Goal: Information Seeking & Learning: Learn about a topic

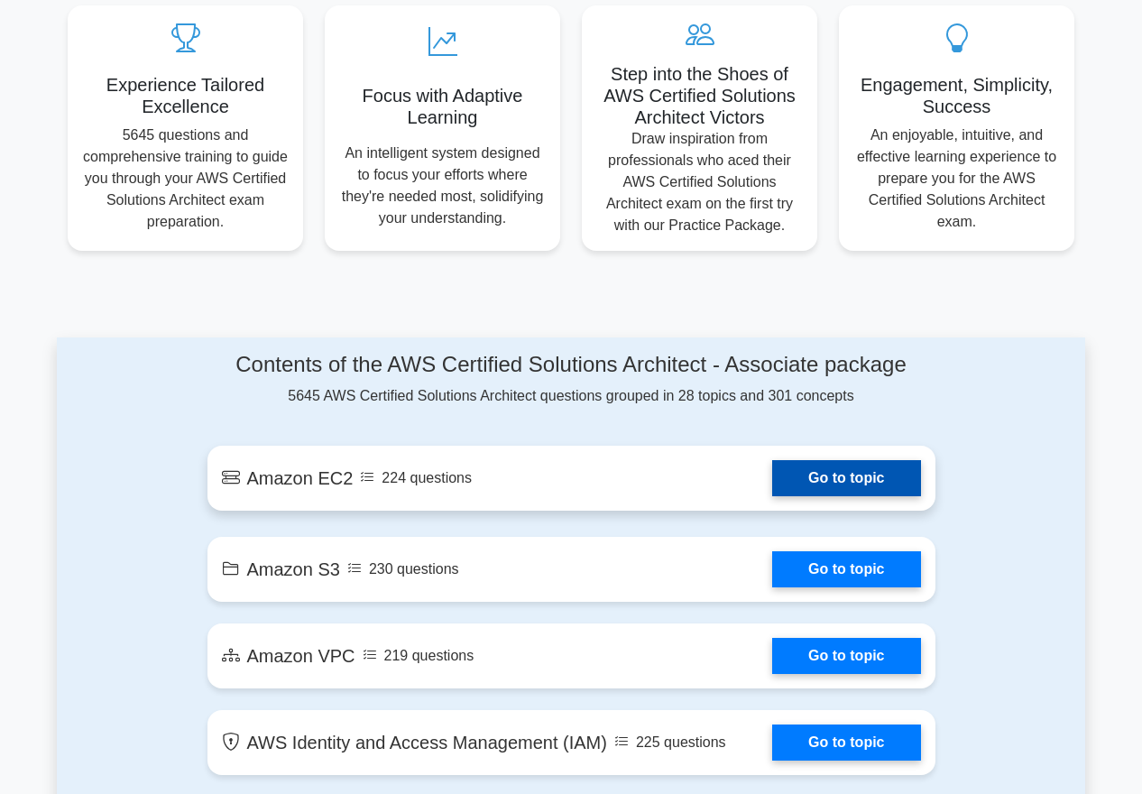
scroll to position [687, 0]
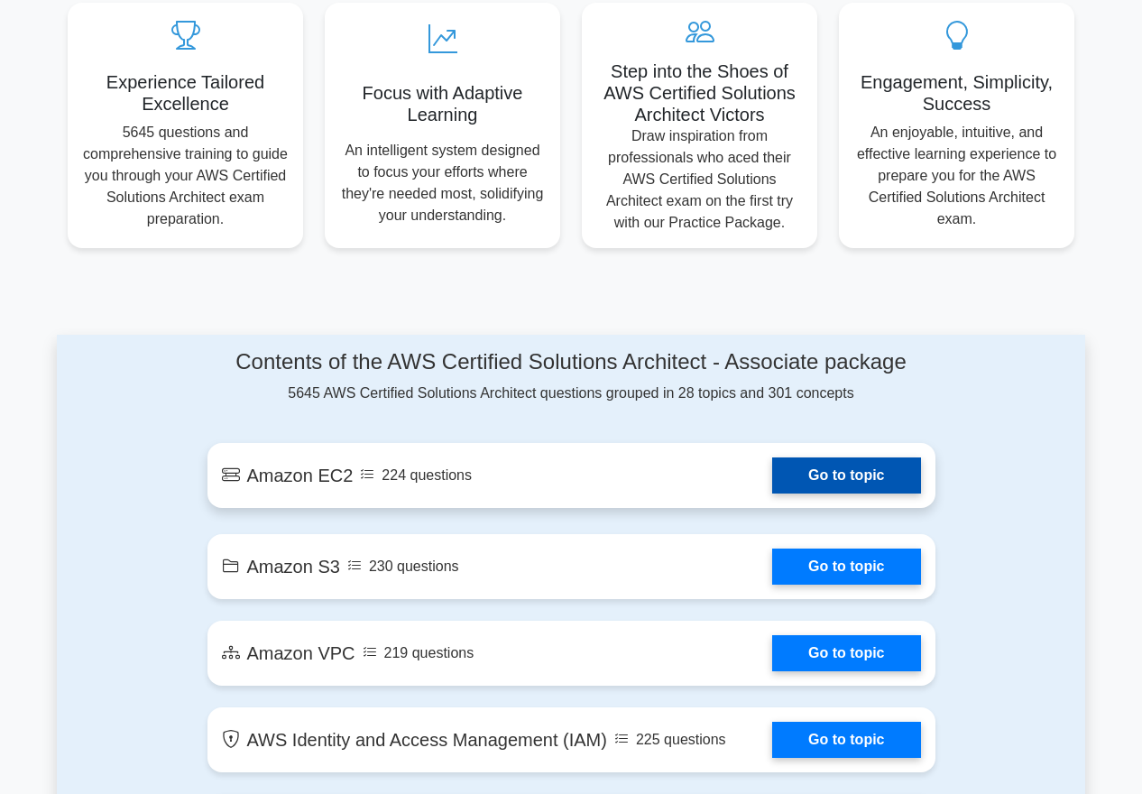
click at [849, 479] on link "Go to topic" at bounding box center [846, 475] width 148 height 36
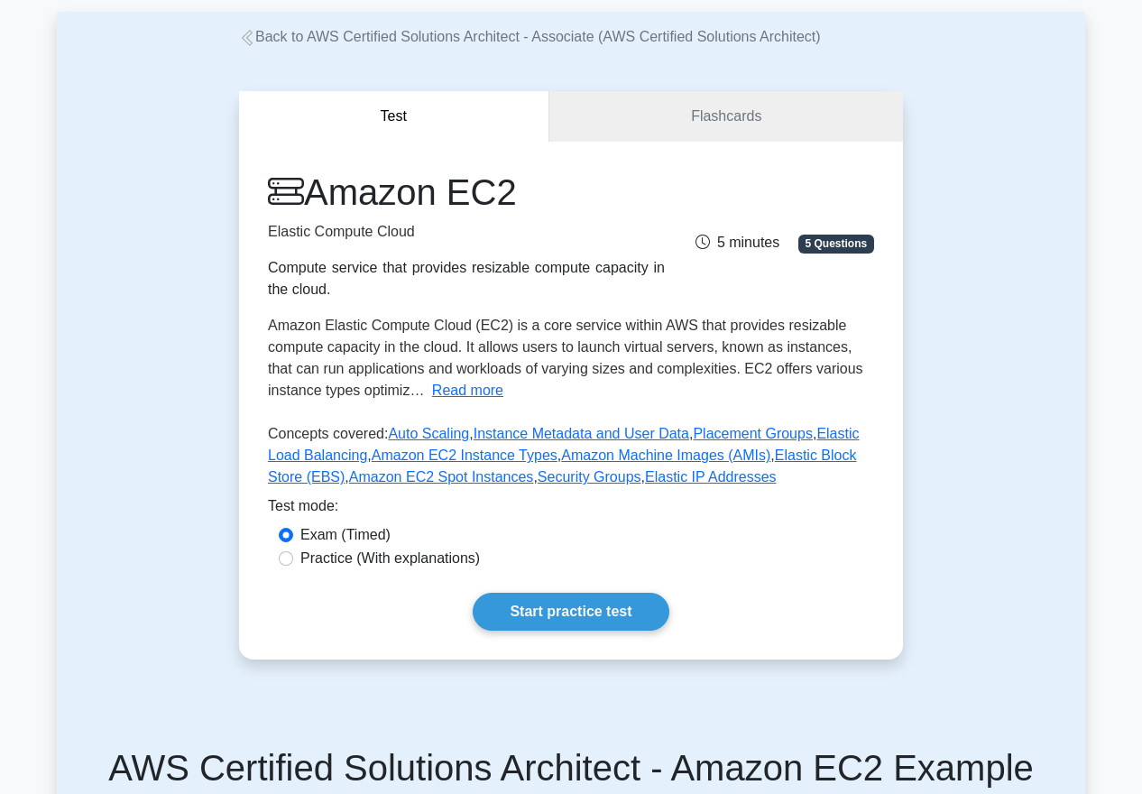
scroll to position [160, 0]
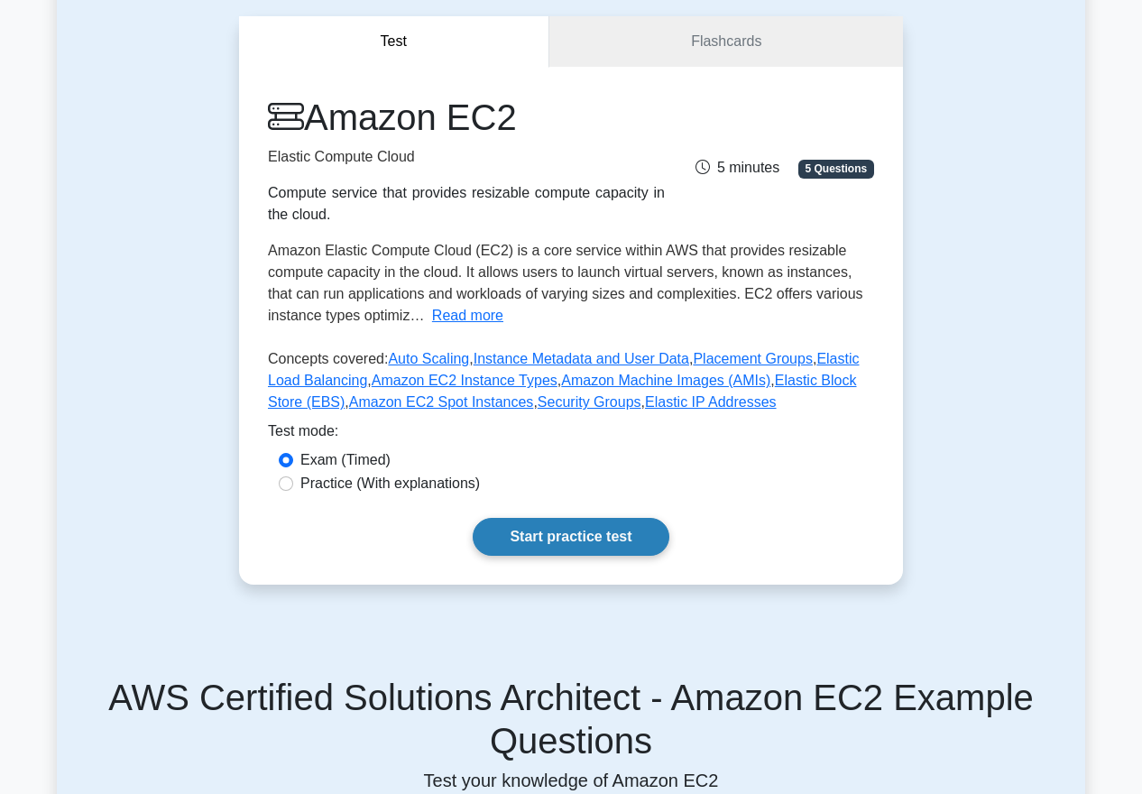
click at [617, 539] on link "Start practice test" at bounding box center [571, 537] width 196 height 38
click at [356, 487] on label "Practice (With explanations)" at bounding box center [390, 484] width 180 height 22
click at [293, 487] on input "Practice (With explanations)" at bounding box center [286, 483] width 14 height 14
radio input "true"
click at [602, 526] on link "Start practice test" at bounding box center [571, 537] width 196 height 38
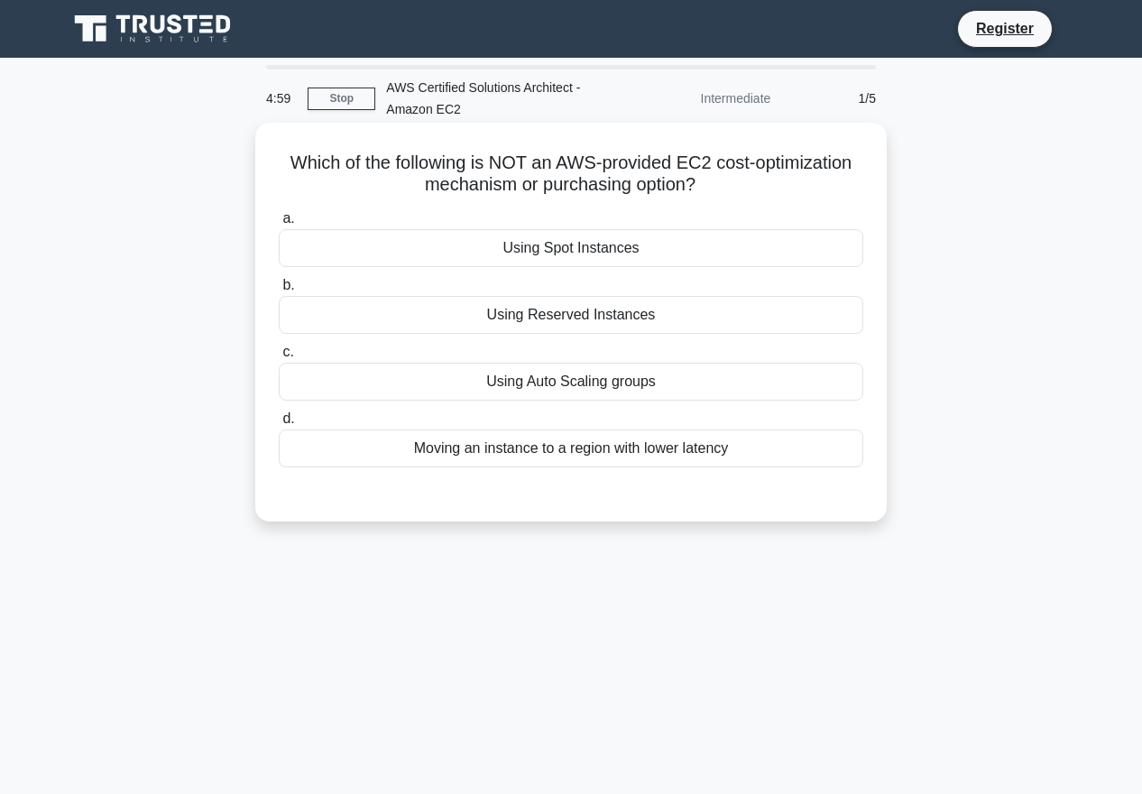
click at [571, 171] on h5 "Which of the following is NOT an AWS-provided EC2 cost-optimization mechanism o…" at bounding box center [571, 174] width 588 height 45
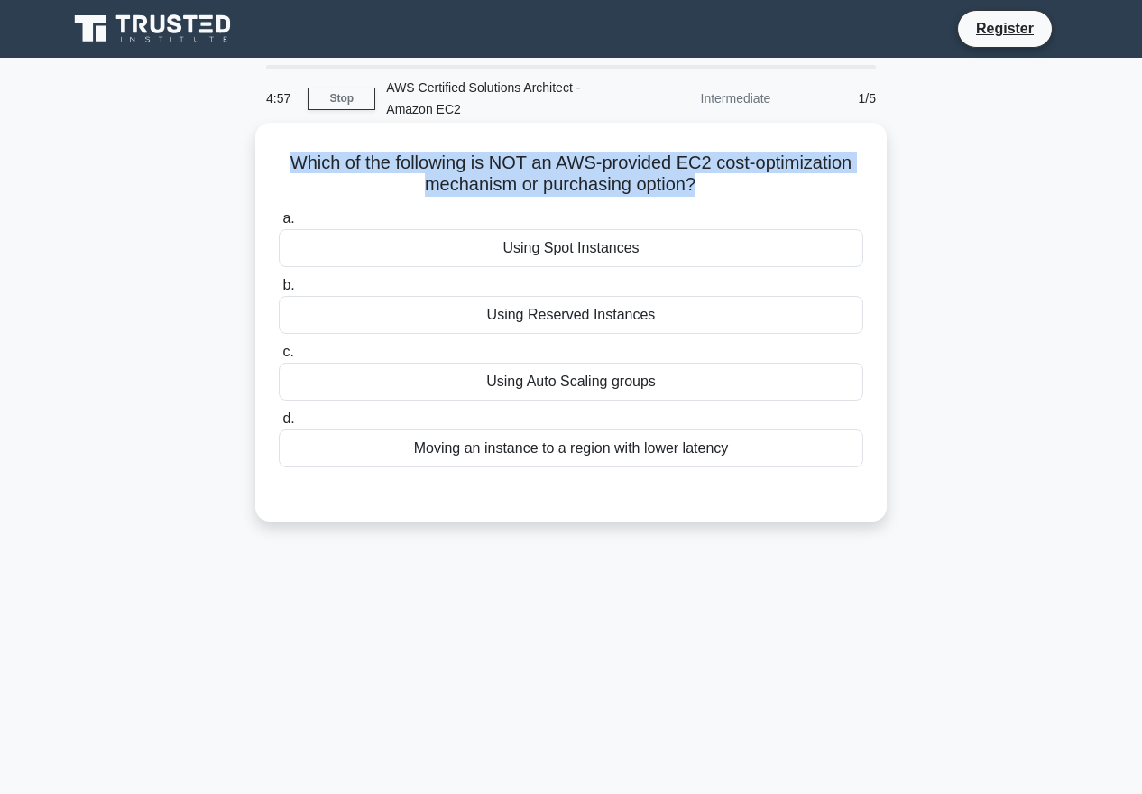
click at [571, 171] on h5 "Which of the following is NOT an AWS-provided EC2 cost-optimization mechanism o…" at bounding box center [571, 174] width 588 height 45
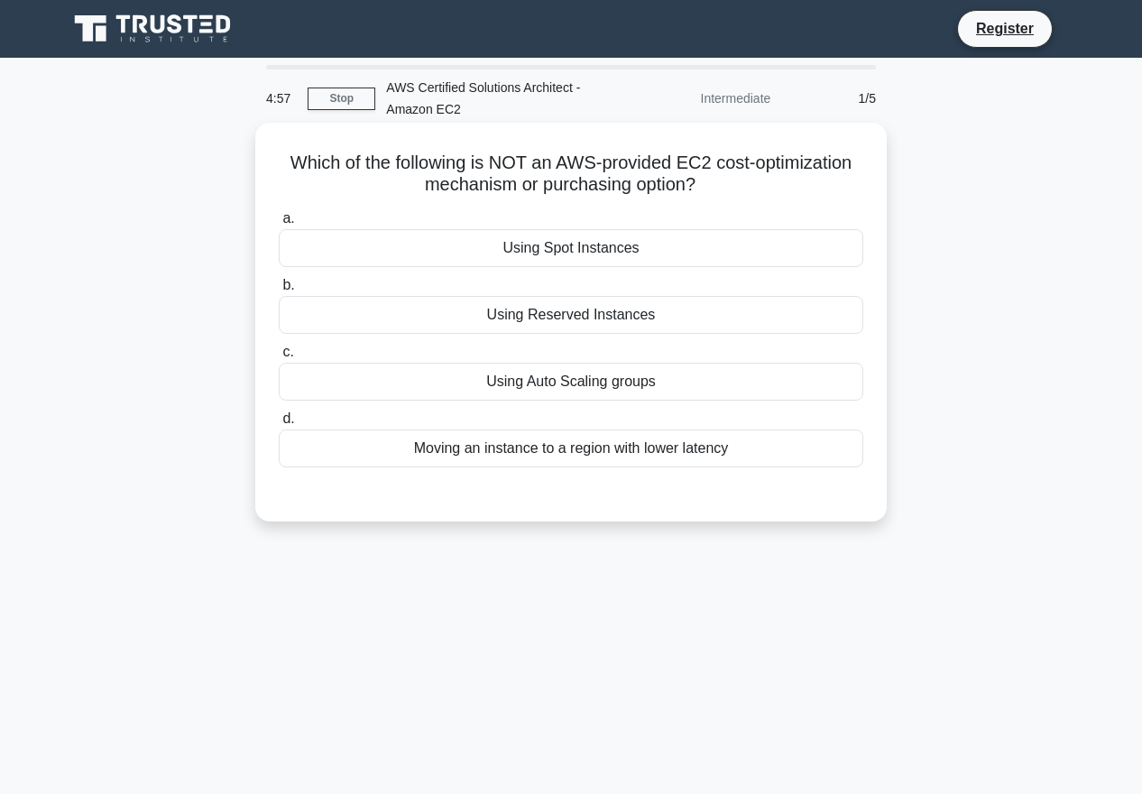
click at [571, 171] on h5 "Which of the following is NOT an AWS-provided EC2 cost-optimization mechanism o…" at bounding box center [571, 174] width 588 height 45
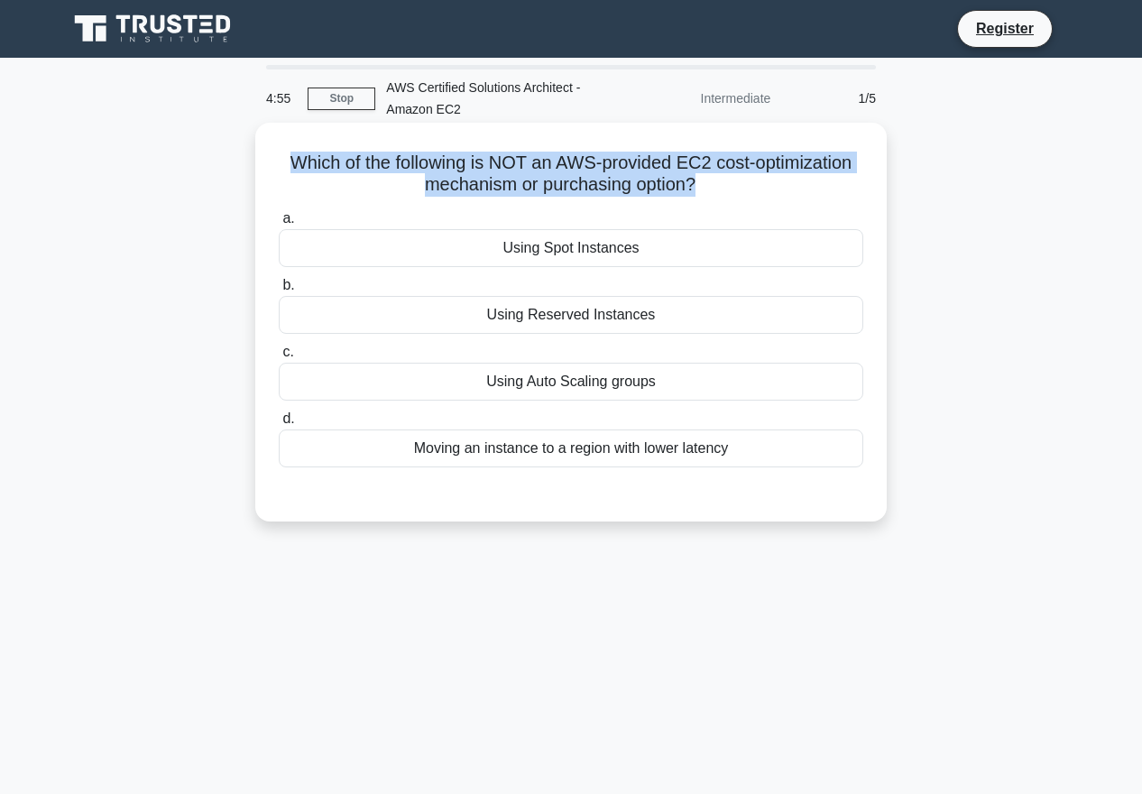
click at [566, 375] on div "Using Auto Scaling groups" at bounding box center [571, 382] width 585 height 38
click at [279, 358] on input "c. Using Auto Scaling groups" at bounding box center [279, 352] width 0 height 12
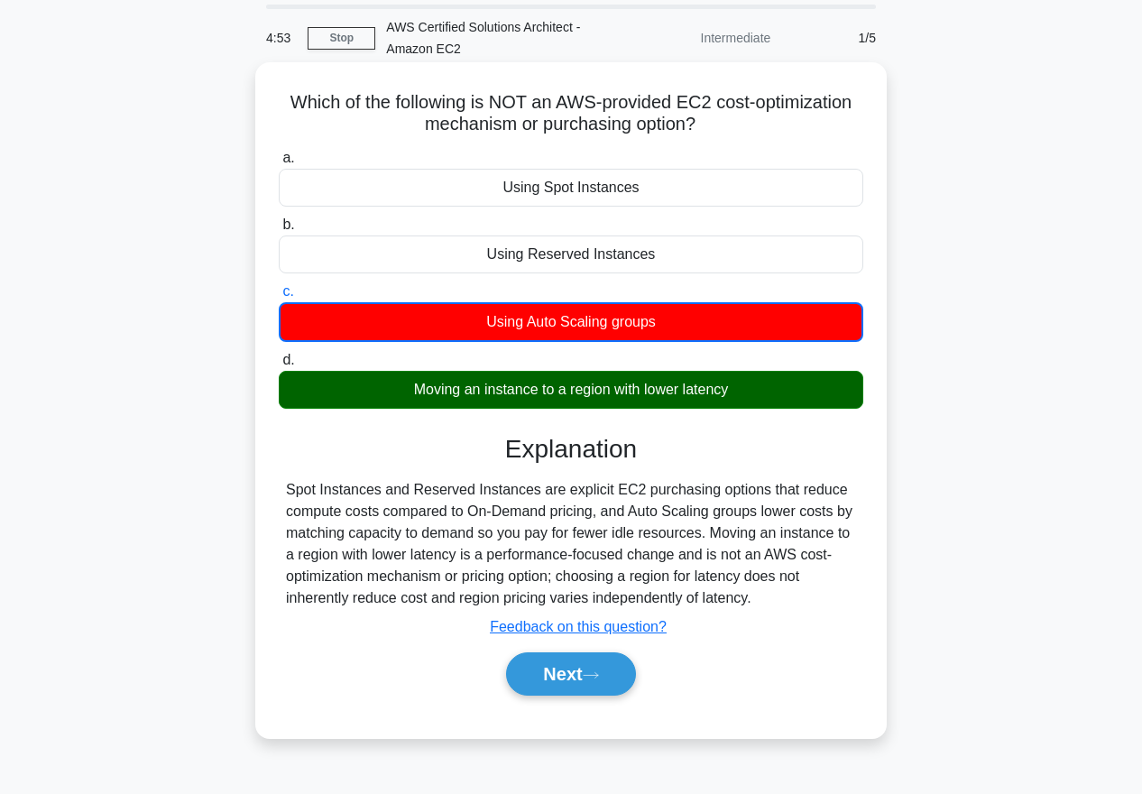
scroll to position [61, 0]
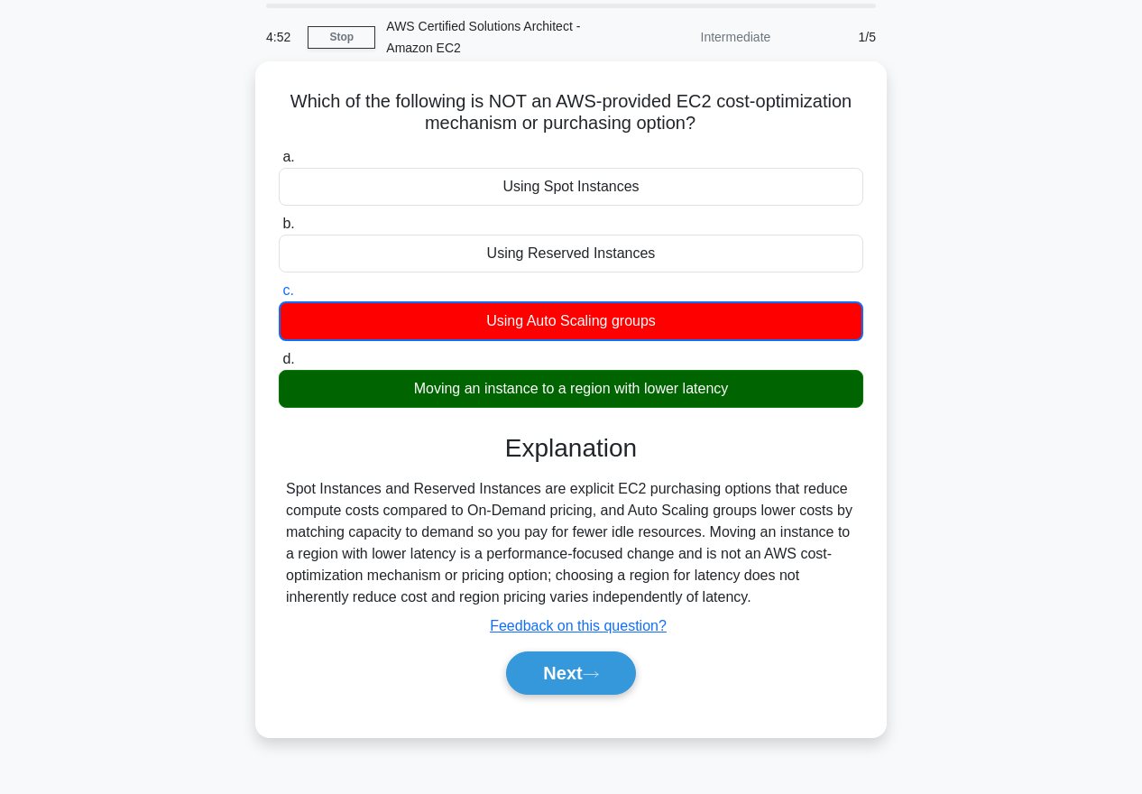
click at [679, 532] on div "Spot Instances and Reserved Instances are explicit EC2 purchasing options that …" at bounding box center [571, 543] width 570 height 130
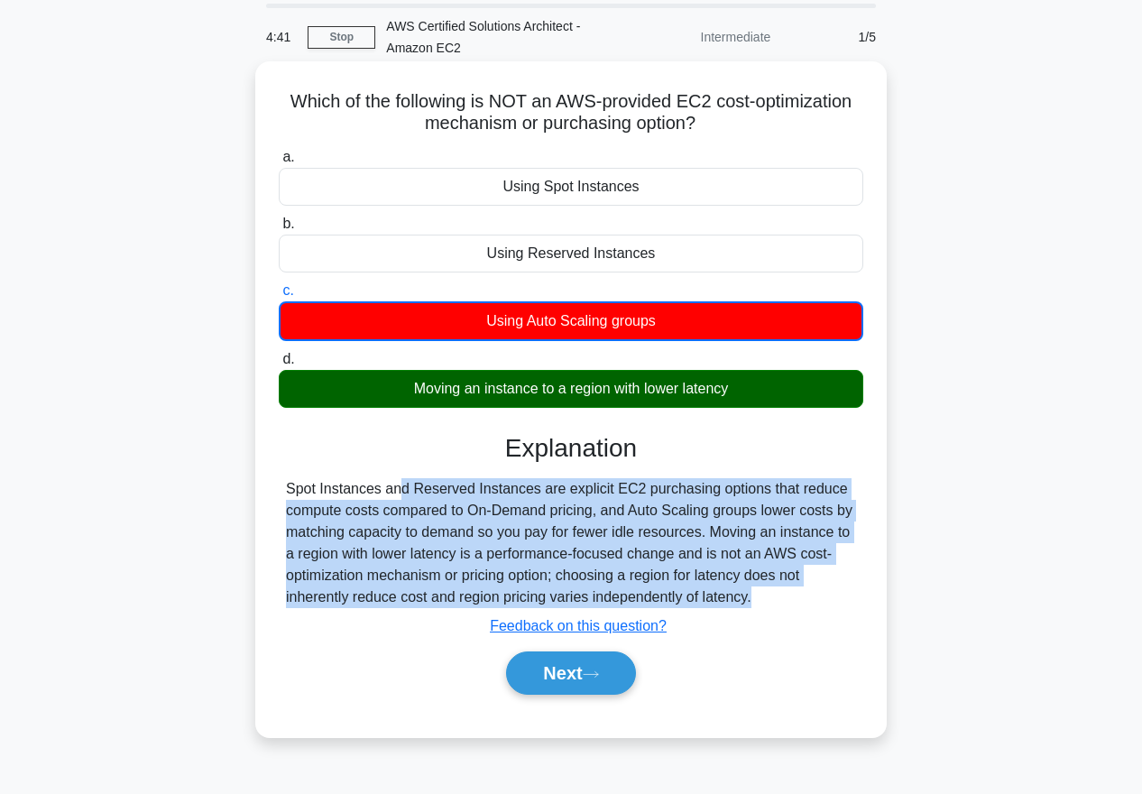
scroll to position [57, 0]
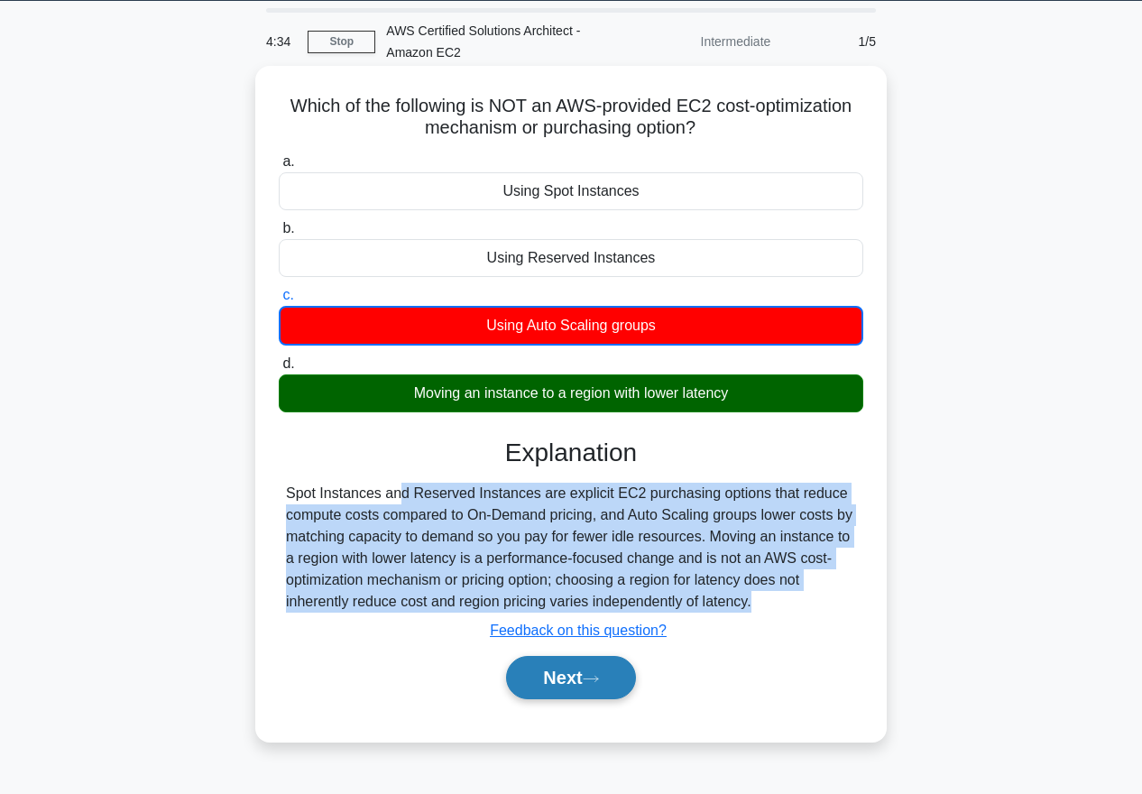
click at [599, 682] on icon at bounding box center [591, 679] width 16 height 10
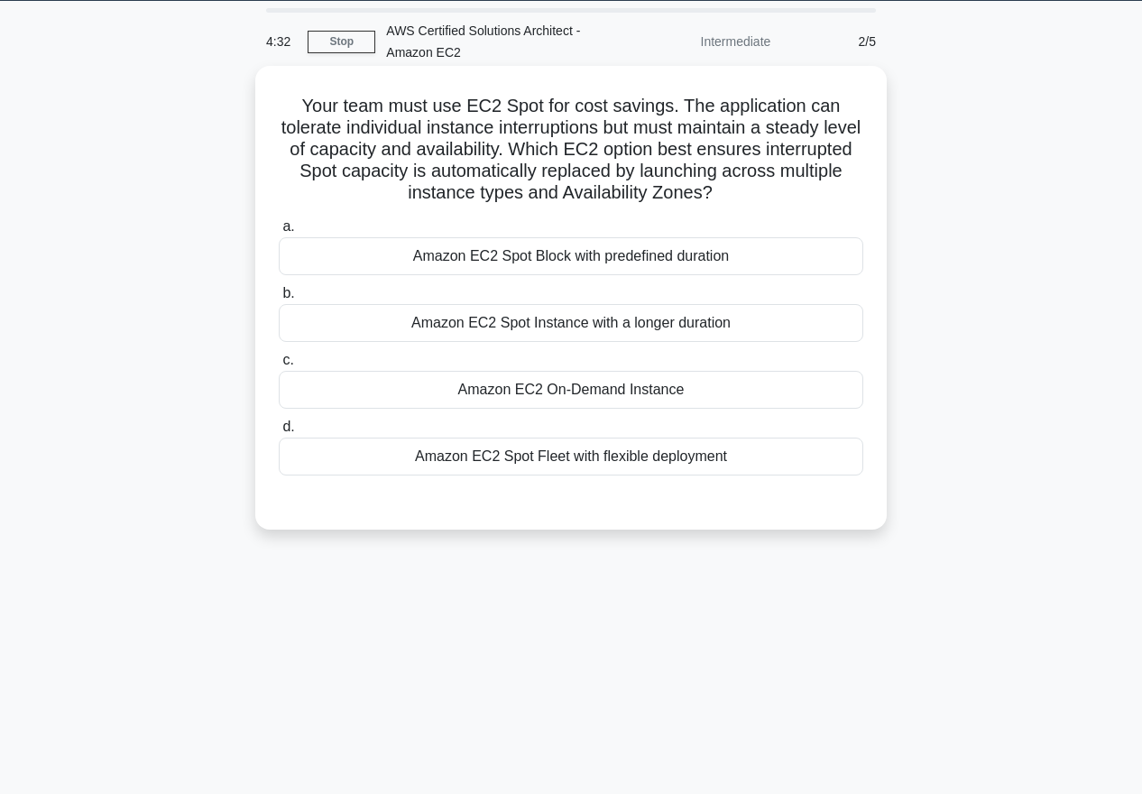
click at [630, 152] on h5 "Your team must use EC2 Spot for cost savings. The application can tolerate indi…" at bounding box center [571, 150] width 588 height 110
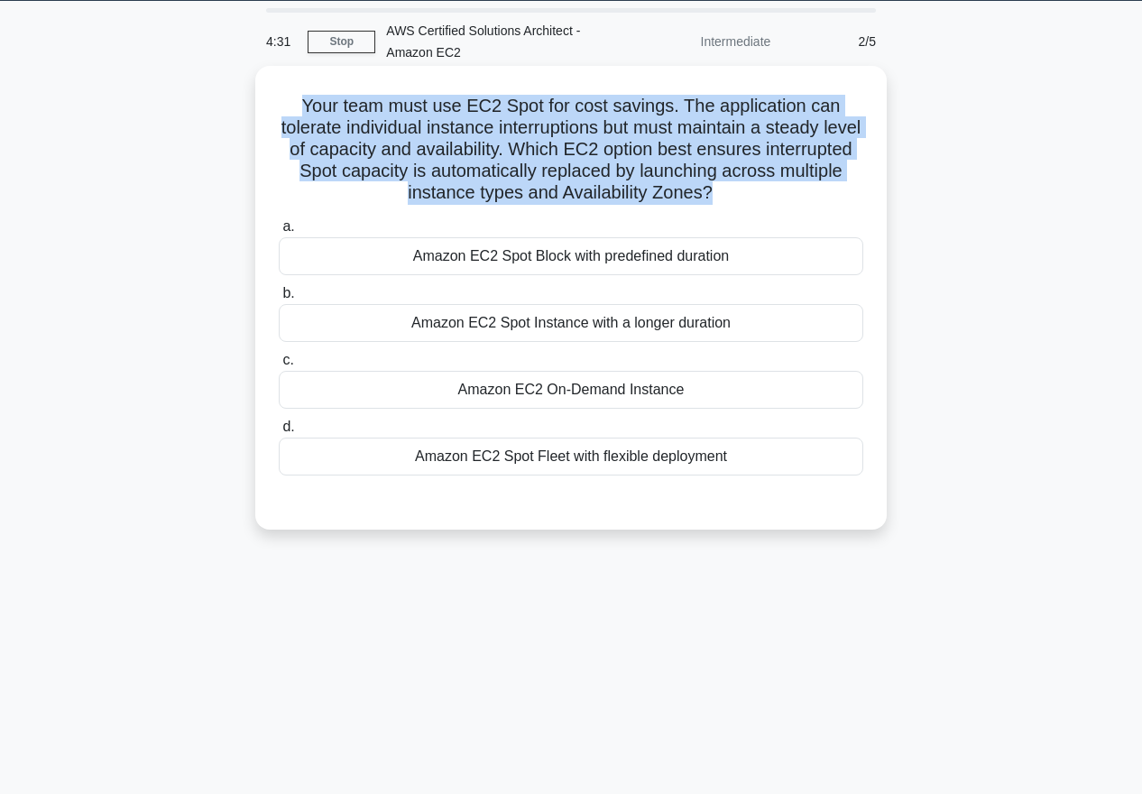
click at [630, 152] on h5 "Your team must use EC2 Spot for cost savings. The application can tolerate indi…" at bounding box center [571, 150] width 588 height 110
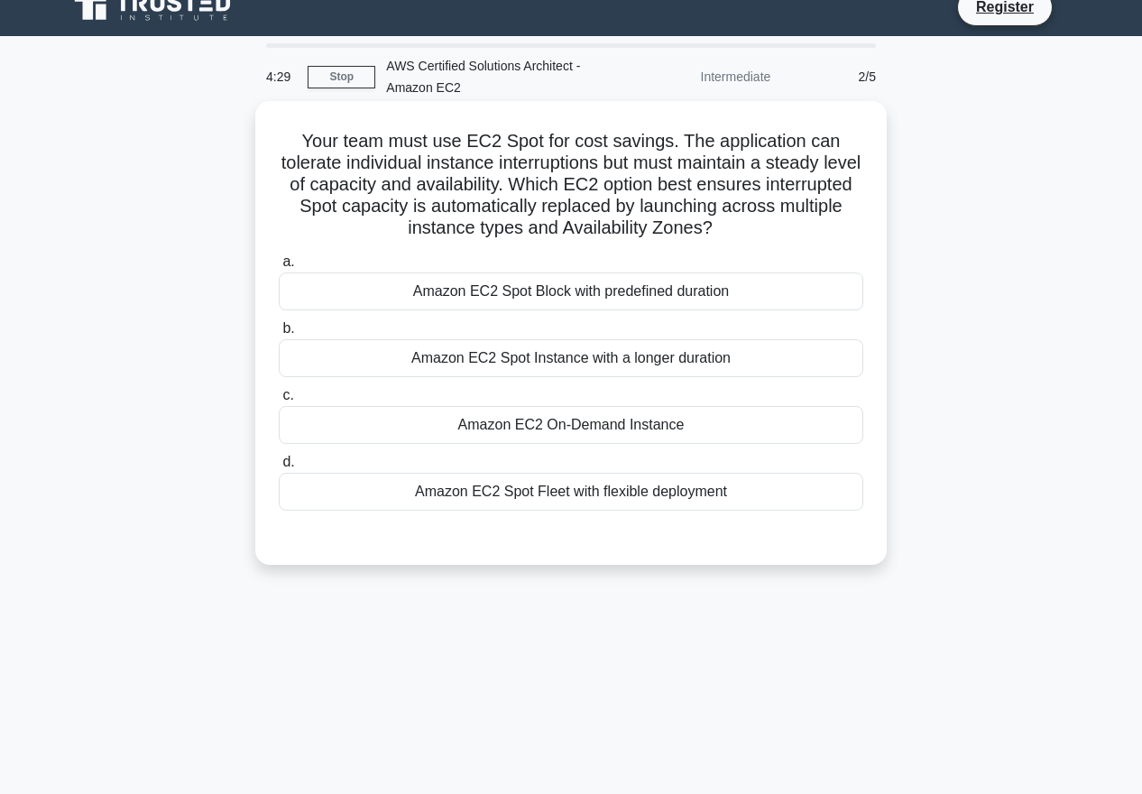
scroll to position [14, 0]
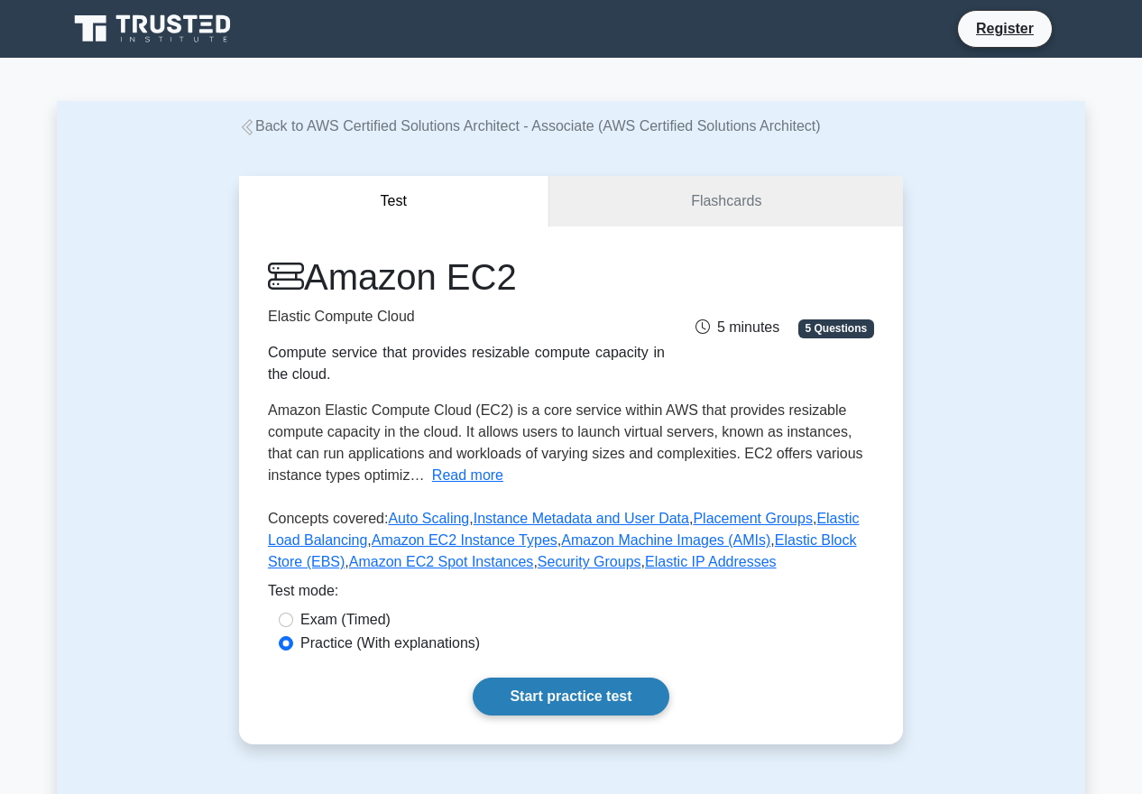
click at [569, 699] on link "Start practice test" at bounding box center [571, 697] width 196 height 38
click at [595, 688] on link "Start practice test" at bounding box center [571, 697] width 196 height 38
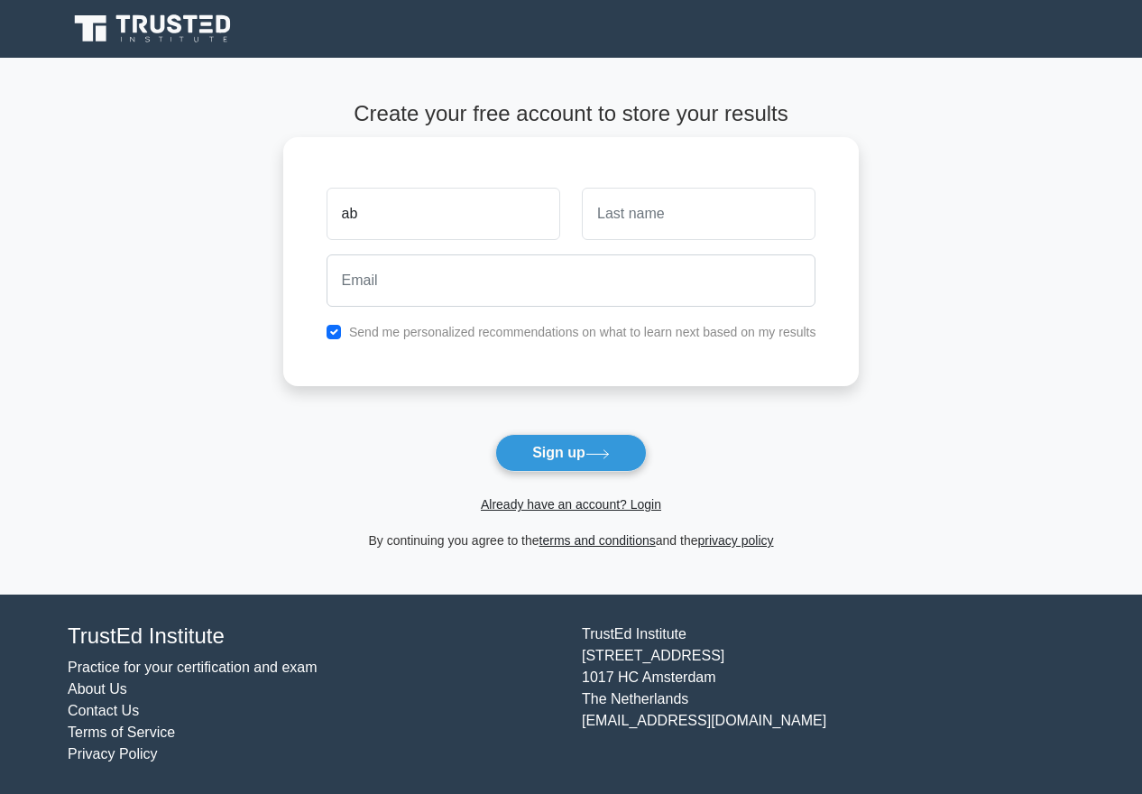
type input "[PERSON_NAME]"
click at [585, 228] on input "text" at bounding box center [699, 214] width 234 height 52
type input "Fawaz"
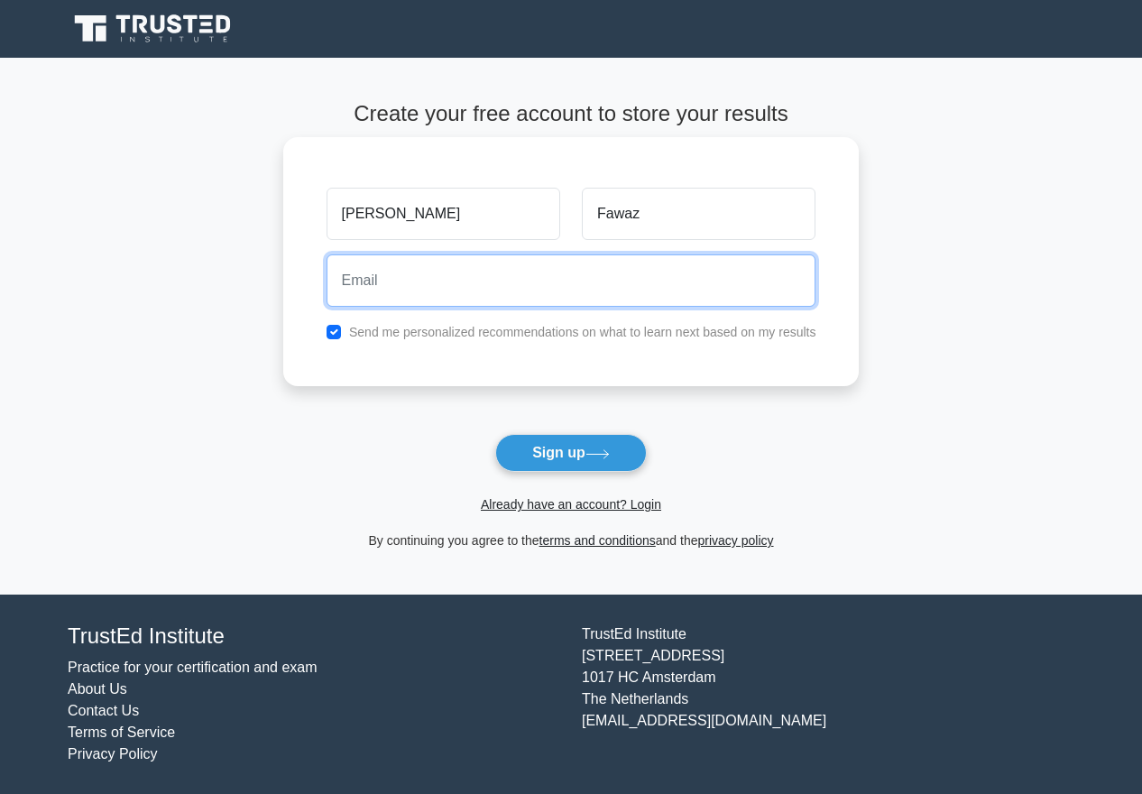
click at [606, 291] on input "email" at bounding box center [572, 280] width 490 height 52
type input "abdallahmuath0@gmail.com"
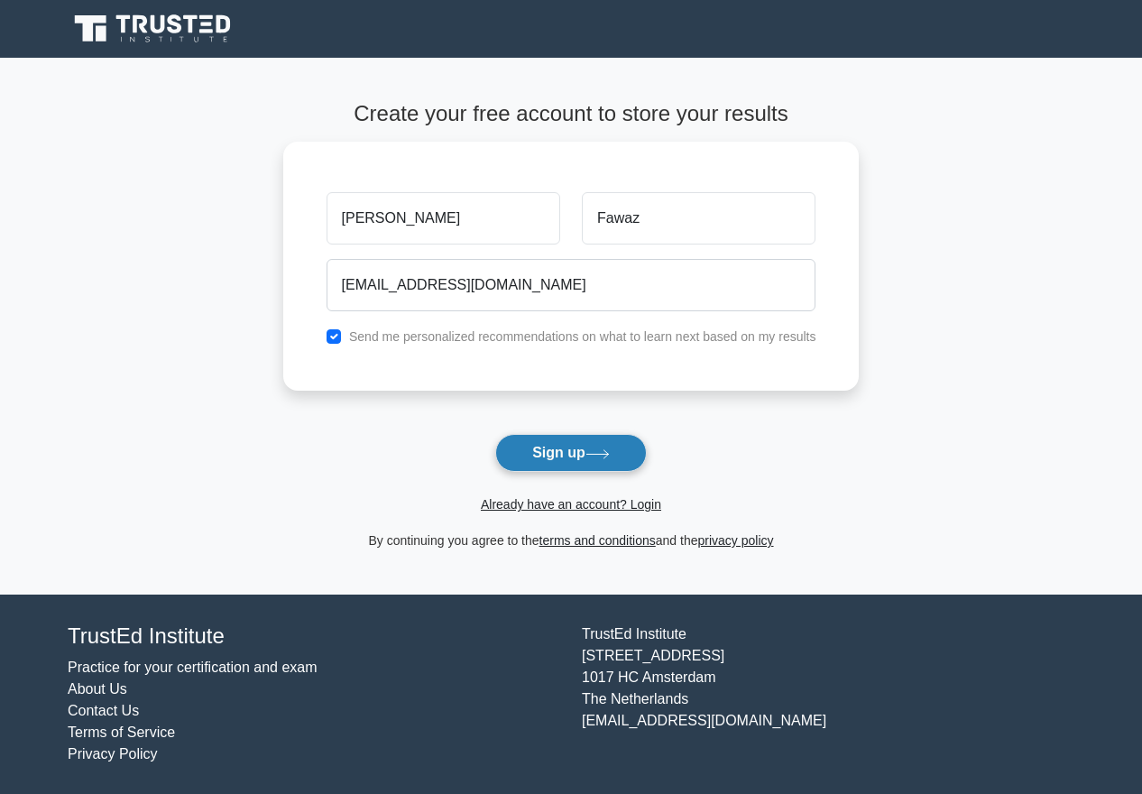
click at [558, 453] on button "Sign up" at bounding box center [571, 453] width 152 height 38
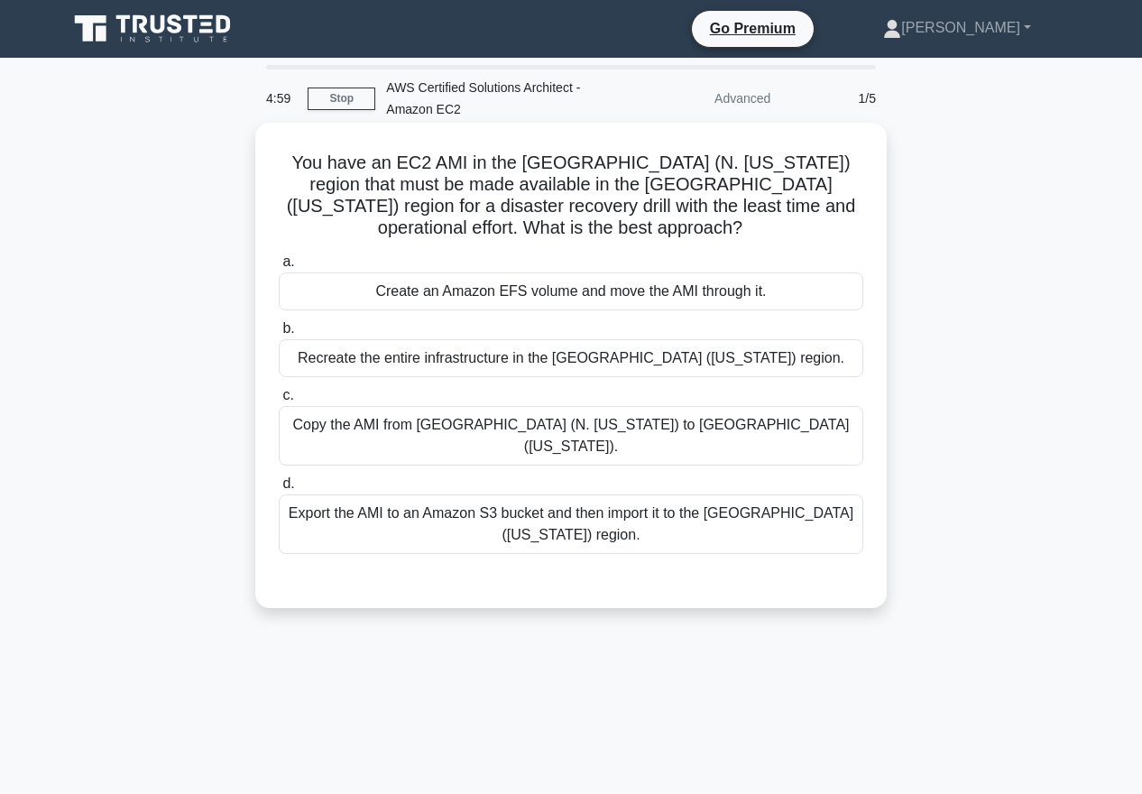
click at [581, 193] on h5 "You have an EC2 AMI in the US East (N. Virginia) region that must be made avail…" at bounding box center [571, 196] width 588 height 88
click at [577, 302] on div "Create an Amazon EFS volume and move the AMI through it." at bounding box center [571, 292] width 585 height 38
click at [279, 268] on input "a. Create an Amazon EFS volume and move the AMI through it." at bounding box center [279, 262] width 0 height 12
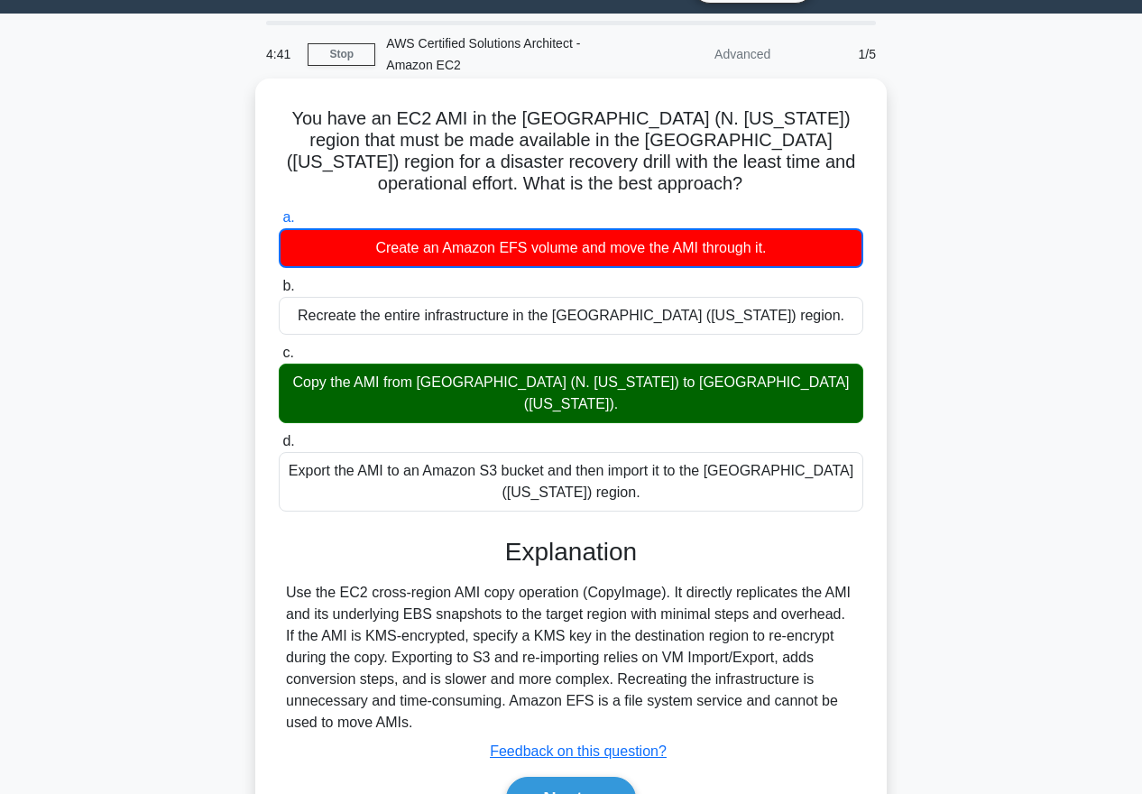
scroll to position [60, 0]
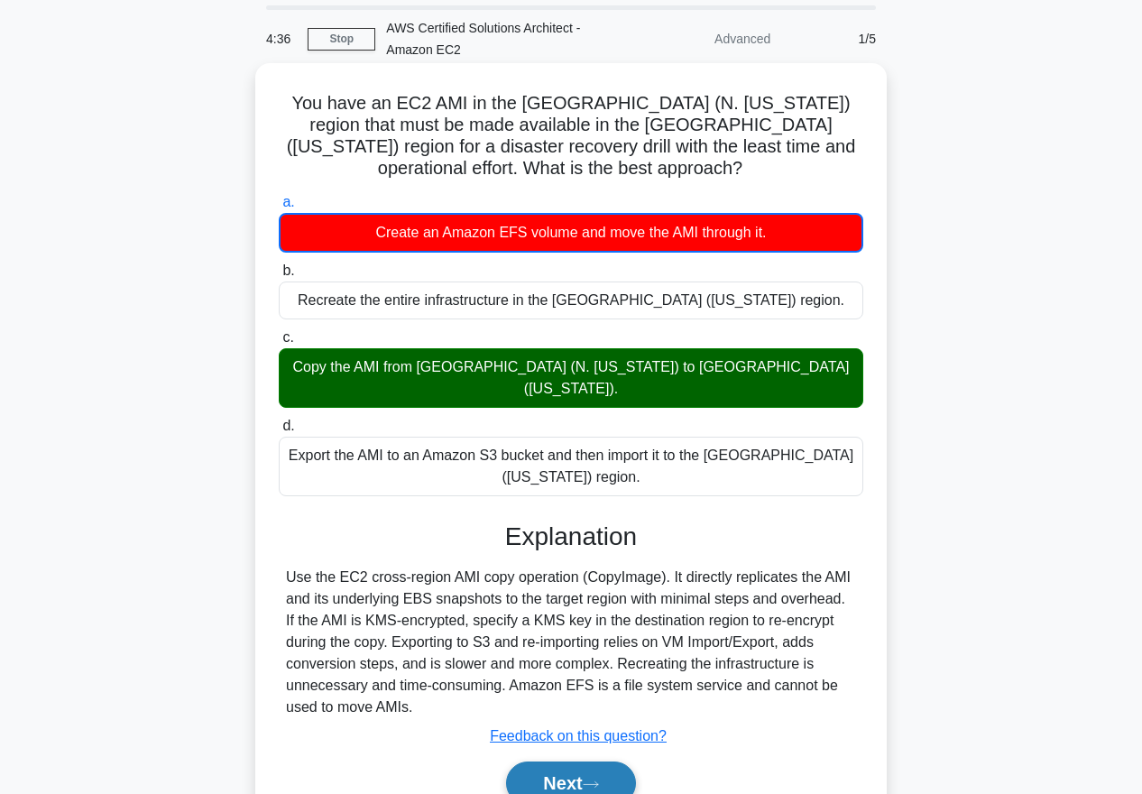
click at [581, 762] on button "Next" at bounding box center [570, 783] width 129 height 43
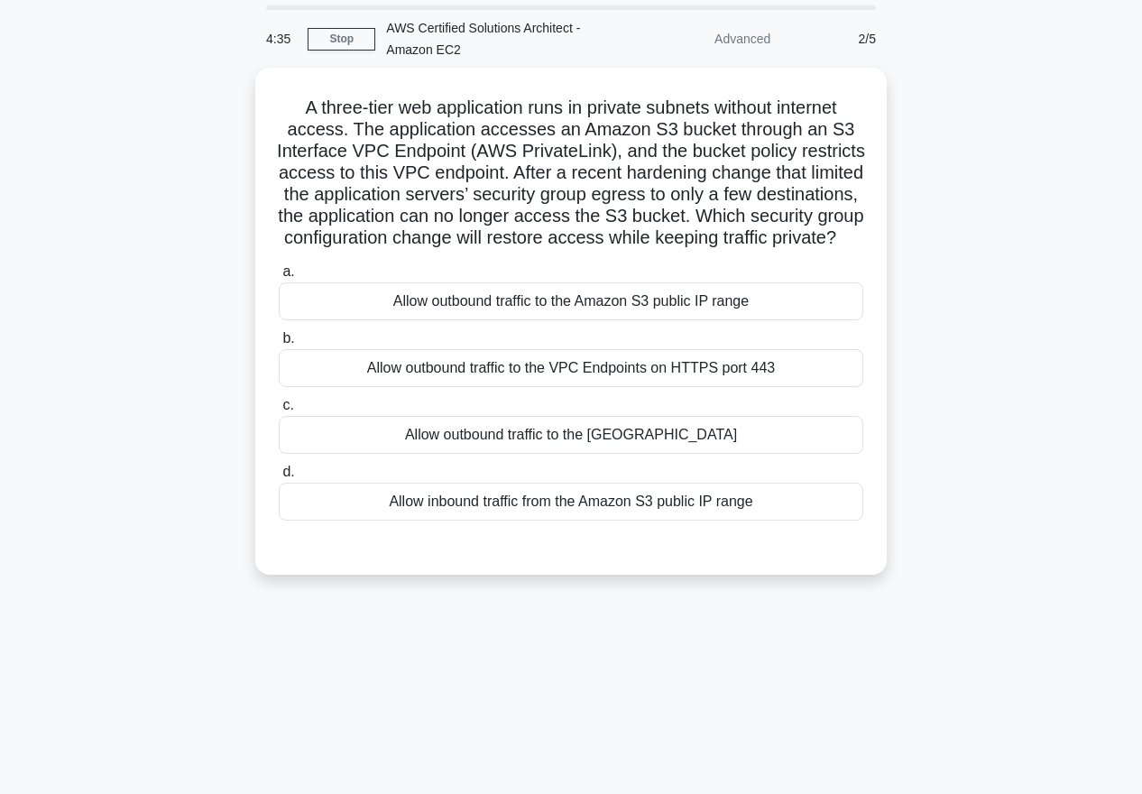
click at [582, 762] on div "4:35 Stop AWS Certified Solutions Architect - Amazon EC2 Advanced 2/5 A three-t…" at bounding box center [571, 456] width 1029 height 902
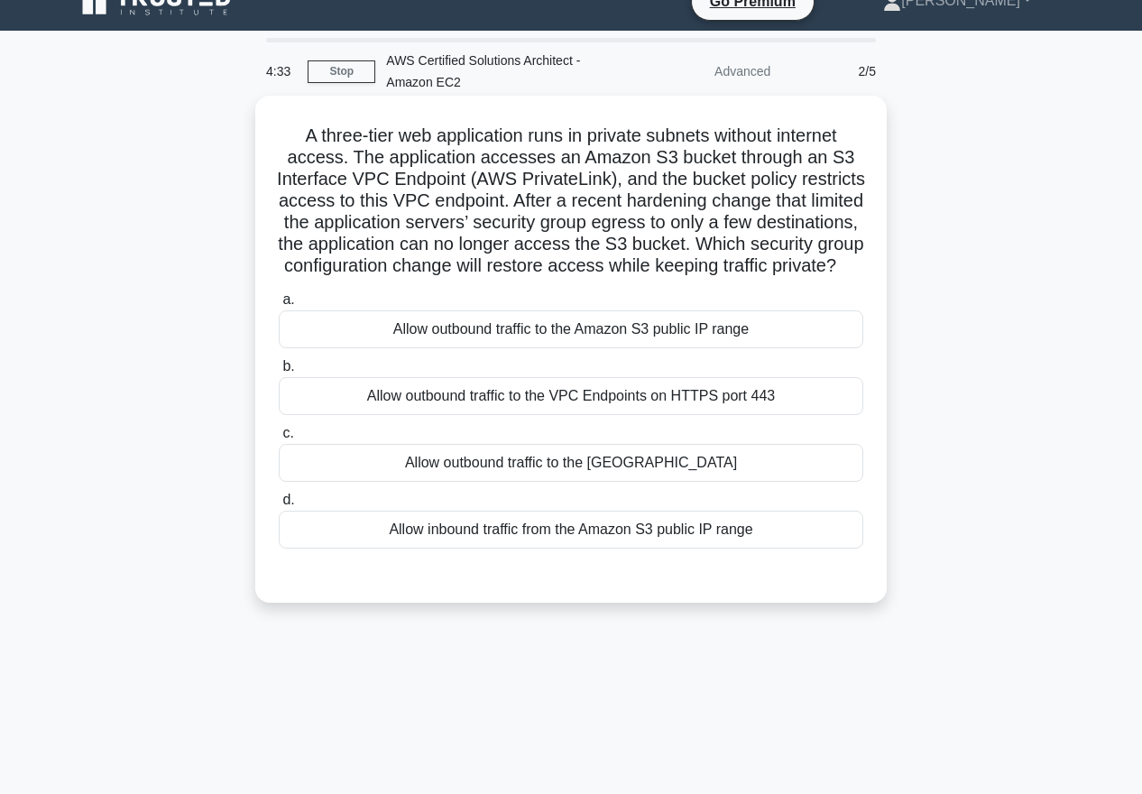
scroll to position [24, 0]
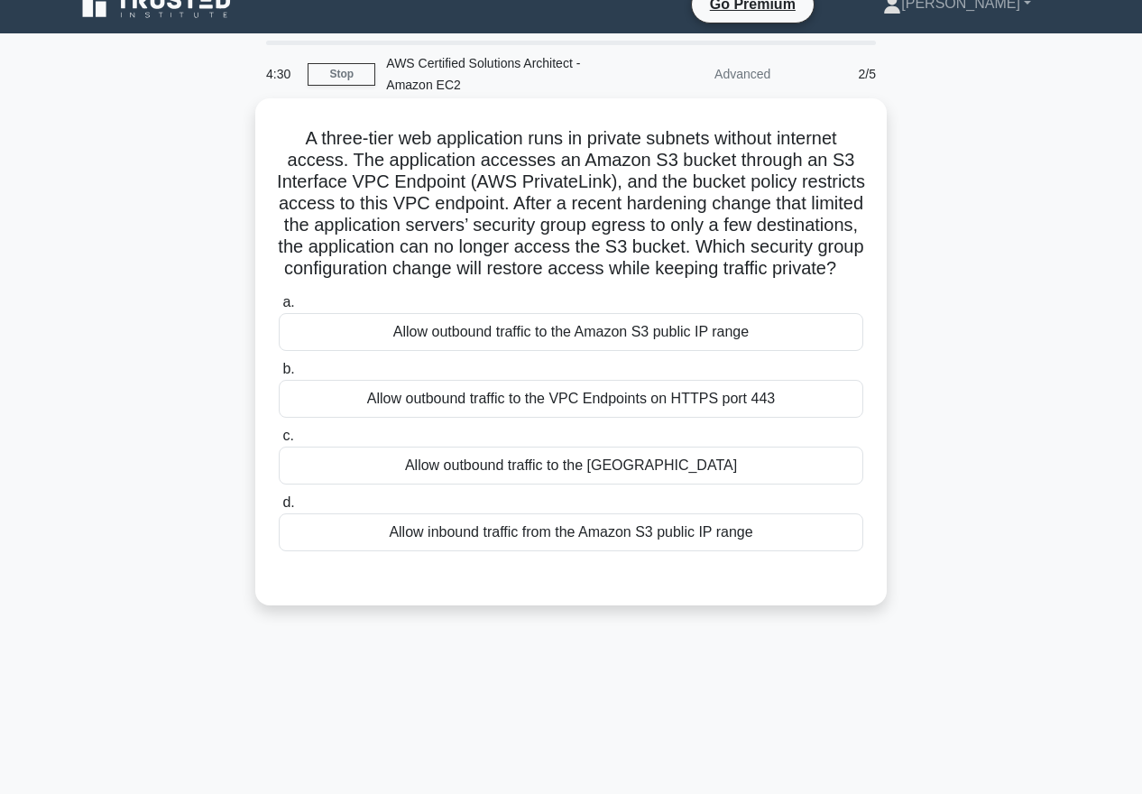
click at [514, 139] on h5 "A three-tier web application runs in private subnets without internet access. T…" at bounding box center [571, 203] width 588 height 153
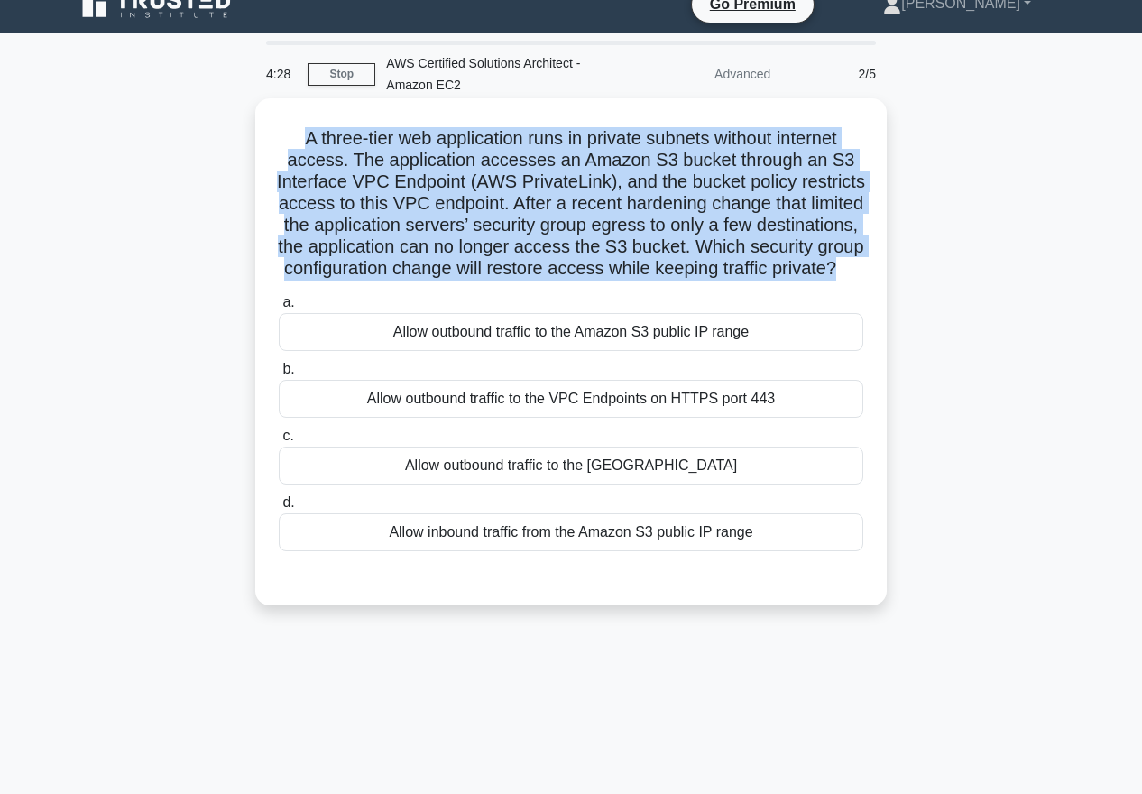
click at [559, 162] on h5 "A three-tier web application runs in private subnets without internet access. T…" at bounding box center [571, 203] width 588 height 153
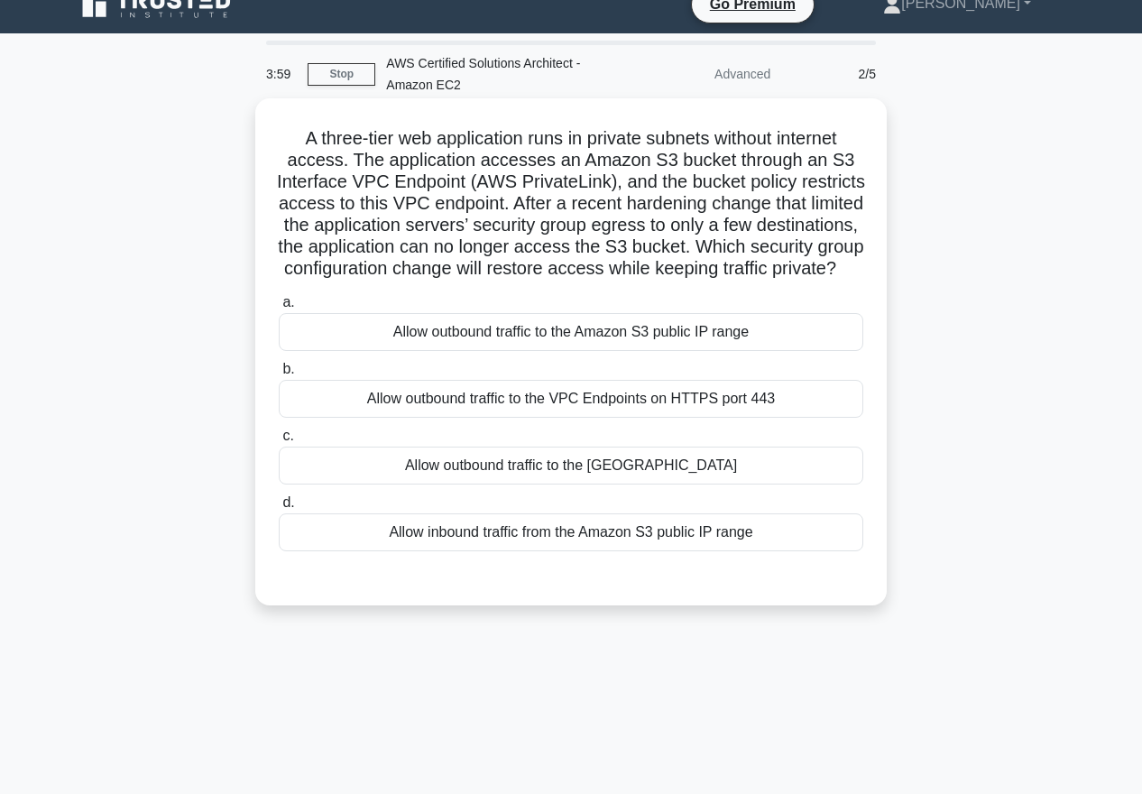
click at [596, 237] on h5 "A three-tier web application runs in private subnets without internet access. T…" at bounding box center [571, 203] width 588 height 153
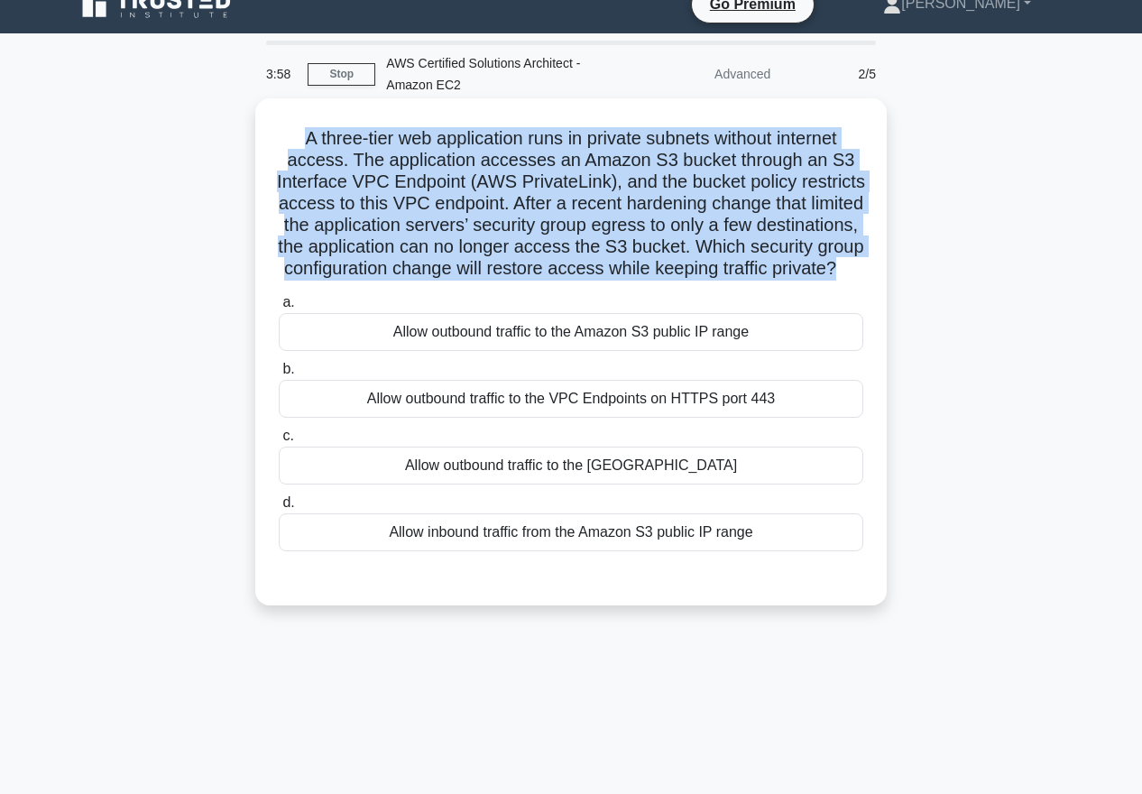
click at [596, 237] on h5 "A three-tier web application runs in private subnets without internet access. T…" at bounding box center [571, 203] width 588 height 153
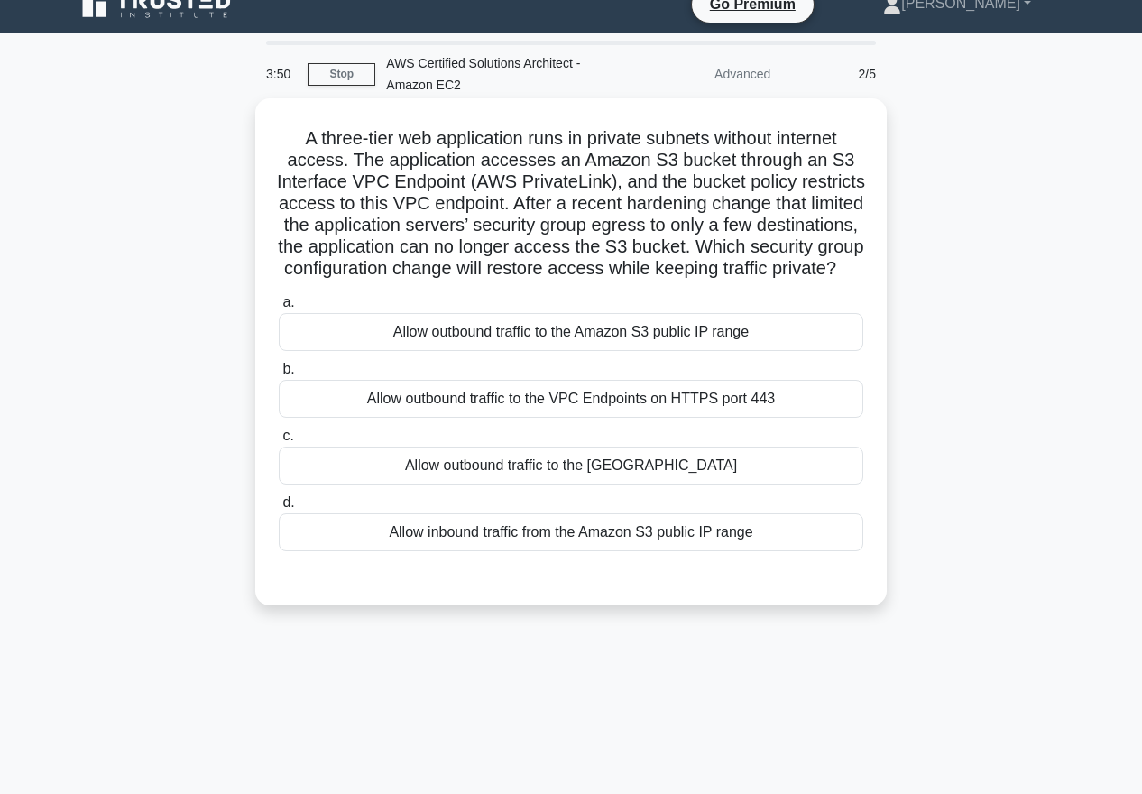
click at [568, 393] on div "Allow outbound traffic to the VPC Endpoints on HTTPS port 443" at bounding box center [571, 399] width 585 height 38
click at [279, 375] on input "b. Allow outbound traffic to the VPC Endpoints on HTTPS port 443" at bounding box center [279, 370] width 0 height 12
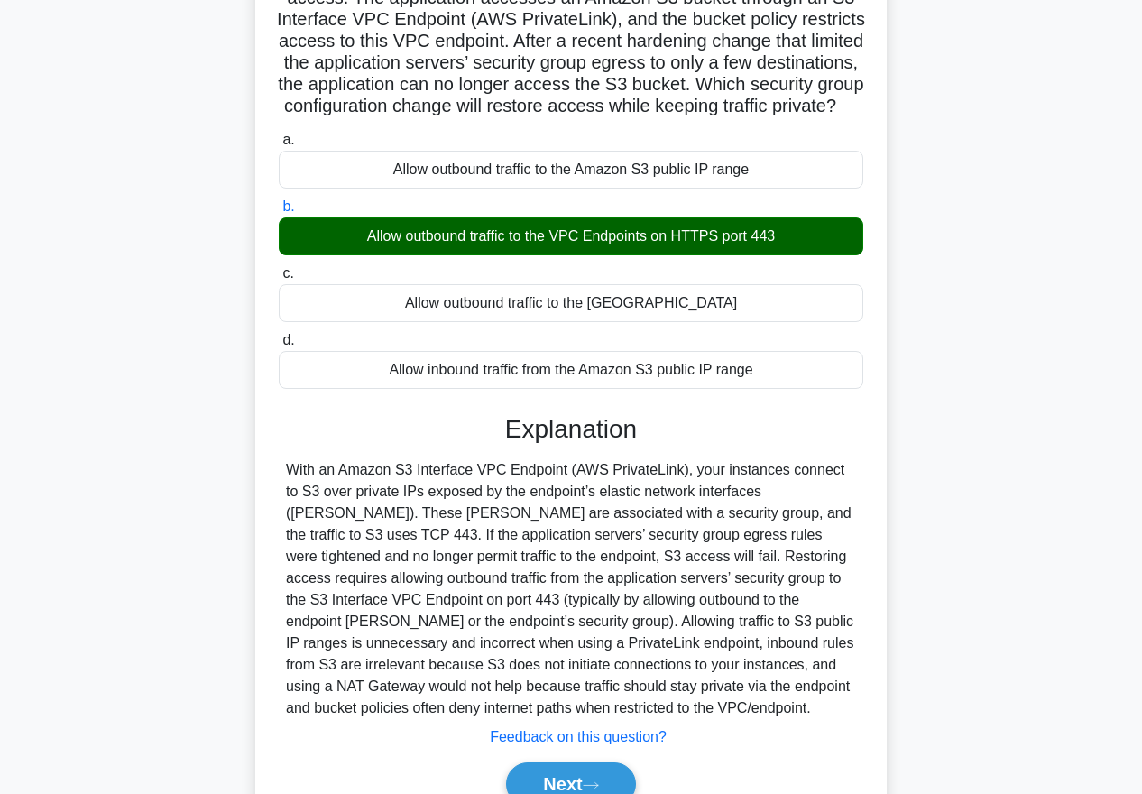
scroll to position [189, 0]
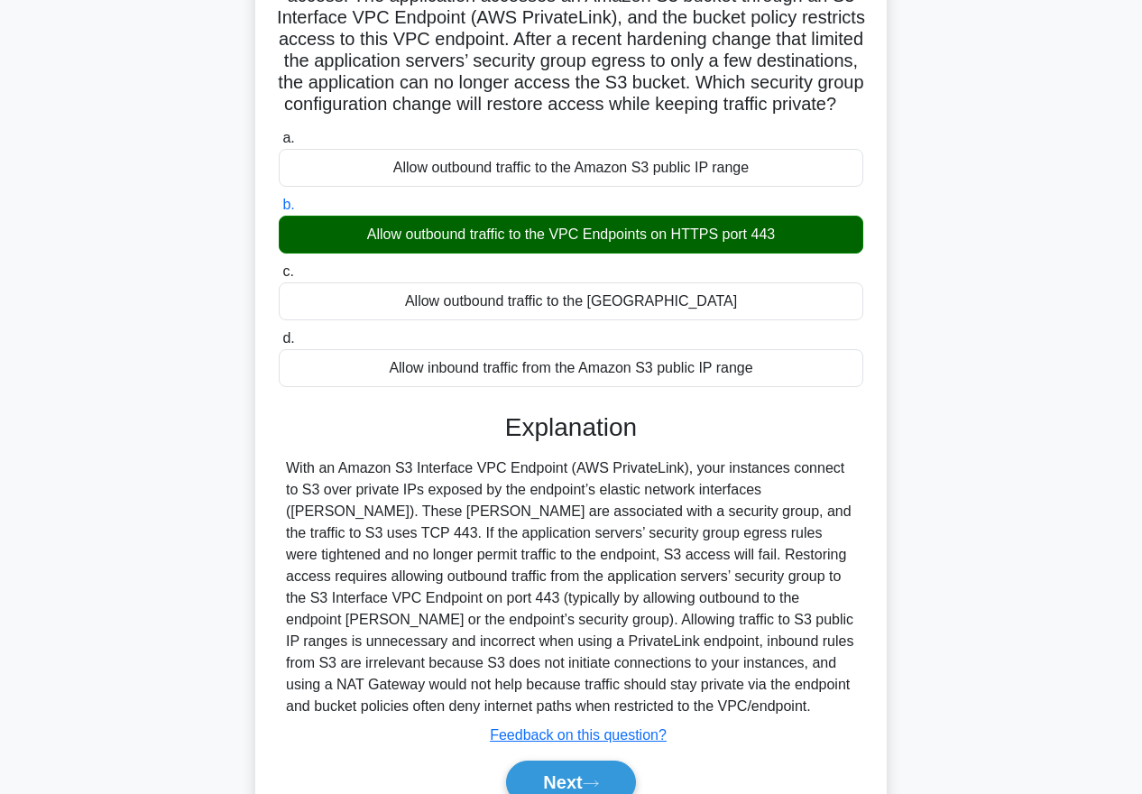
click at [692, 548] on div at bounding box center [571, 587] width 570 height 260
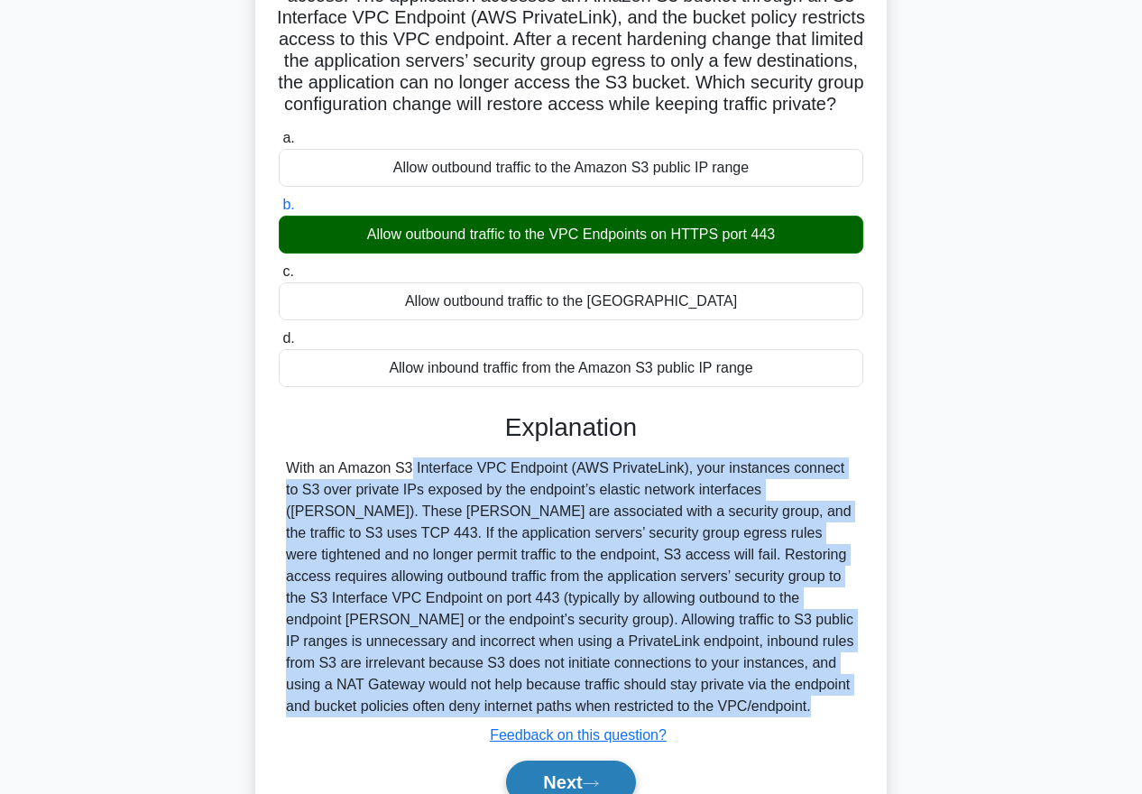
click at [561, 775] on button "Next" at bounding box center [570, 782] width 129 height 43
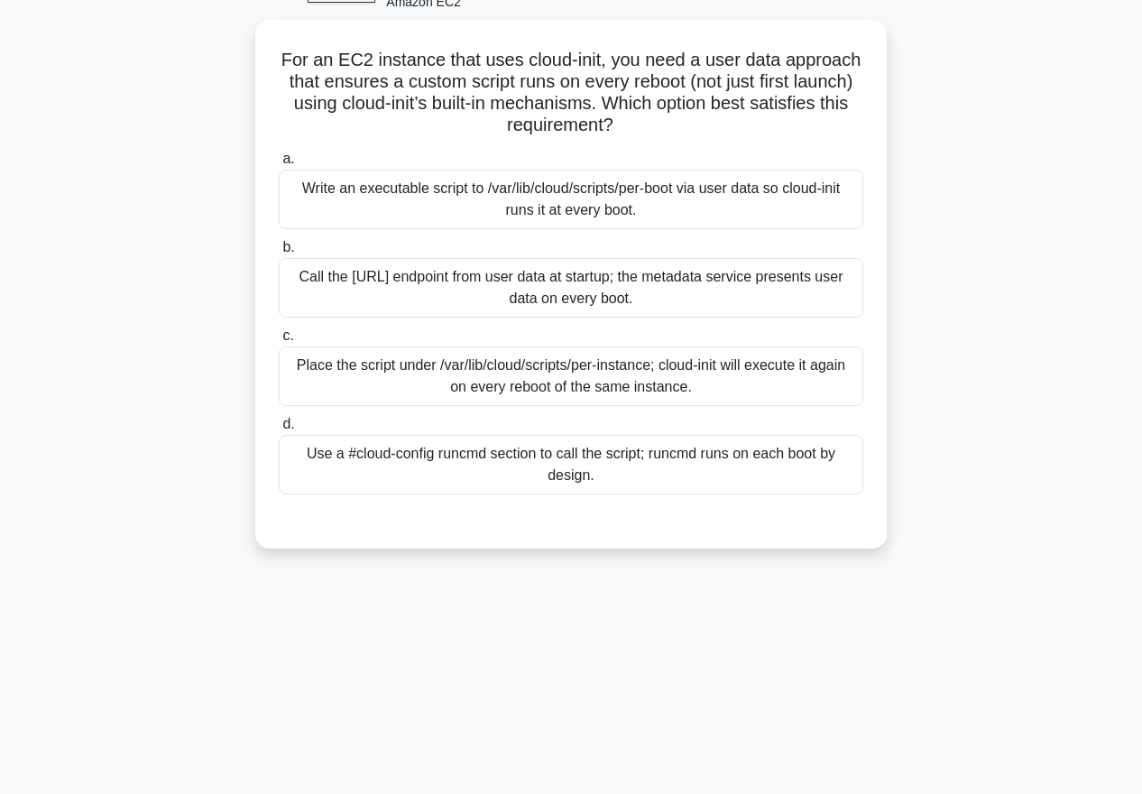
scroll to position [0, 0]
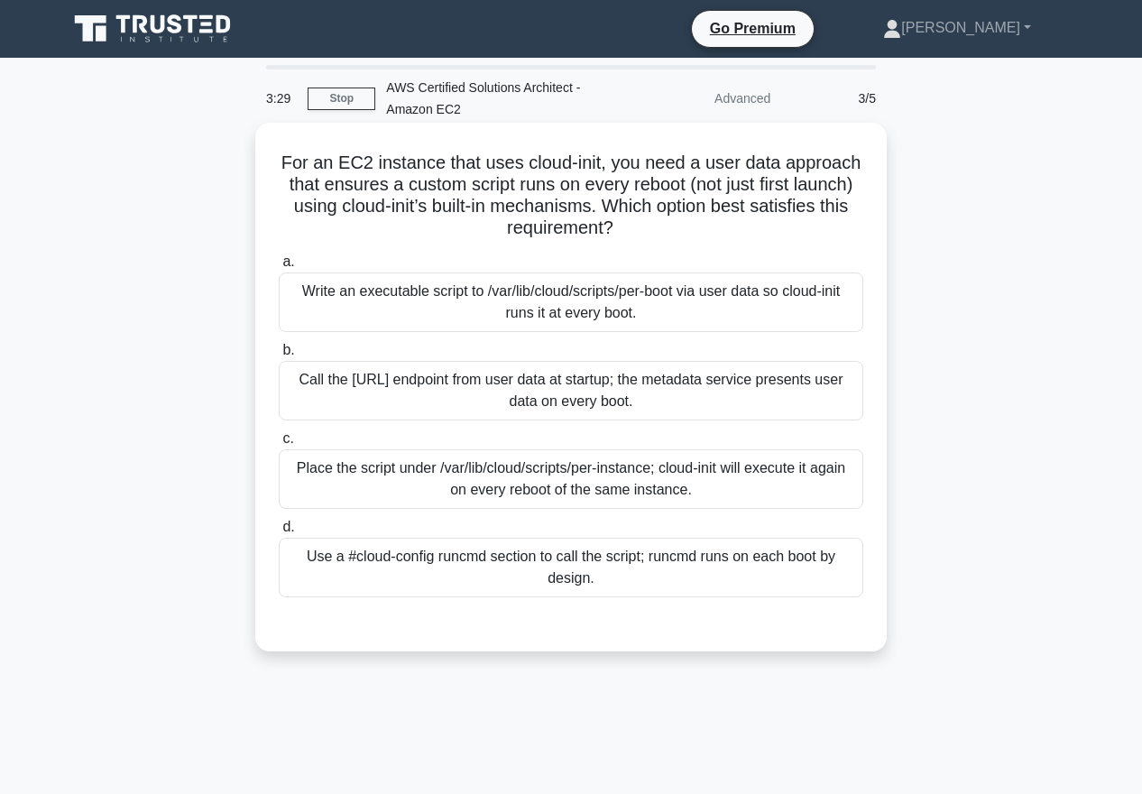
click at [597, 170] on h5 "For an EC2 instance that uses cloud-init, you need a user data approach that en…" at bounding box center [571, 196] width 588 height 88
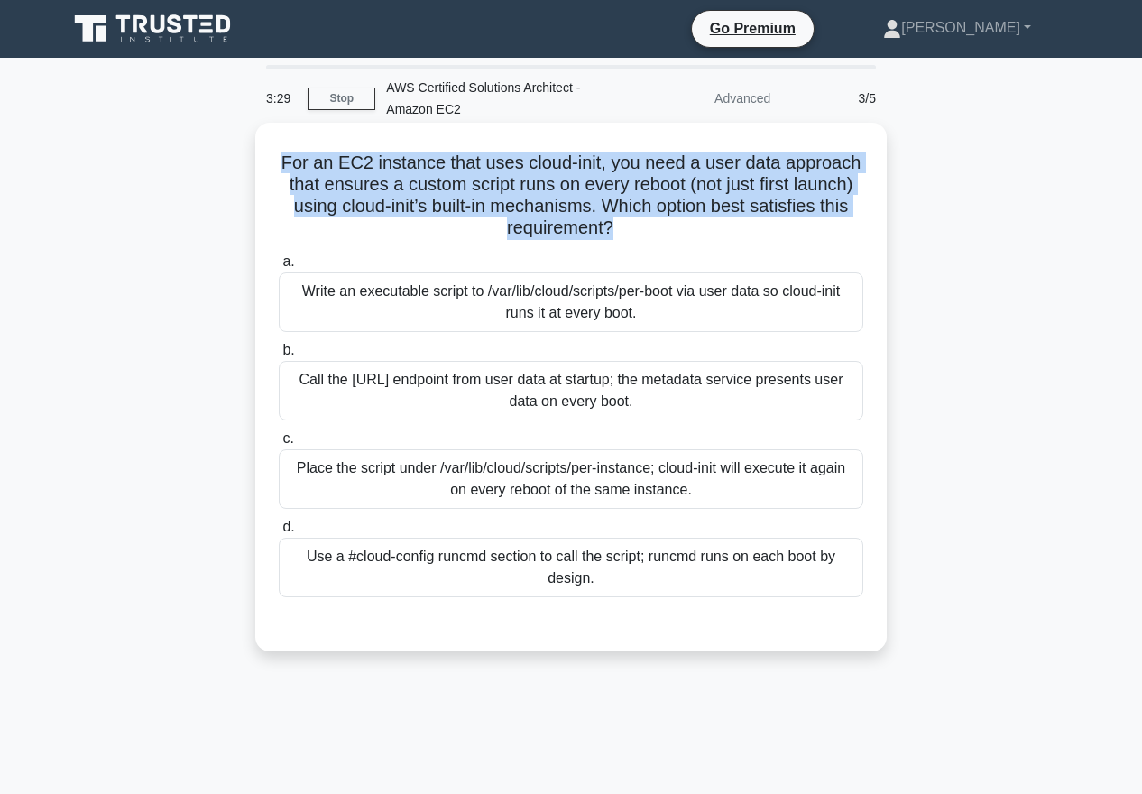
click at [597, 170] on h5 "For an EC2 instance that uses cloud-init, you need a user data approach that en…" at bounding box center [571, 196] width 588 height 88
click at [767, 178] on h5 "For an EC2 instance that uses cloud-init, you need a user data approach that en…" at bounding box center [571, 196] width 588 height 88
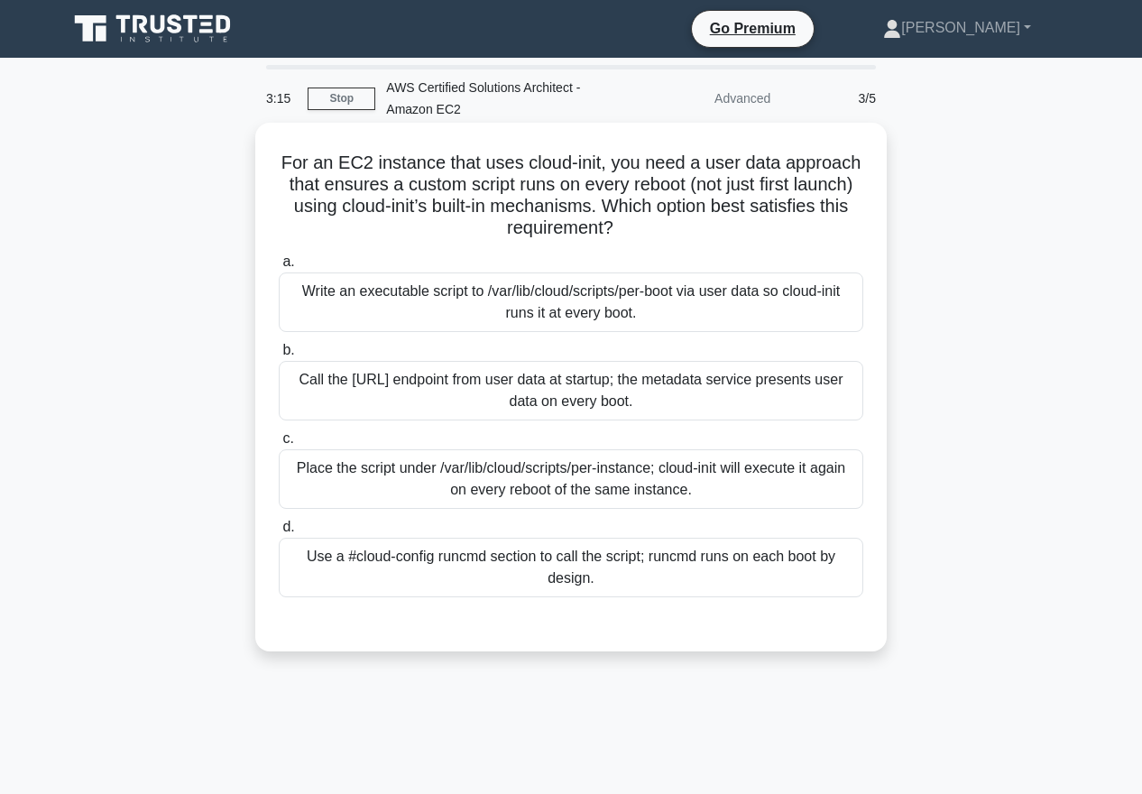
click at [552, 151] on div "For an EC2 instance that uses cloud-init, you need a user data approach that en…" at bounding box center [571, 387] width 617 height 514
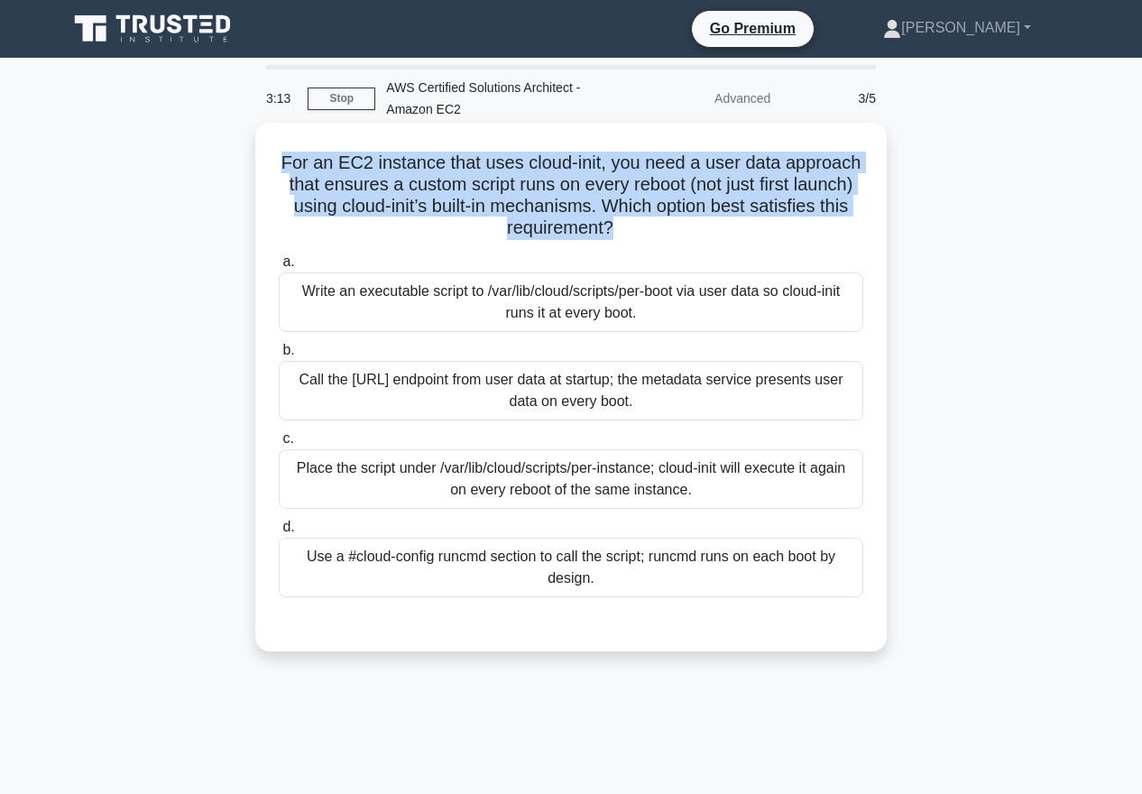
click at [587, 182] on h5 "For an EC2 instance that uses cloud-init, you need a user data approach that en…" at bounding box center [571, 196] width 588 height 88
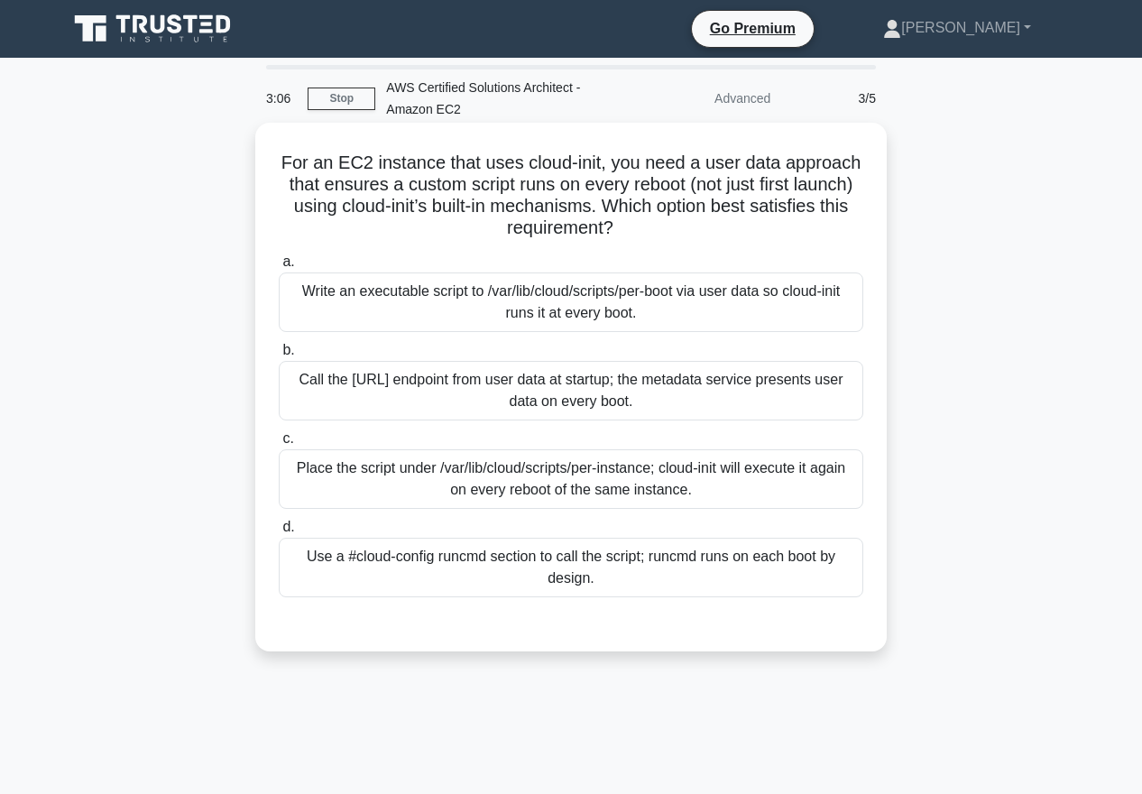
click at [595, 302] on div "Write an executable script to /var/lib/cloud/scripts/per-boot via user data so …" at bounding box center [571, 303] width 585 height 60
click at [279, 268] on input "a. Write an executable script to /var/lib/cloud/scripts/per-boot via user data …" at bounding box center [279, 262] width 0 height 12
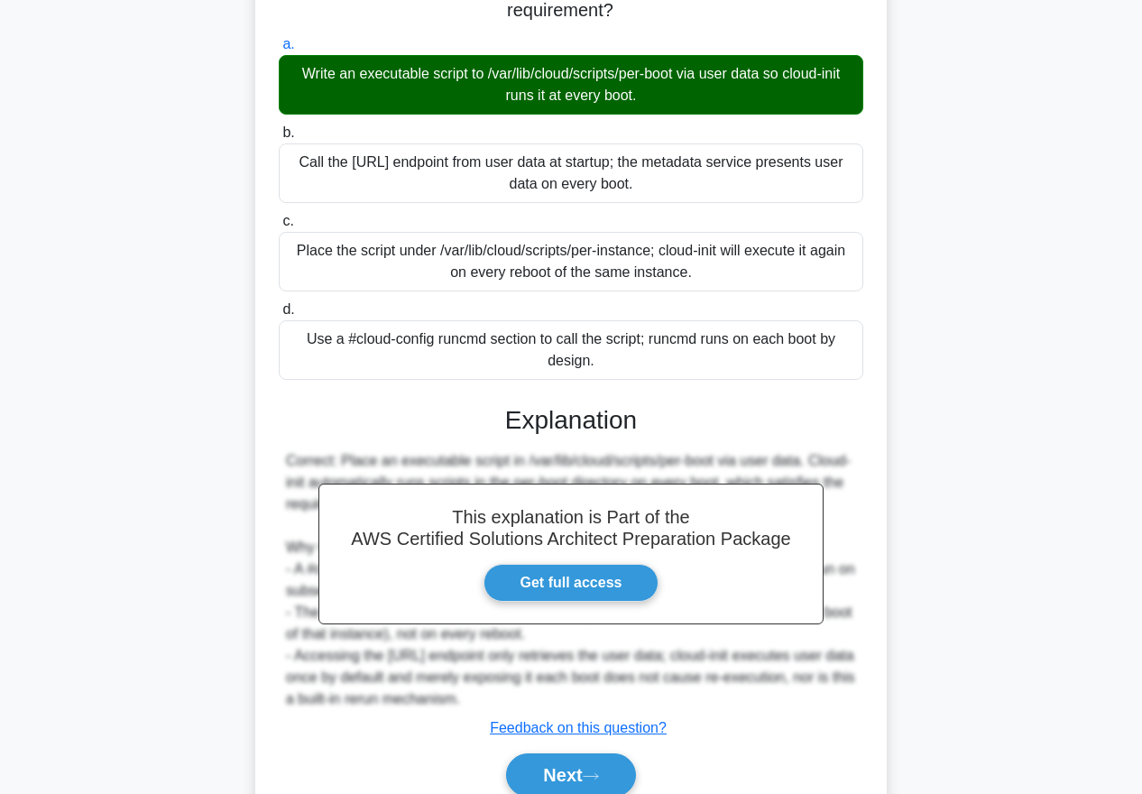
scroll to position [238, 0]
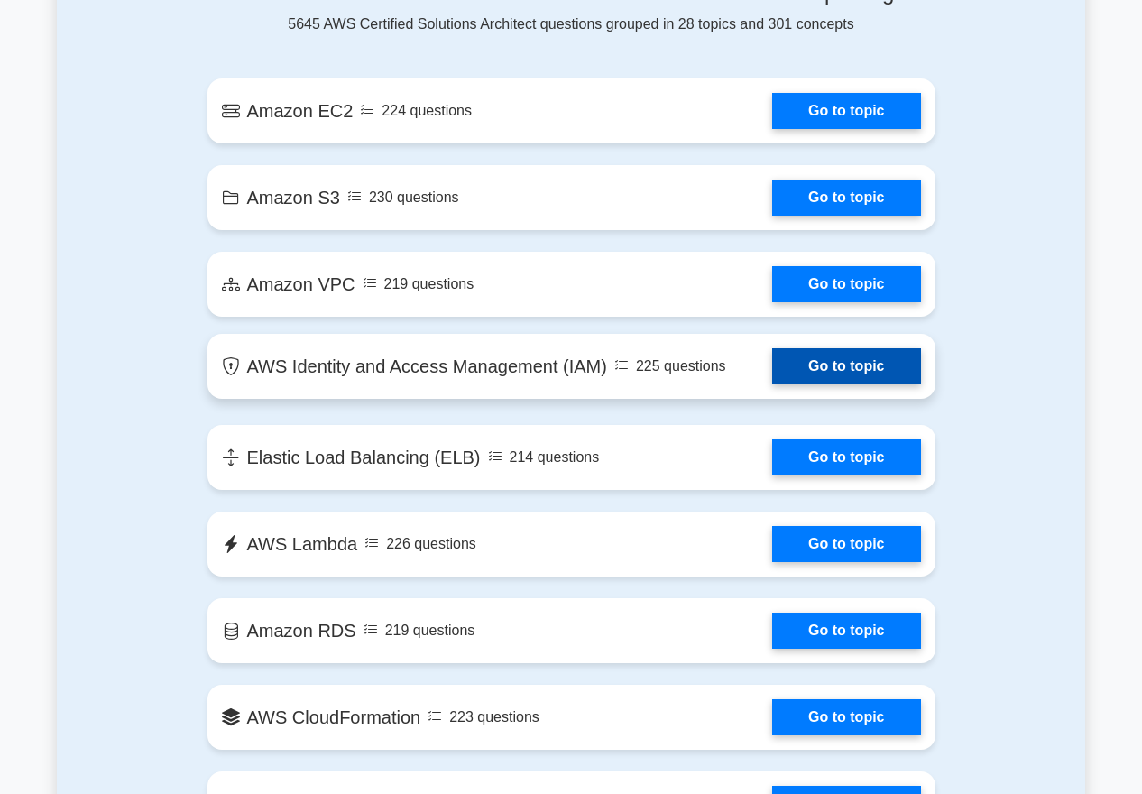
scroll to position [1193, 0]
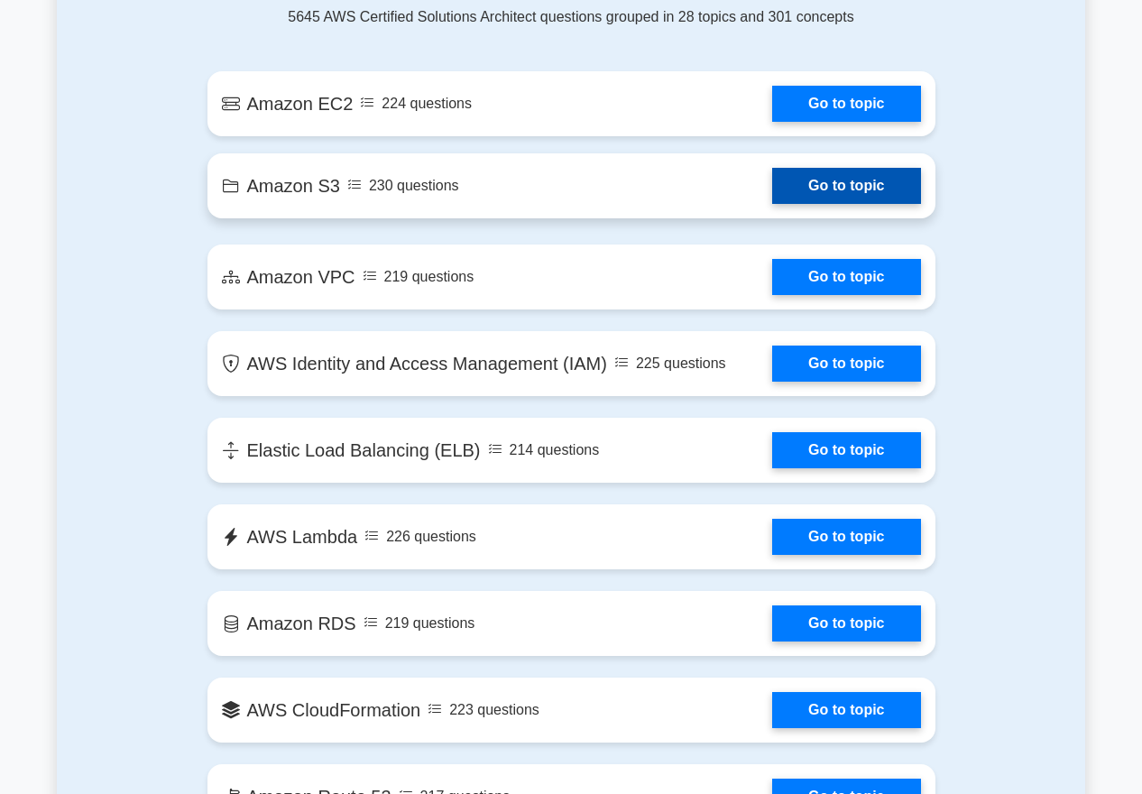
click at [818, 189] on link "Go to topic" at bounding box center [846, 186] width 148 height 36
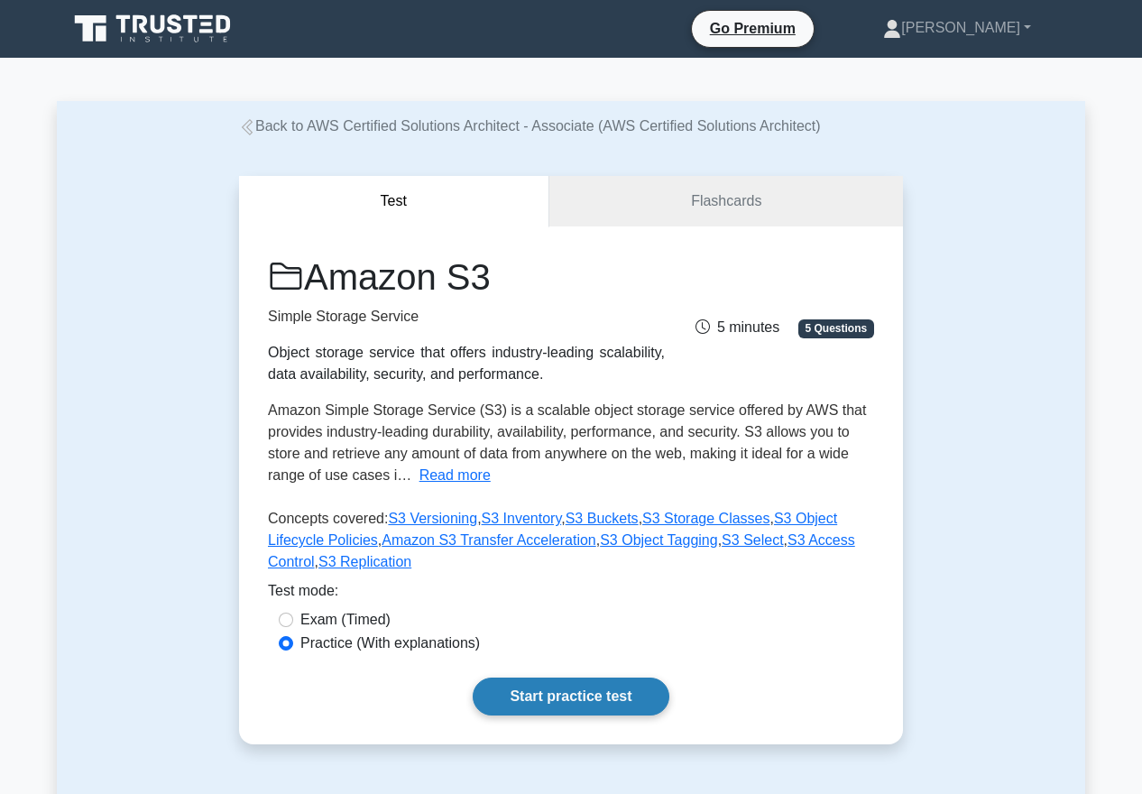
click at [589, 688] on link "Start practice test" at bounding box center [571, 697] width 196 height 38
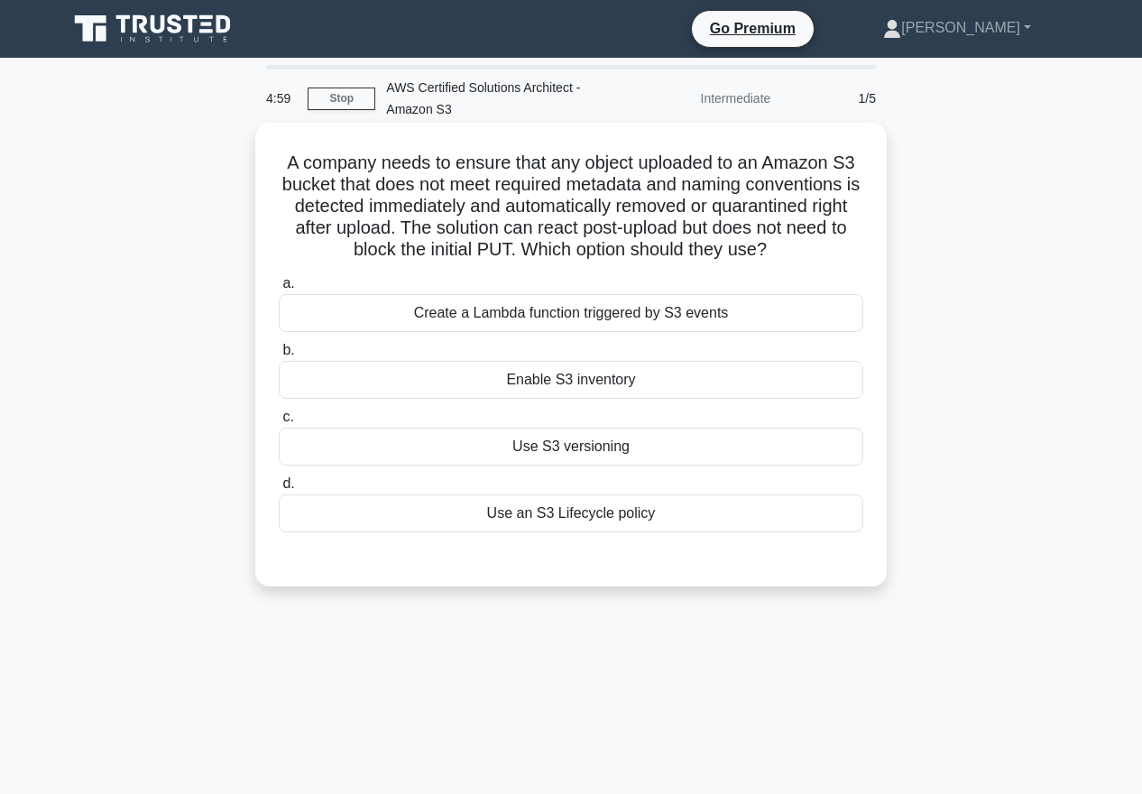
click at [603, 168] on h5 "A company needs to ensure that any object uploaded to an Amazon S3 bucket that …" at bounding box center [571, 207] width 588 height 110
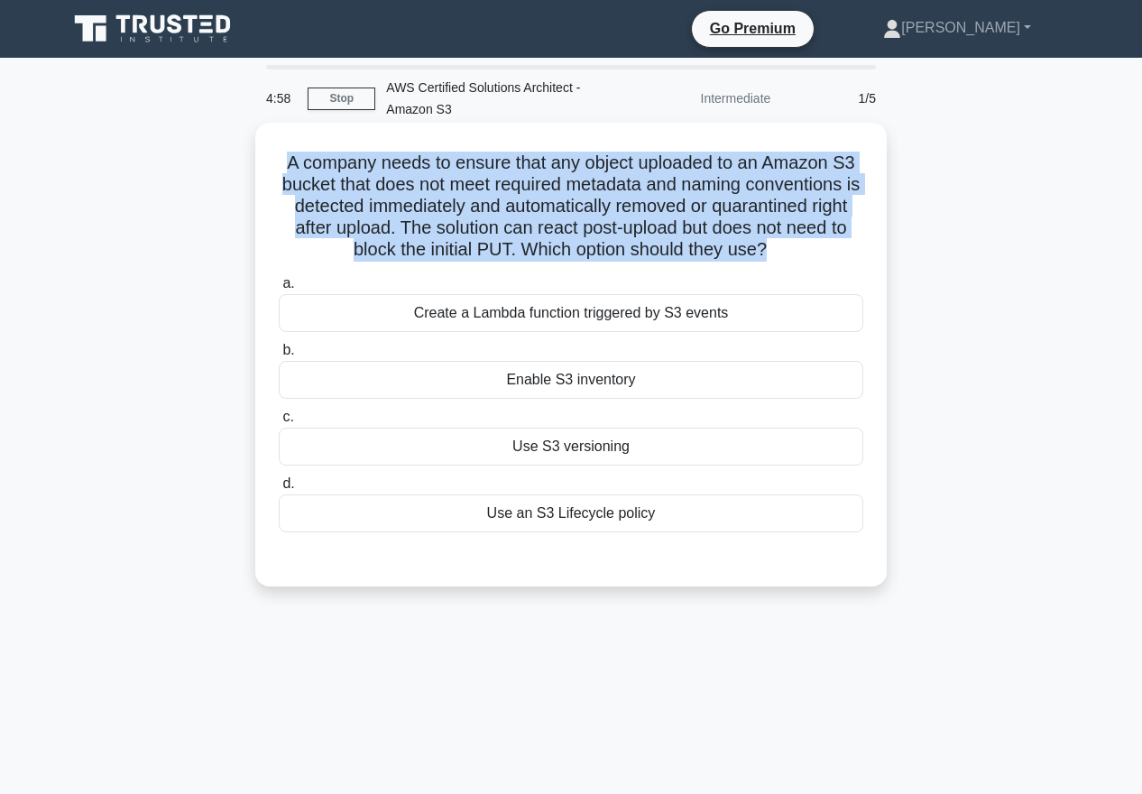
click at [845, 200] on h5 "A company needs to ensure that any object uploaded to an Amazon S3 bucket that …" at bounding box center [571, 207] width 588 height 110
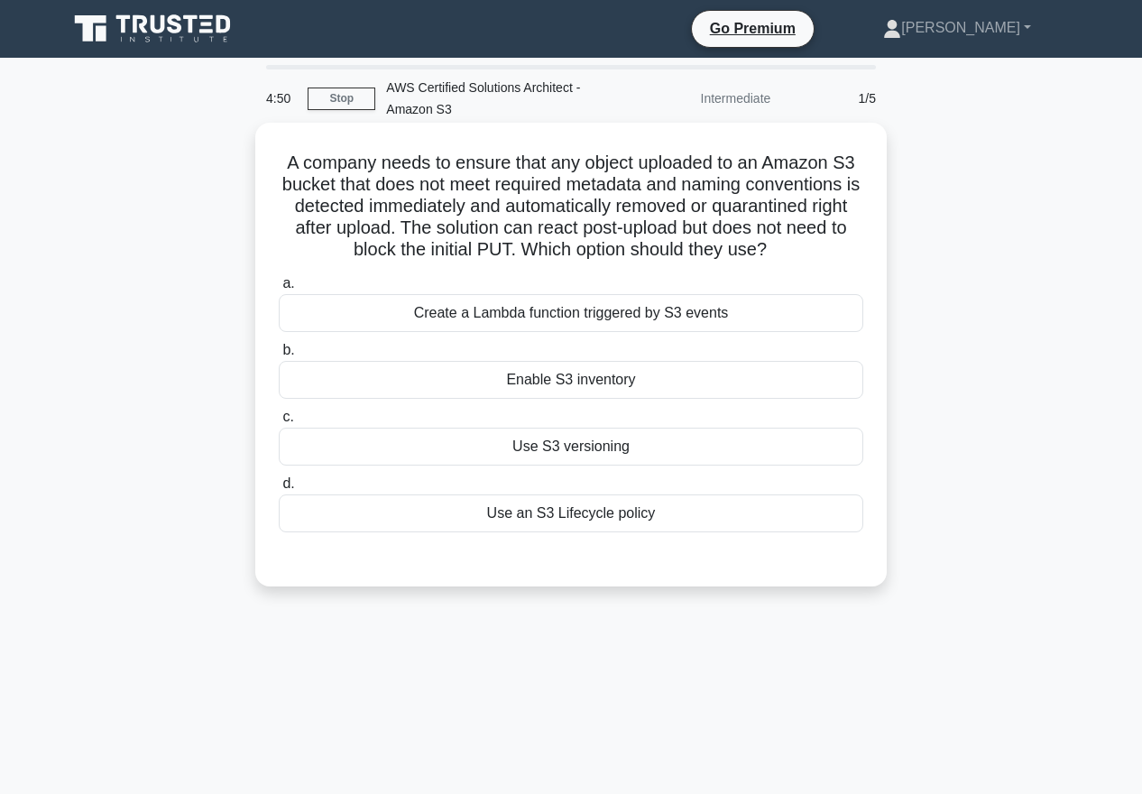
click at [596, 298] on div "Create a Lambda function triggered by S3 events" at bounding box center [571, 313] width 585 height 38
click at [279, 290] on input "a. Create a Lambda function triggered by S3 events" at bounding box center [279, 284] width 0 height 12
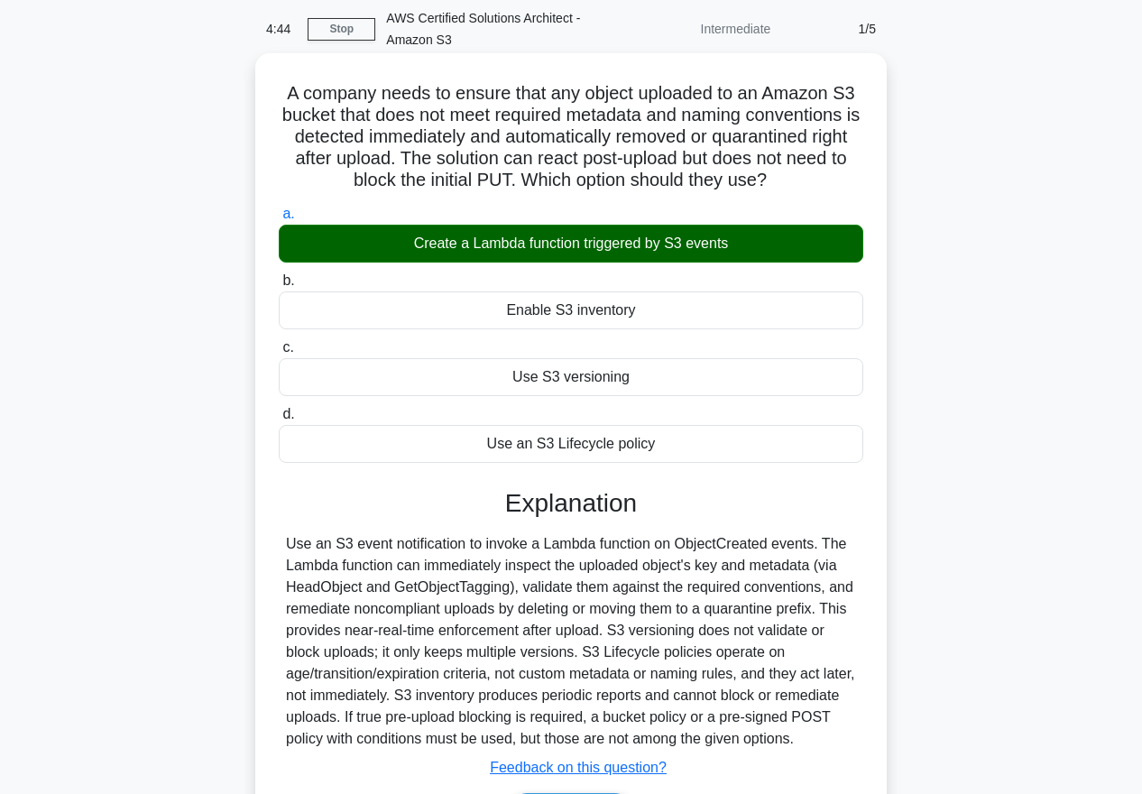
scroll to position [210, 0]
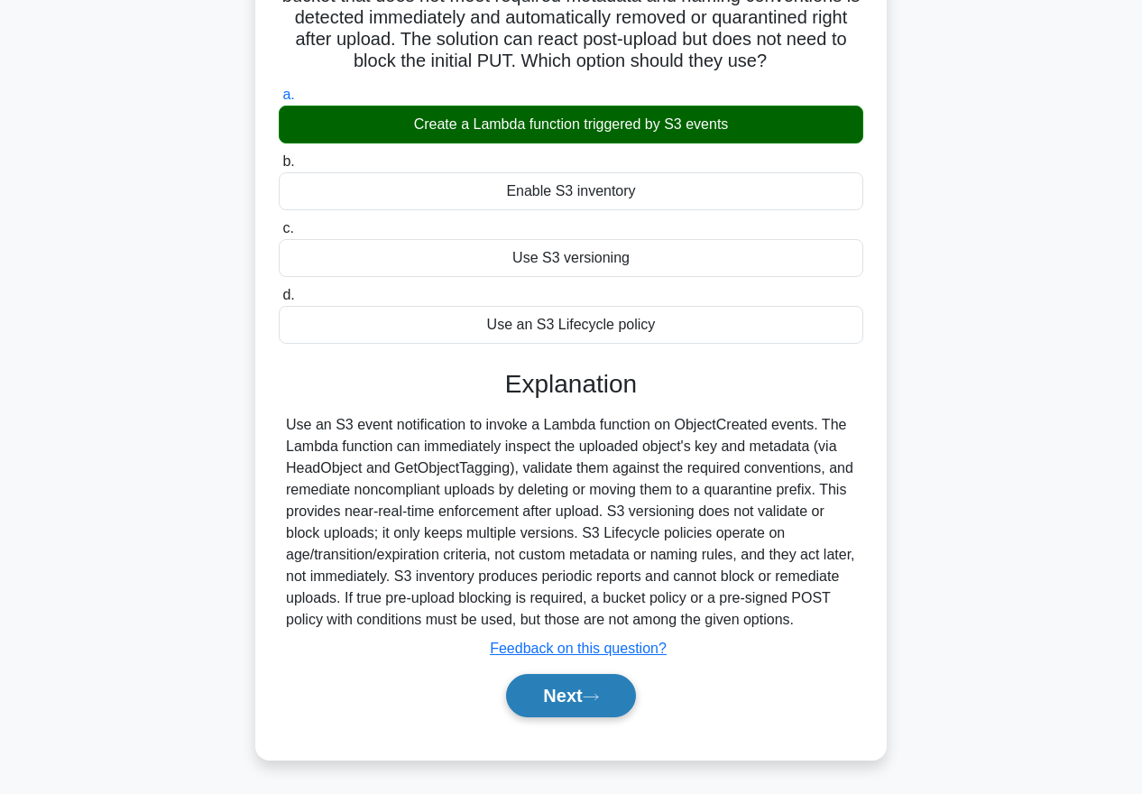
click at [590, 684] on button "Next" at bounding box center [570, 695] width 129 height 43
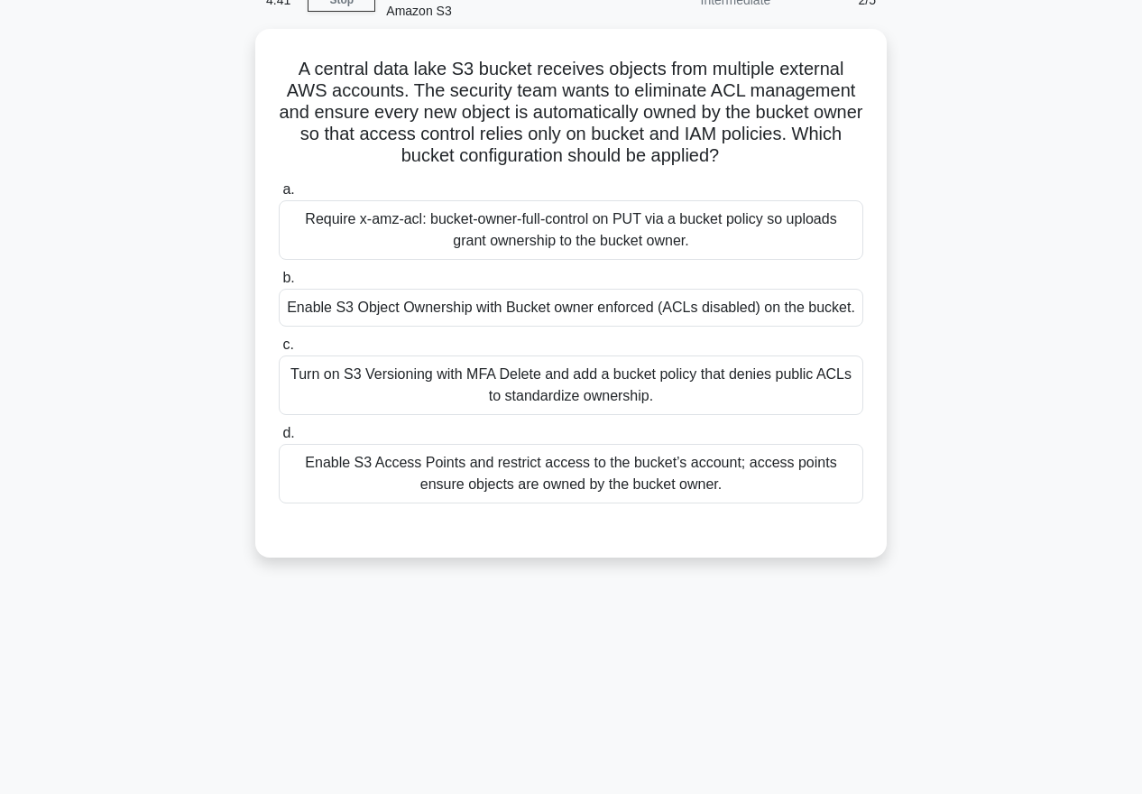
scroll to position [0, 0]
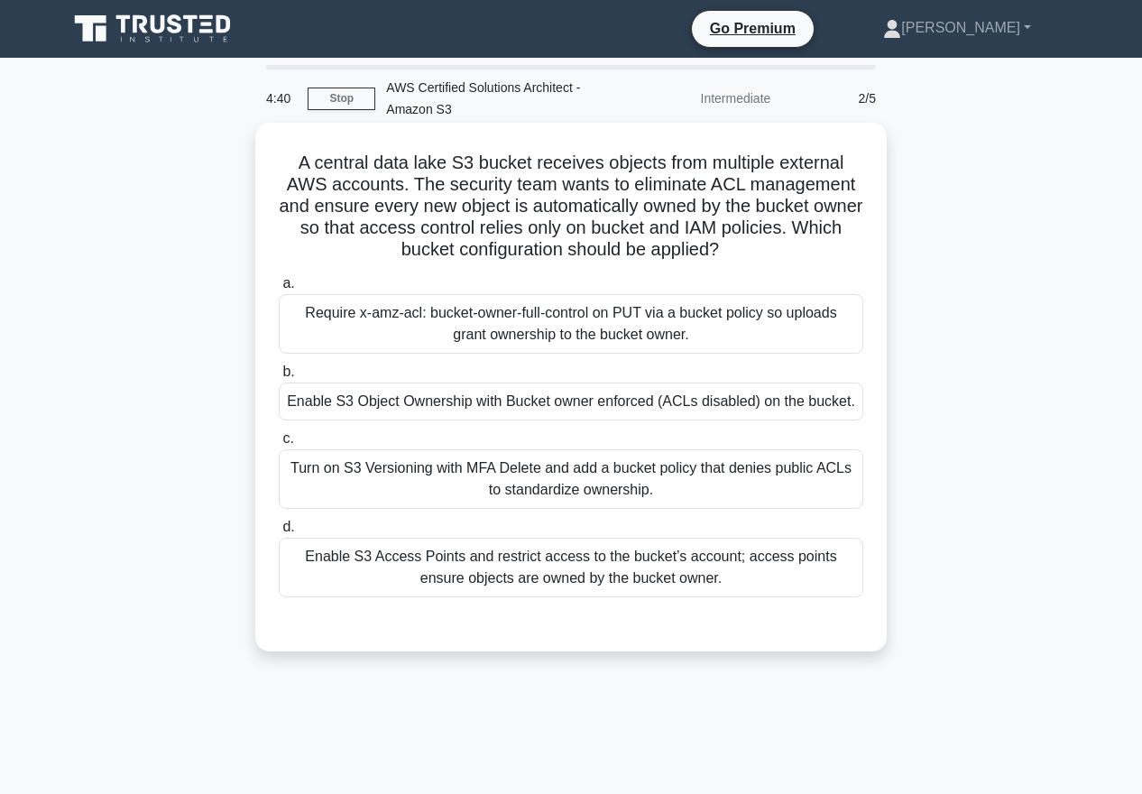
click at [602, 199] on h5 "A central data lake S3 bucket receives objects from multiple external AWS accou…" at bounding box center [571, 207] width 588 height 110
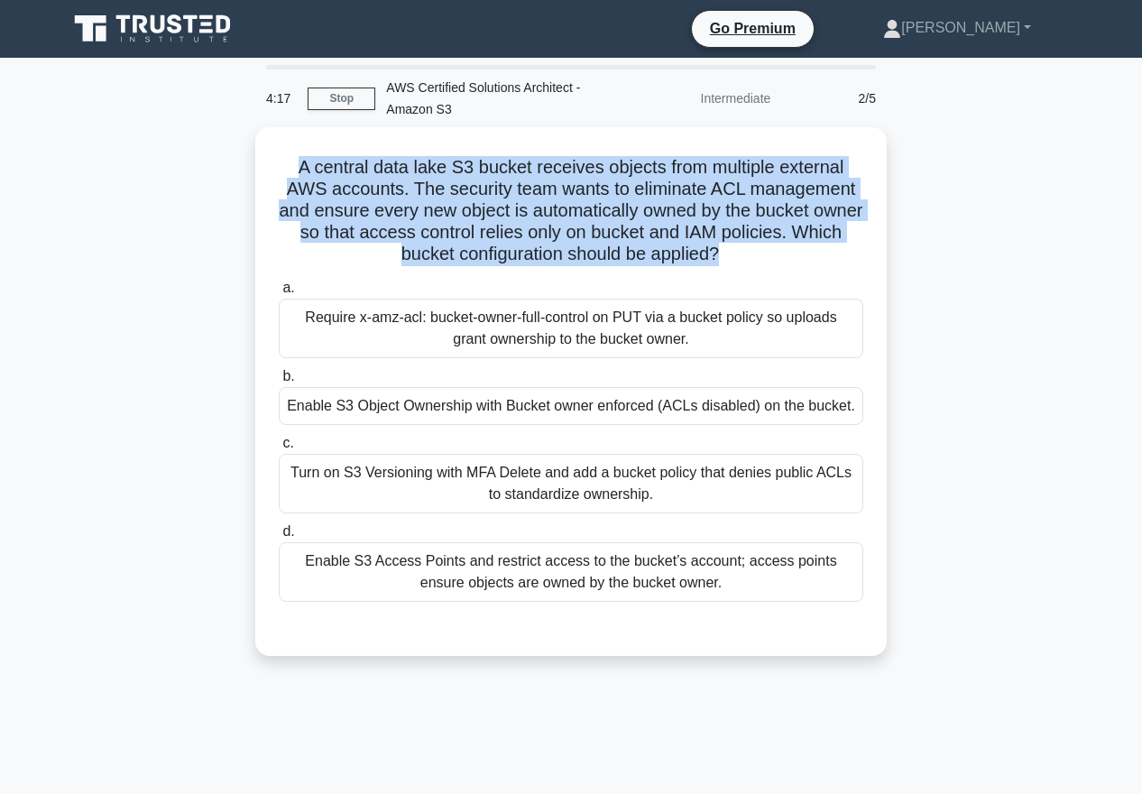
click at [987, 254] on div "A central data lake S3 bucket receives objects from multiple external AWS accou…" at bounding box center [571, 402] width 1029 height 550
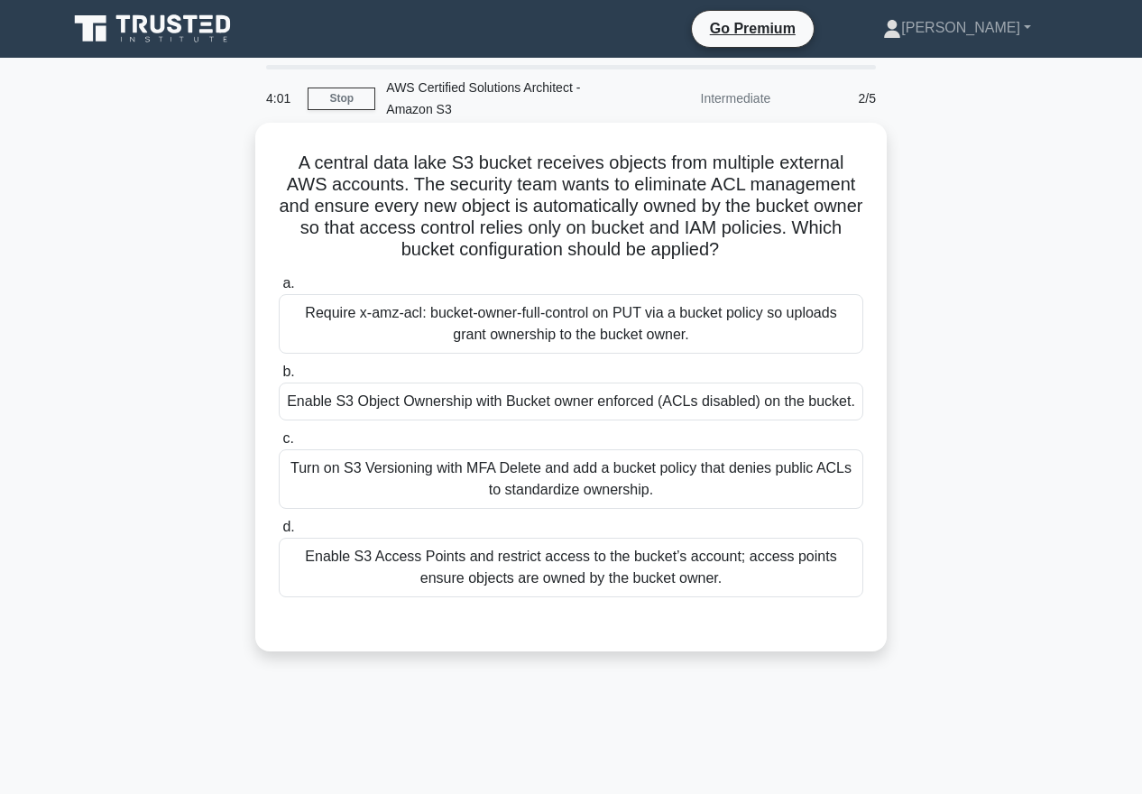
click at [580, 325] on div "Require x-amz-acl: bucket-owner-full-control on PUT via a bucket policy so uplo…" at bounding box center [571, 324] width 585 height 60
click at [279, 290] on input "a. Require x-amz-acl: bucket-owner-full-control on PUT via a bucket policy so u…" at bounding box center [279, 284] width 0 height 12
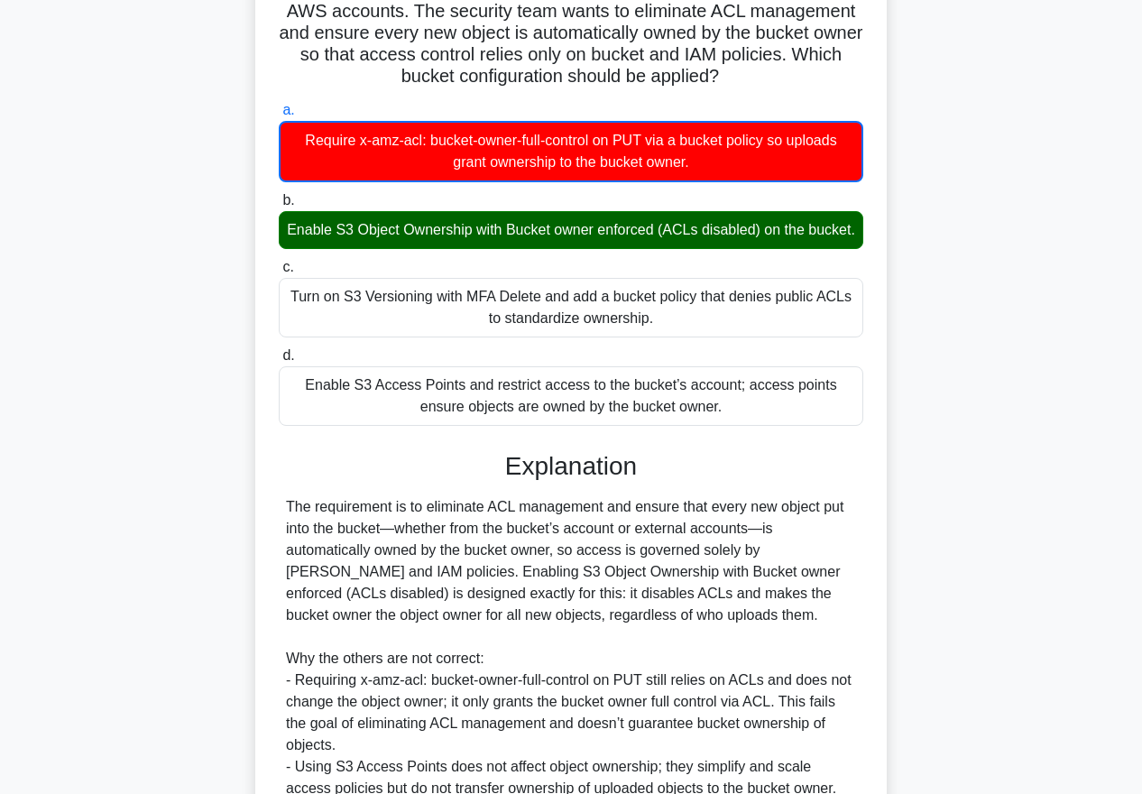
scroll to position [175, 0]
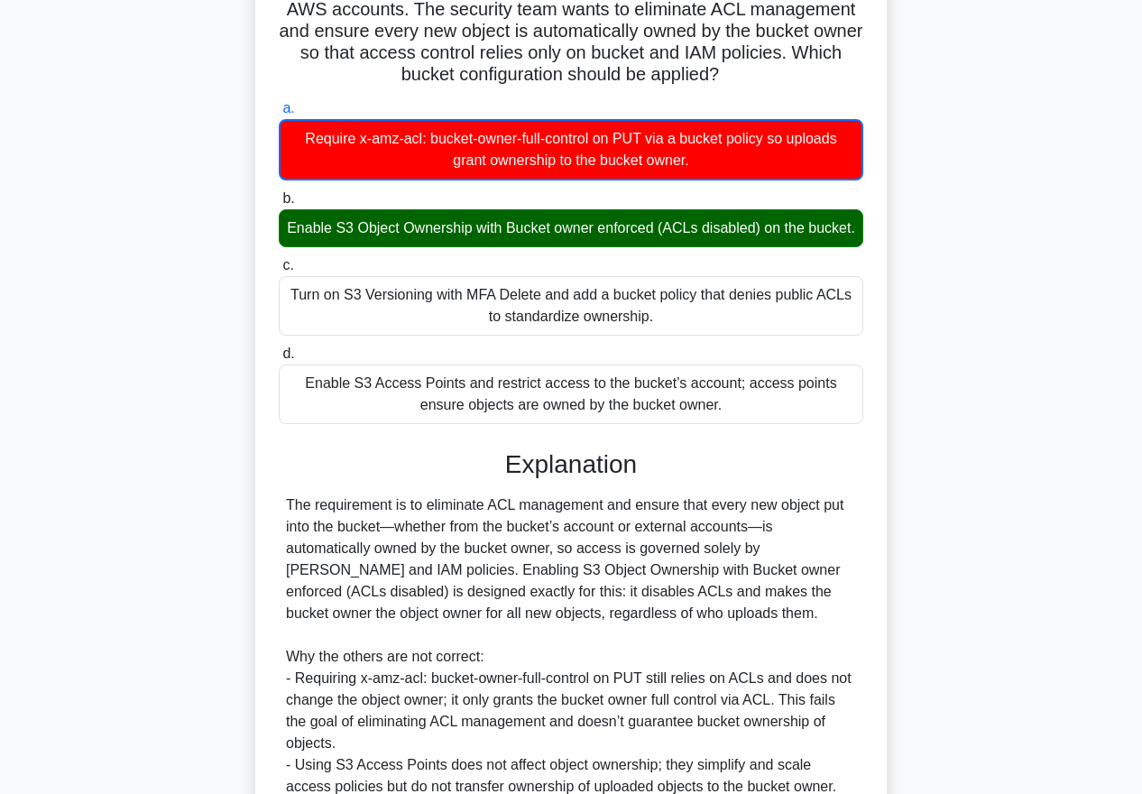
click at [582, 508] on div "The requirement is to eliminate ACL management and ensure that every new object…" at bounding box center [571, 667] width 570 height 346
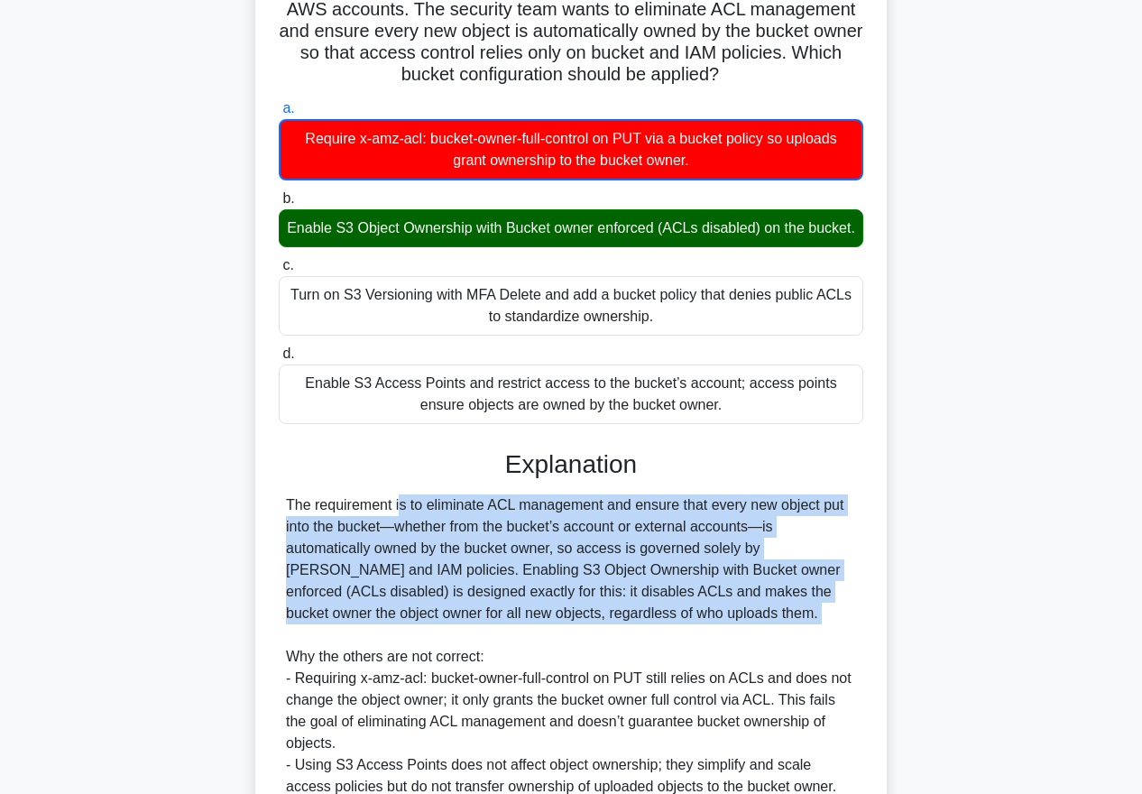
click at [582, 508] on div "The requirement is to eliminate ACL management and ensure that every new object…" at bounding box center [571, 667] width 570 height 346
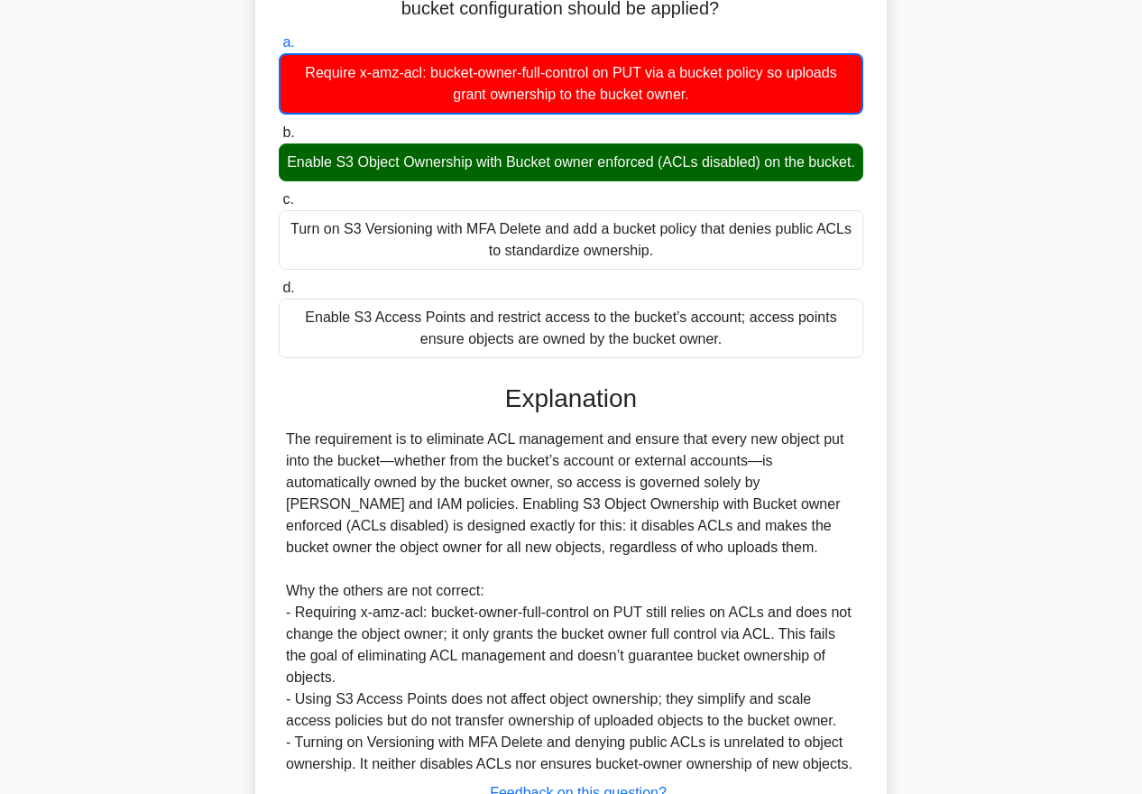
scroll to position [385, 0]
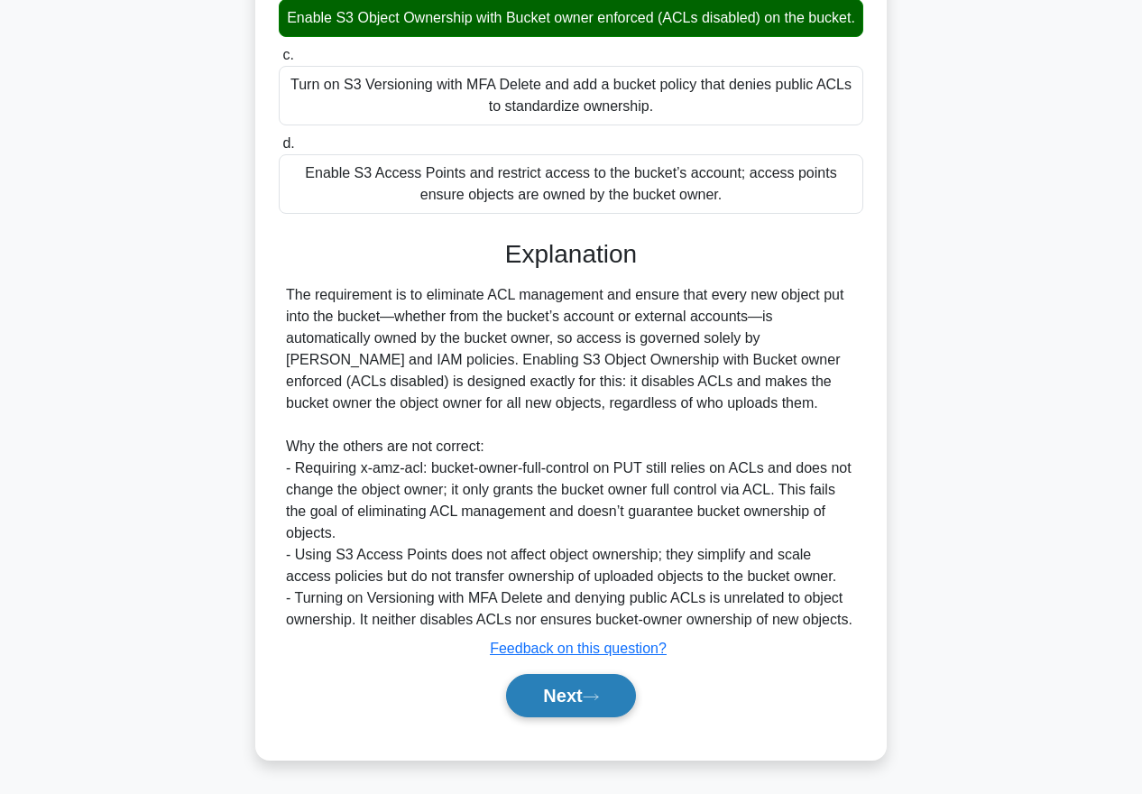
click at [581, 705] on button "Next" at bounding box center [570, 695] width 129 height 43
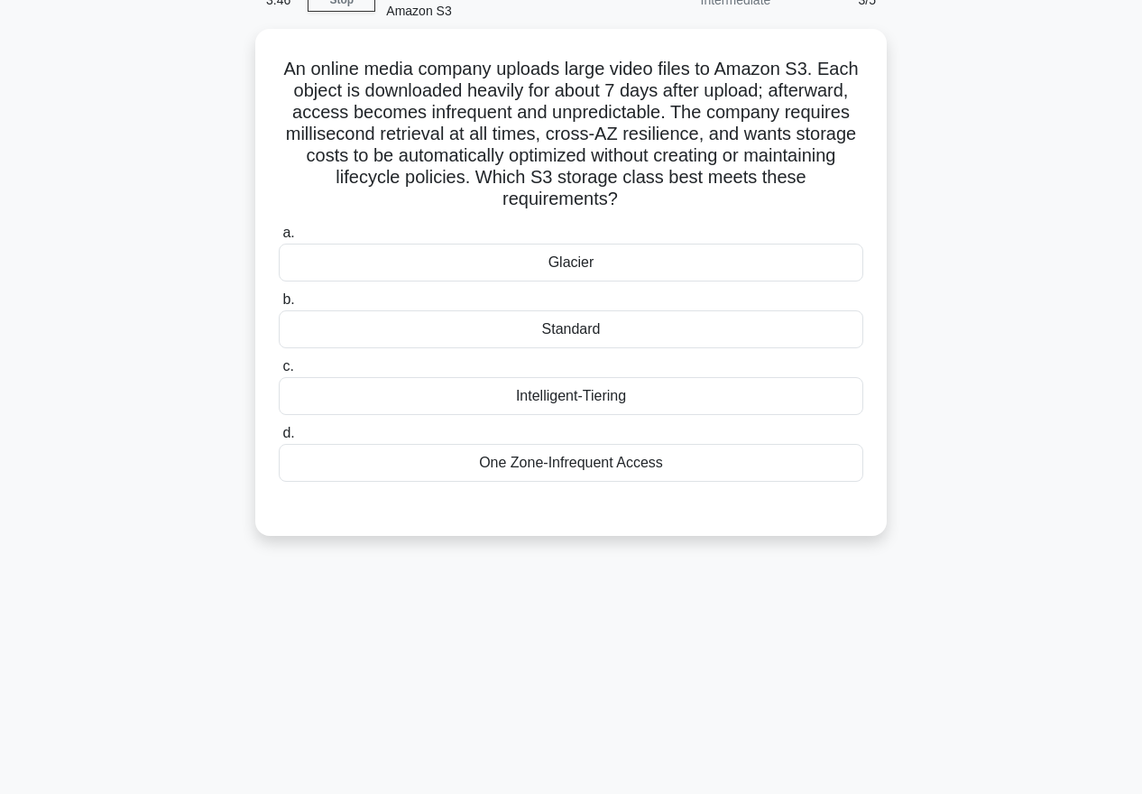
scroll to position [0, 0]
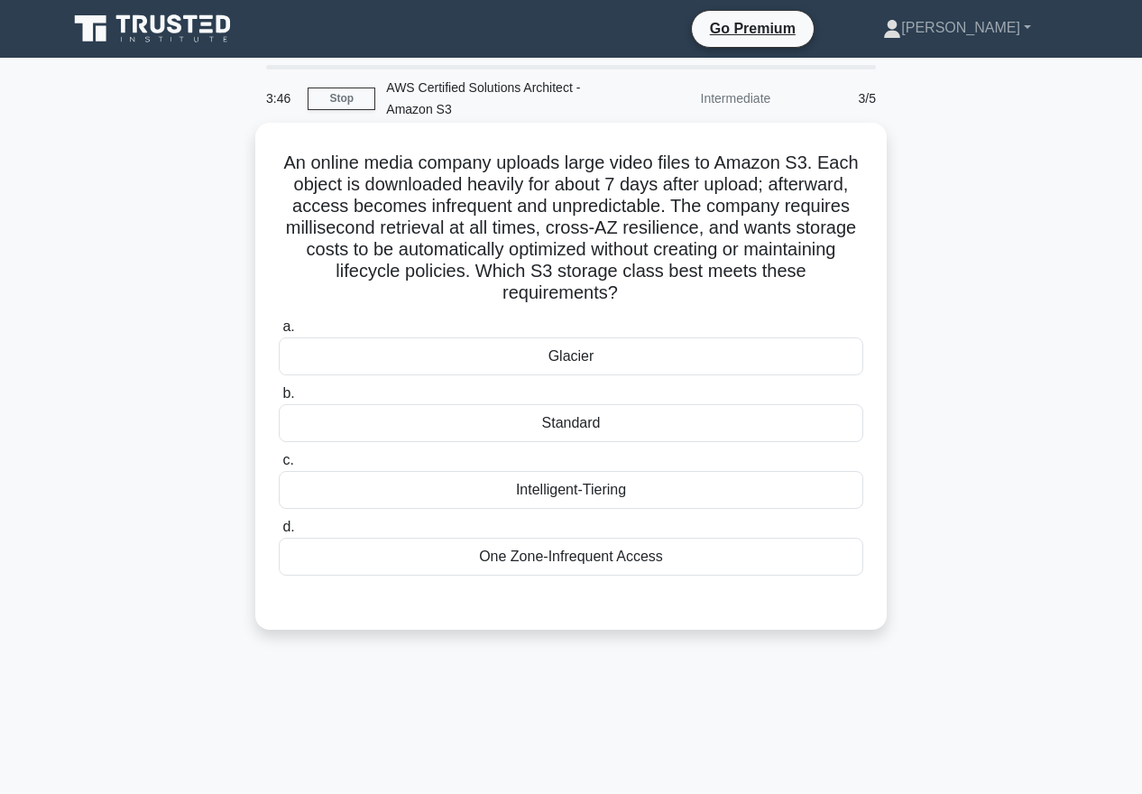
click at [551, 208] on h5 "An online media company uploads large video files to Amazon S3. Each object is …" at bounding box center [571, 228] width 588 height 153
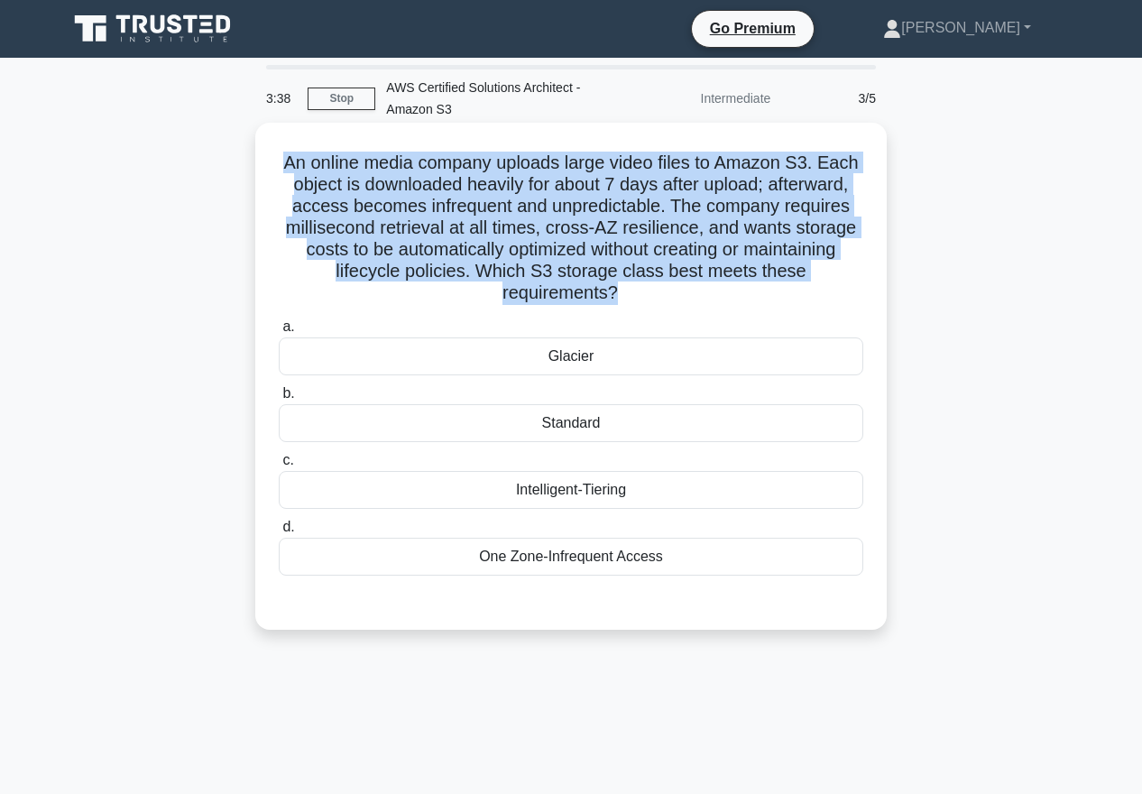
click at [661, 176] on h5 "An online media company uploads large video files to Amazon S3. Each object is …" at bounding box center [571, 228] width 588 height 153
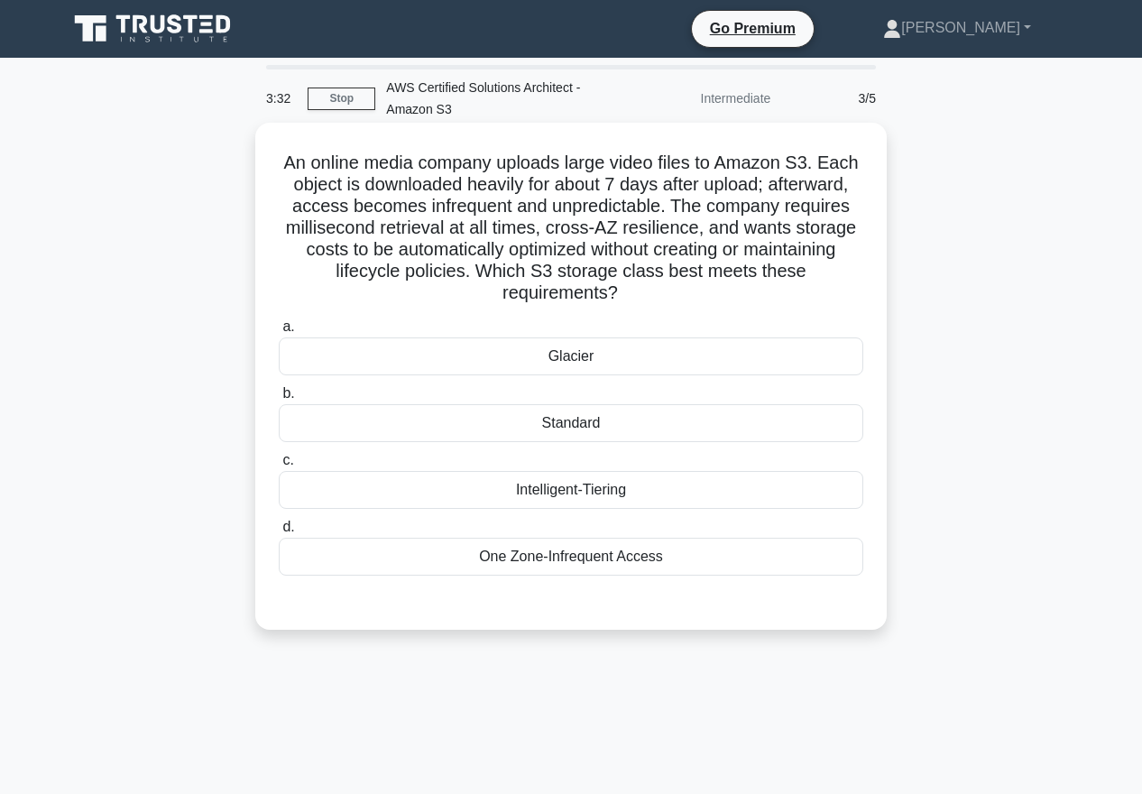
click at [631, 232] on h5 "An online media company uploads large video files to Amazon S3. Each object is …" at bounding box center [571, 228] width 588 height 153
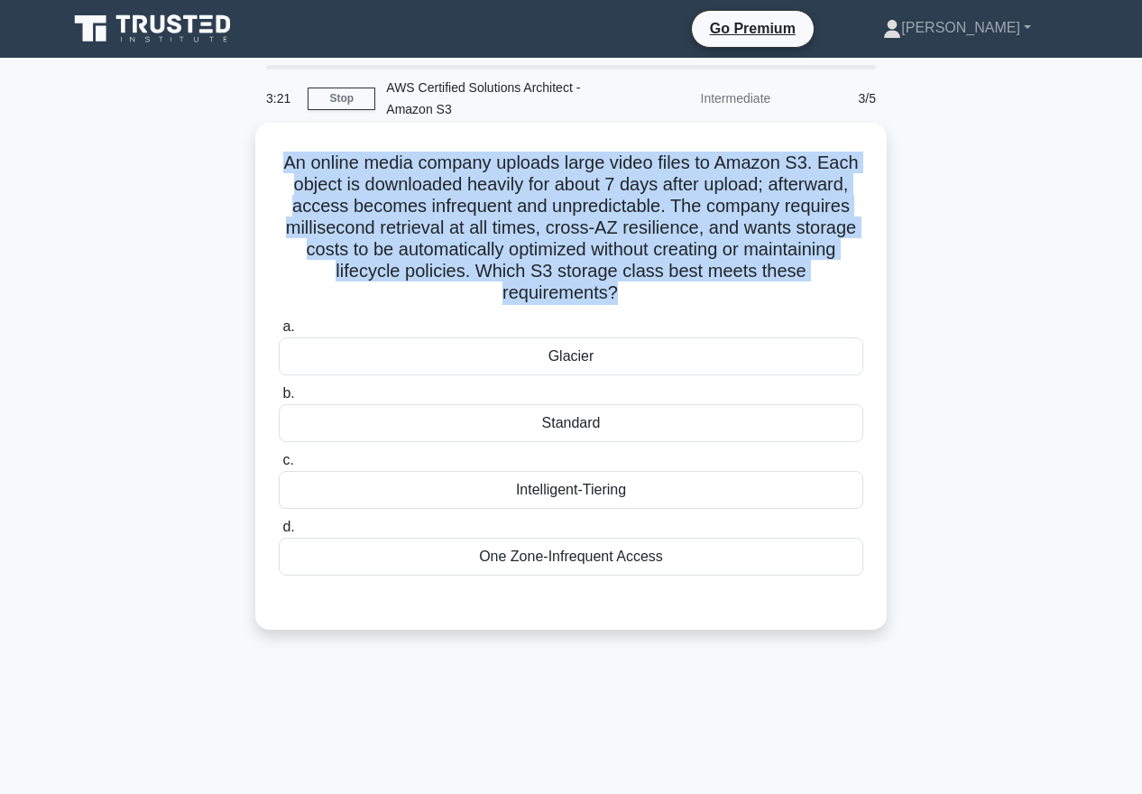
click at [576, 566] on div "One Zone-Infrequent Access" at bounding box center [571, 557] width 585 height 38
click at [279, 533] on input "d. One Zone-Infrequent Access" at bounding box center [279, 528] width 0 height 12
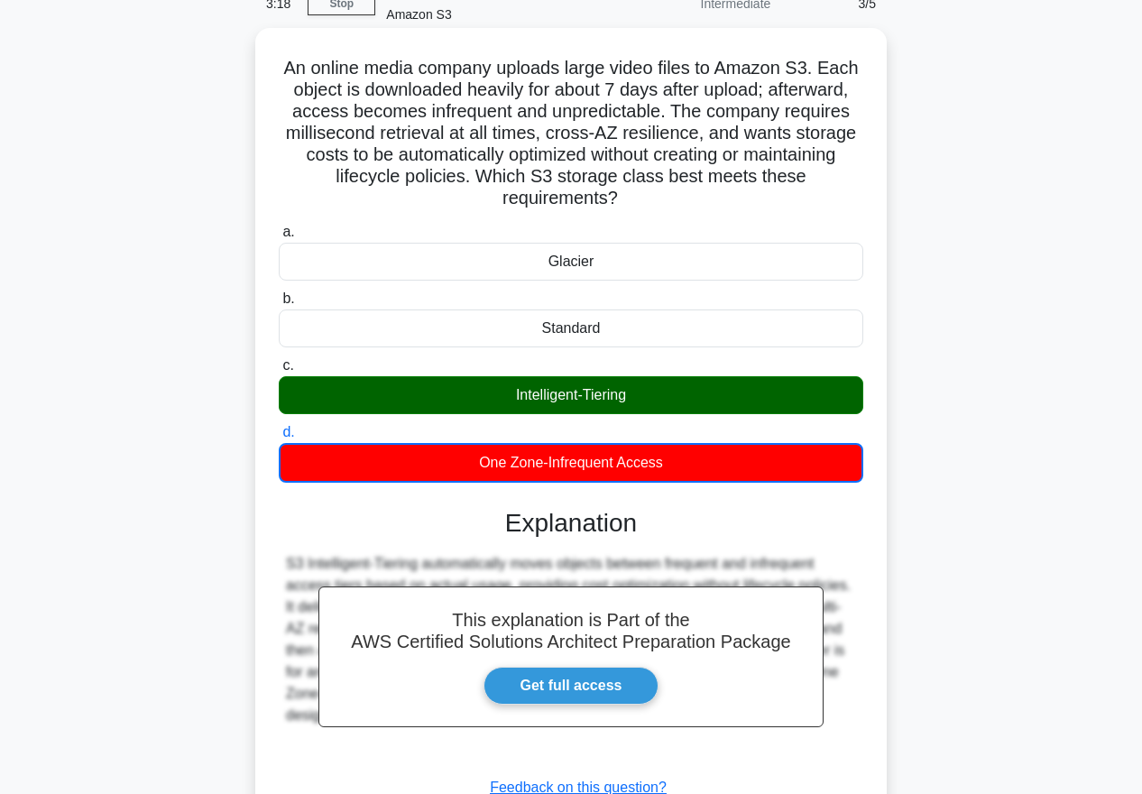
scroll to position [234, 0]
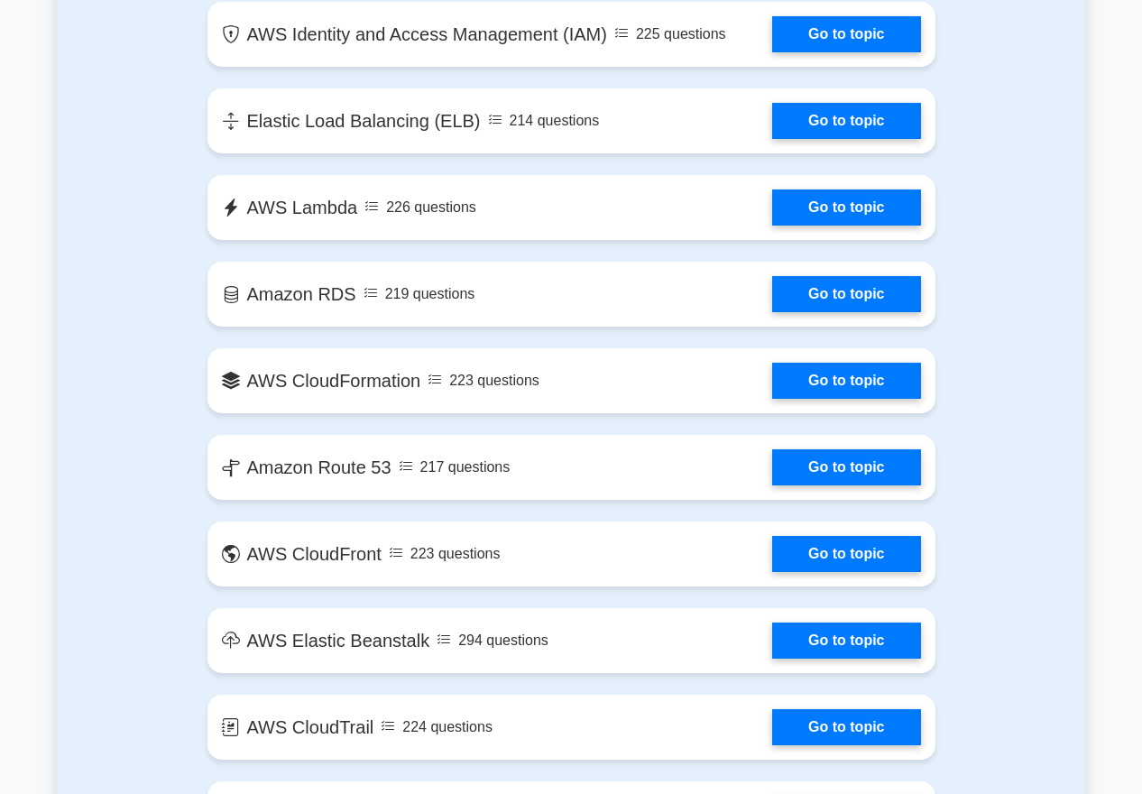
scroll to position [1523, 0]
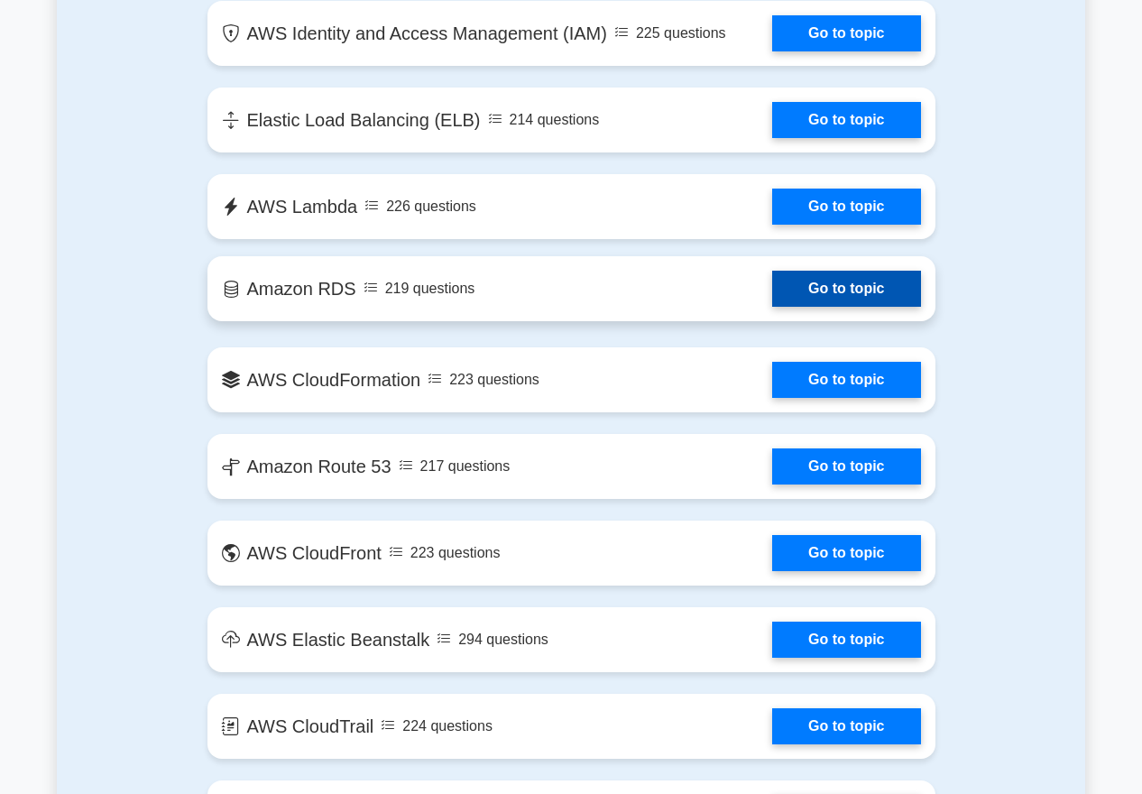
click at [797, 292] on link "Go to topic" at bounding box center [846, 289] width 148 height 36
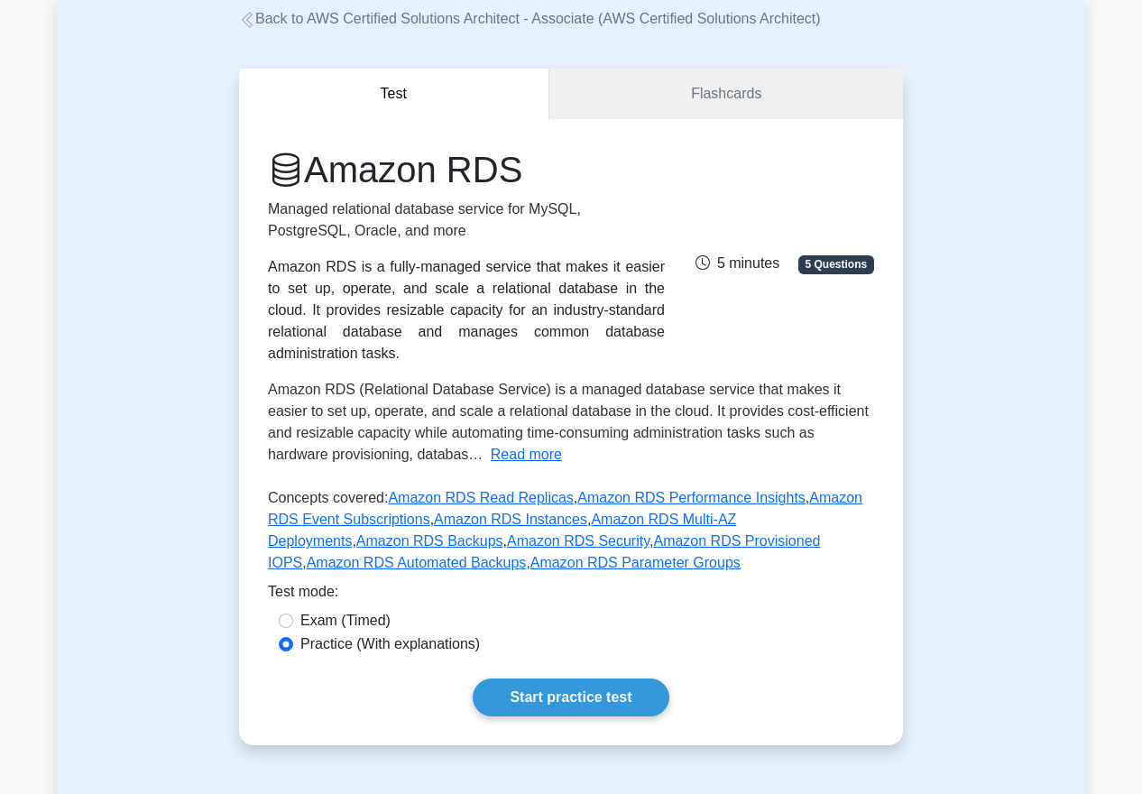
scroll to position [129, 0]
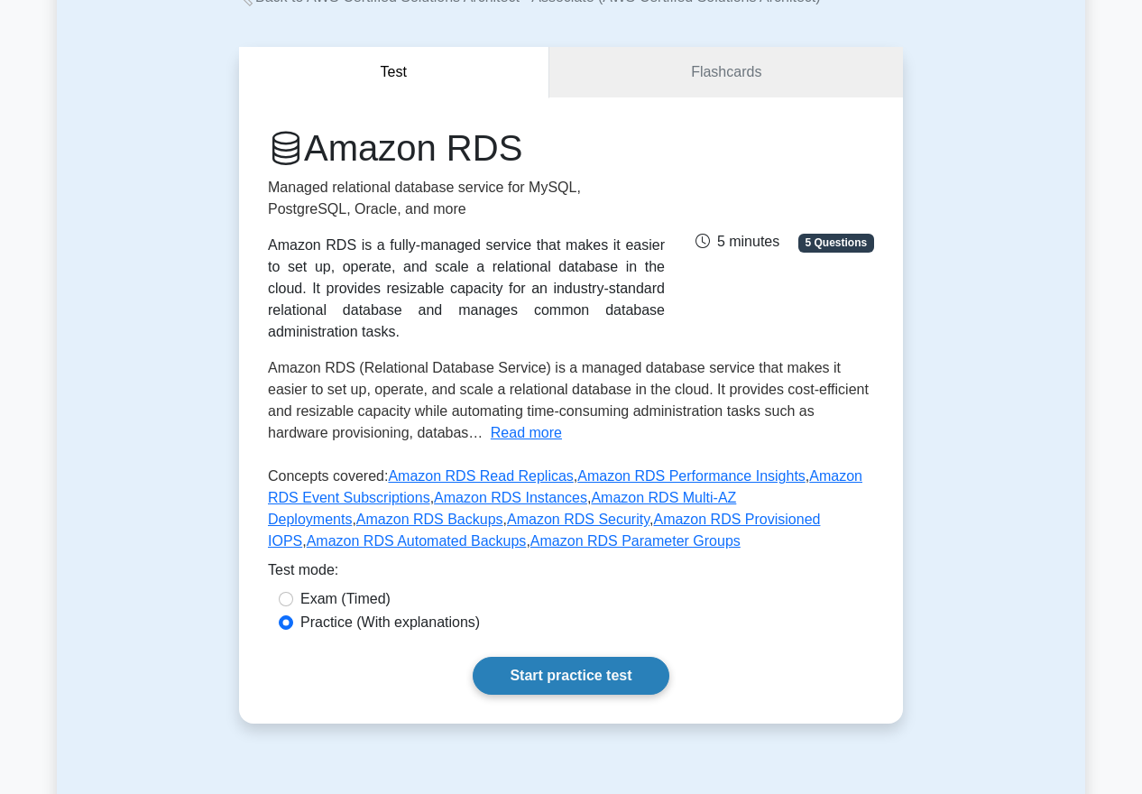
click at [568, 666] on link "Start practice test" at bounding box center [571, 676] width 196 height 38
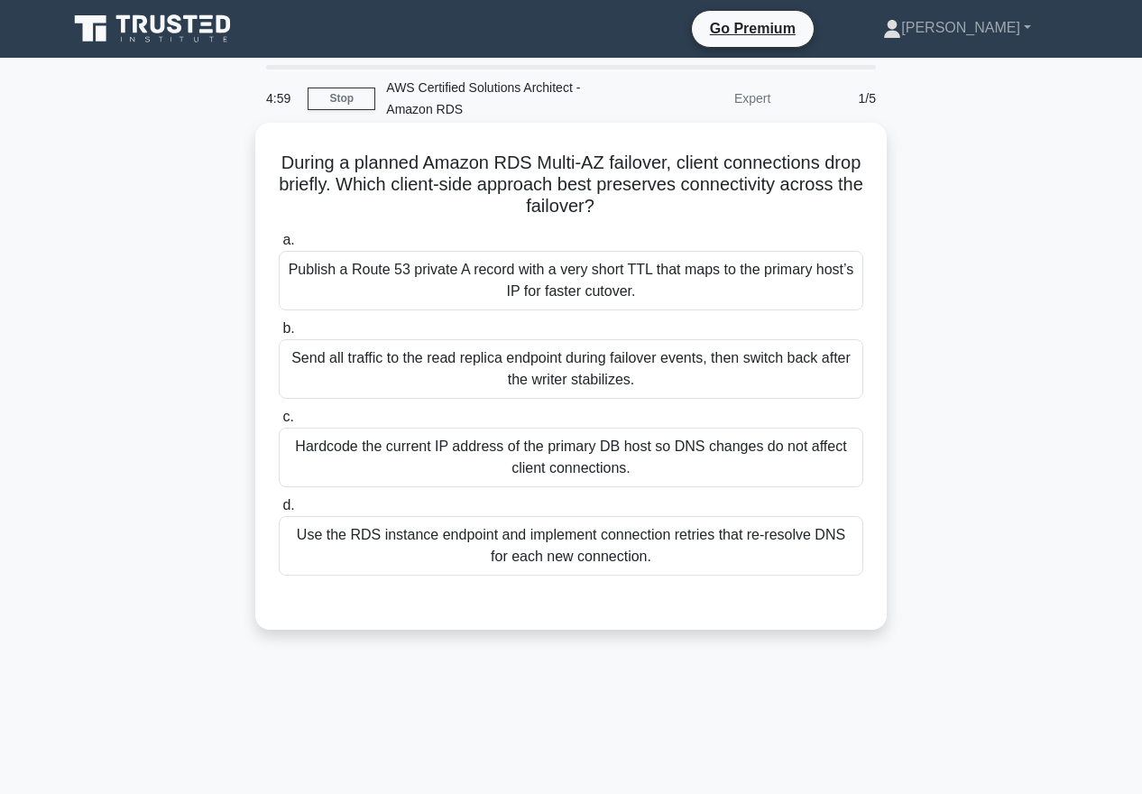
click at [436, 166] on h5 "During a planned Amazon RDS Multi-AZ failover, client connections drop briefly.…" at bounding box center [571, 185] width 588 height 67
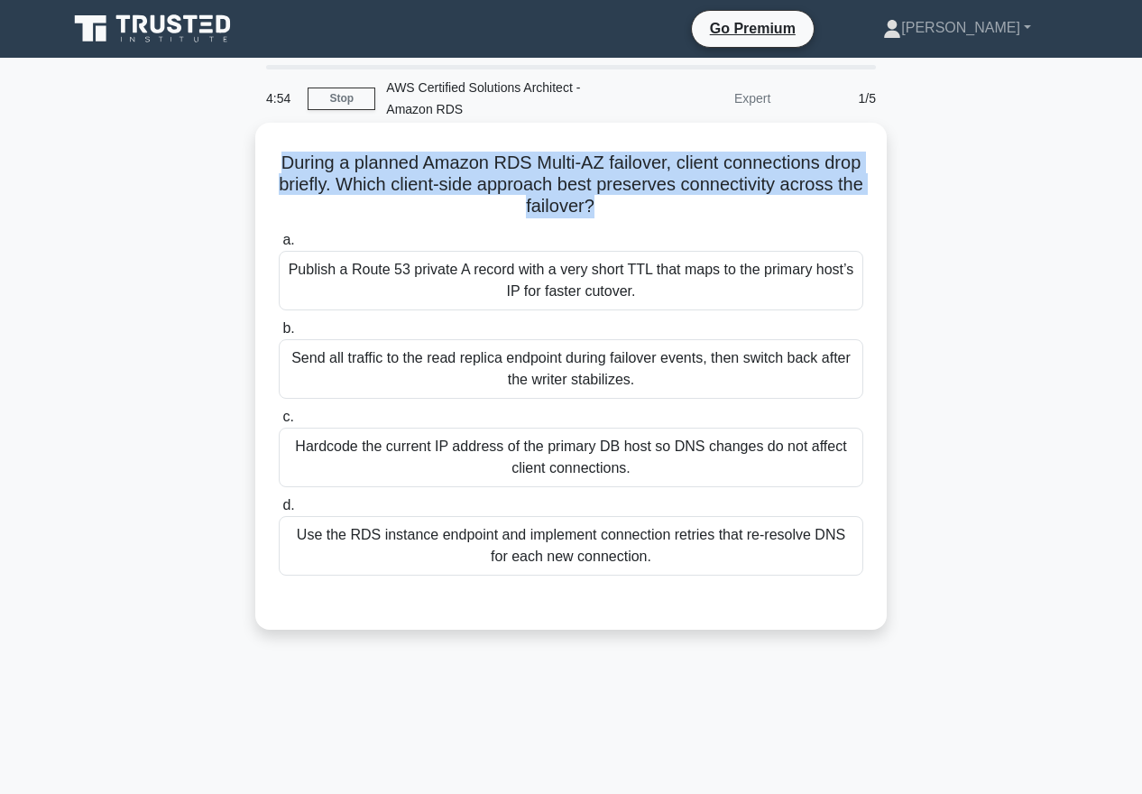
click at [594, 187] on h5 "During a planned Amazon RDS Multi-AZ failover, client connections drop briefly.…" at bounding box center [571, 185] width 588 height 67
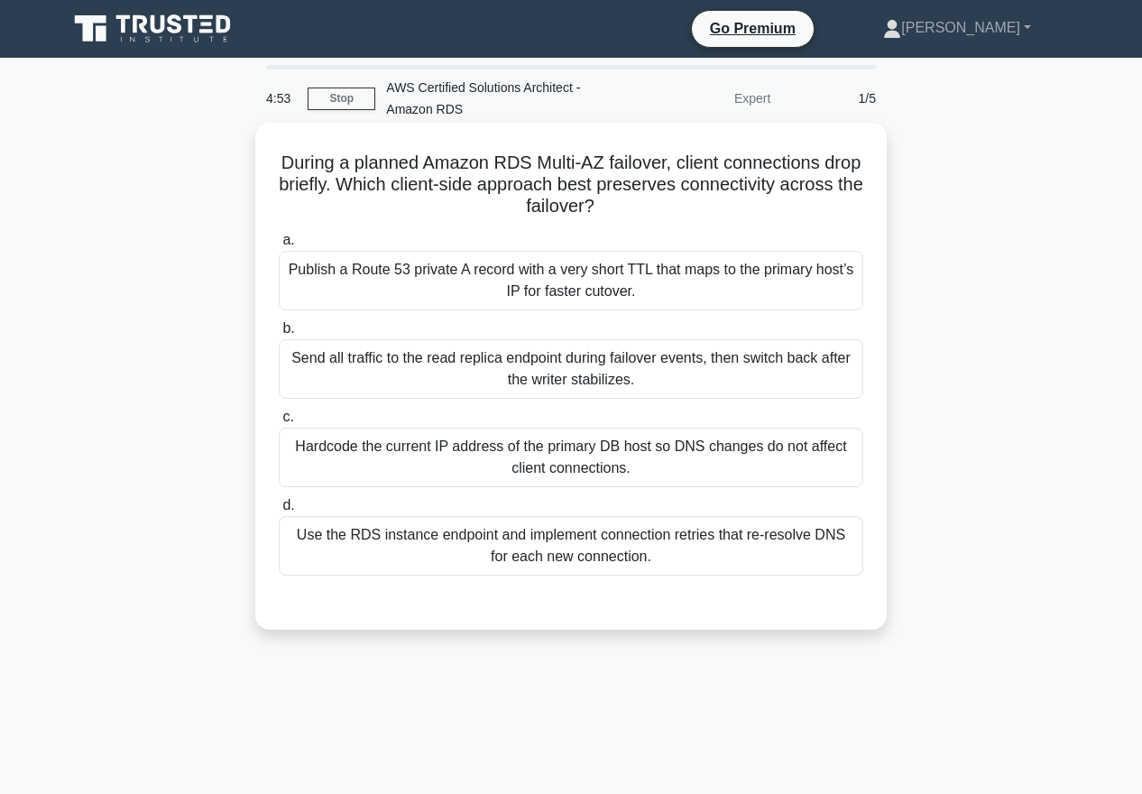
click at [594, 187] on h5 "During a planned Amazon RDS Multi-AZ failover, client connections drop briefly.…" at bounding box center [571, 185] width 588 height 67
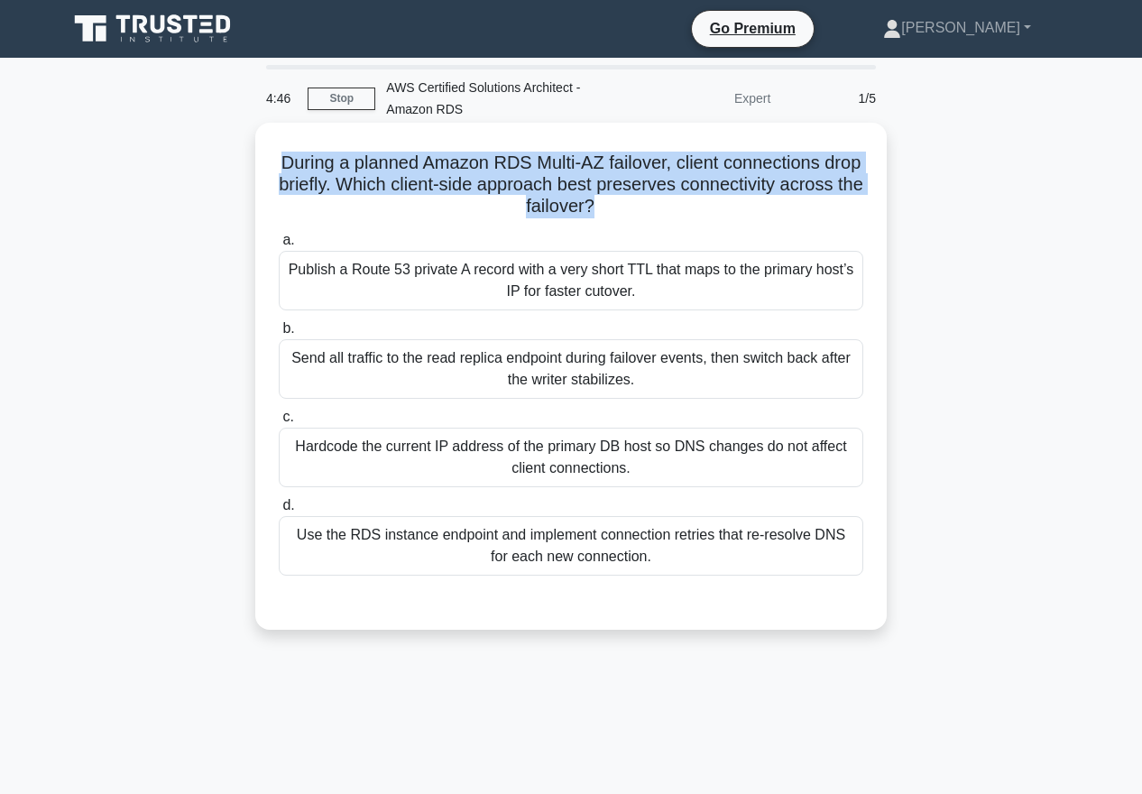
click at [559, 281] on div "Publish a Route 53 private A record with a very short TTL that maps to the prim…" at bounding box center [571, 281] width 585 height 60
click at [279, 246] on input "a. Publish a Route 53 private A record with a very short TTL that maps to the p…" at bounding box center [279, 241] width 0 height 12
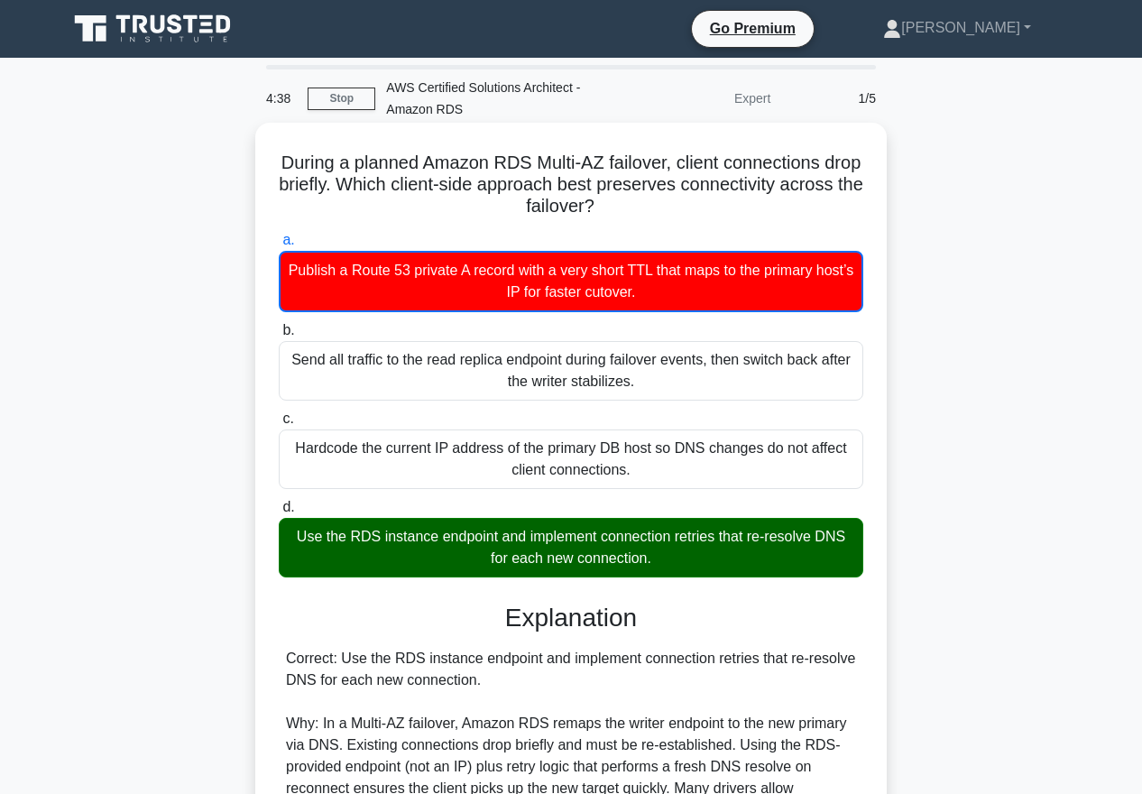
scroll to position [450, 0]
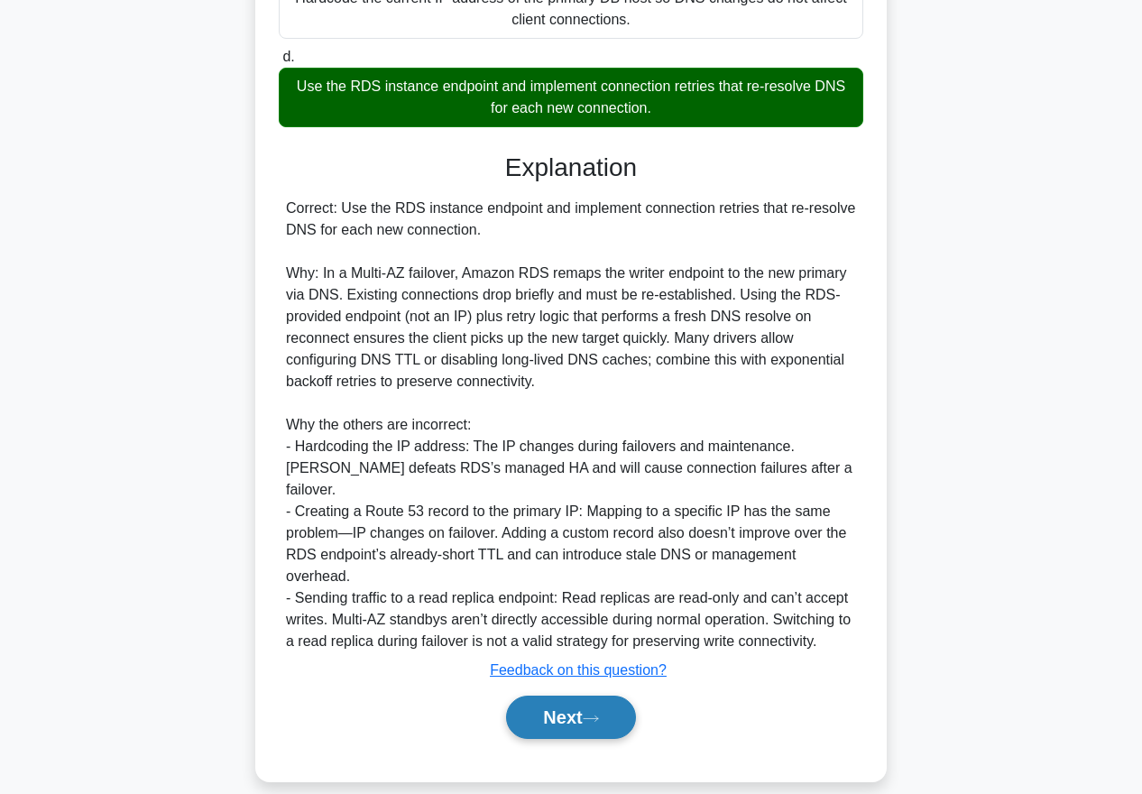
click at [562, 712] on button "Next" at bounding box center [570, 717] width 129 height 43
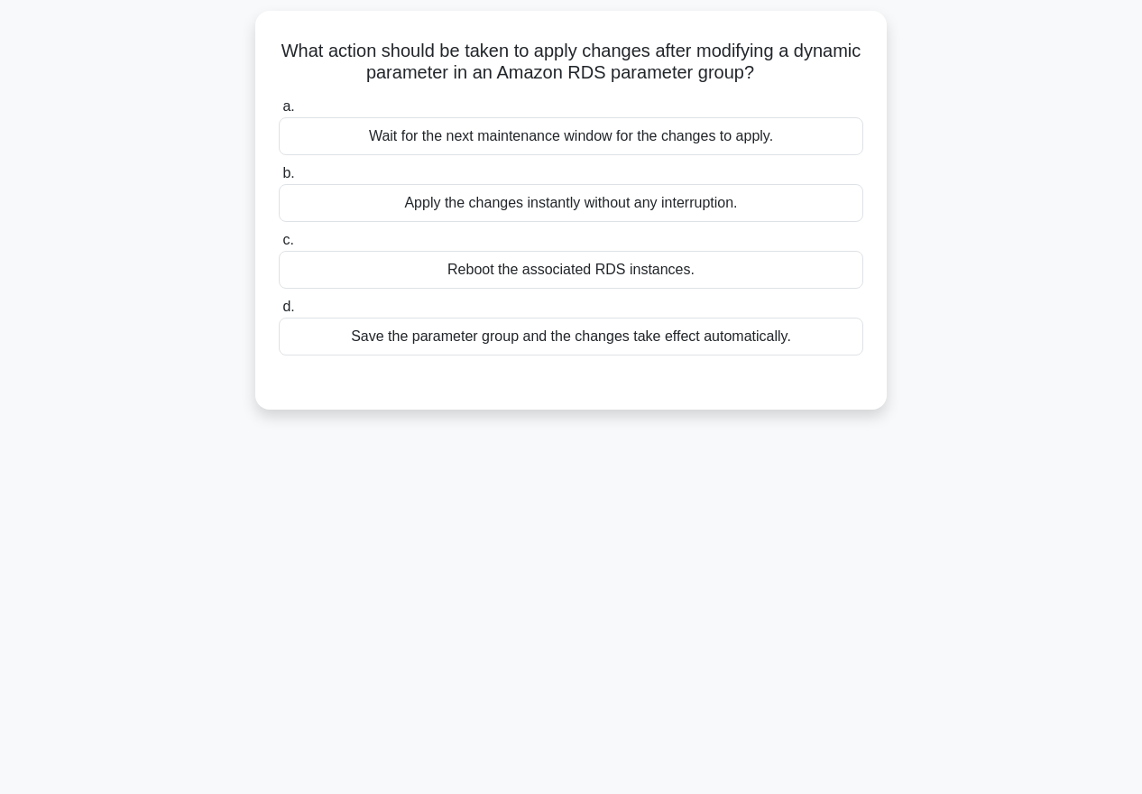
scroll to position [9, 0]
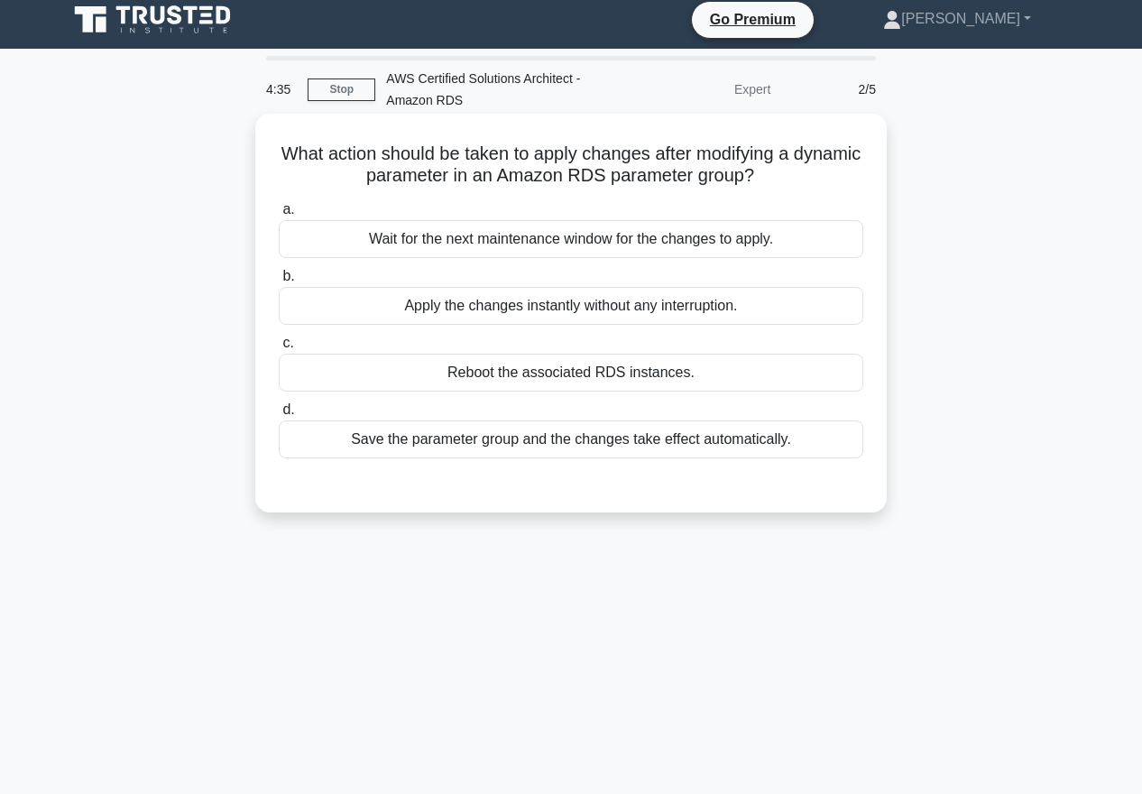
click at [522, 157] on h5 "What action should be taken to apply changes after modifying a dynamic paramete…" at bounding box center [571, 165] width 588 height 45
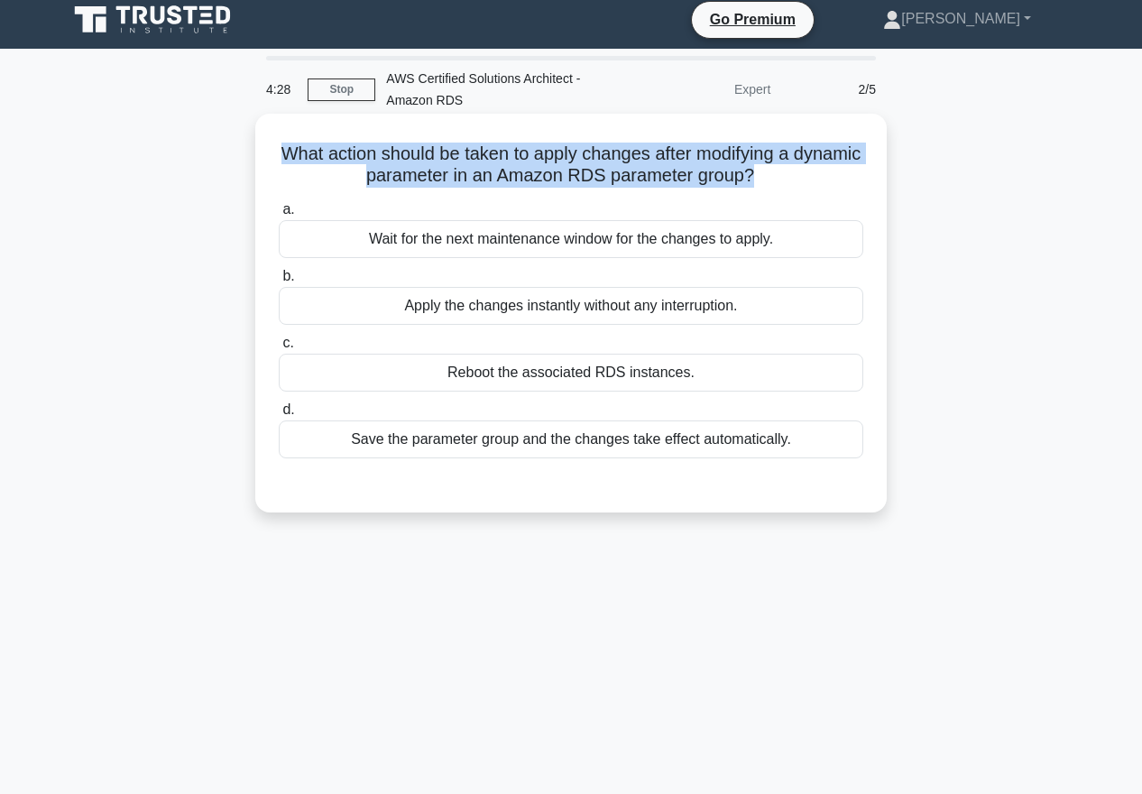
click at [592, 373] on div "Reboot the associated RDS instances." at bounding box center [571, 373] width 585 height 38
click at [279, 349] on input "c. Reboot the associated RDS instances." at bounding box center [279, 343] width 0 height 12
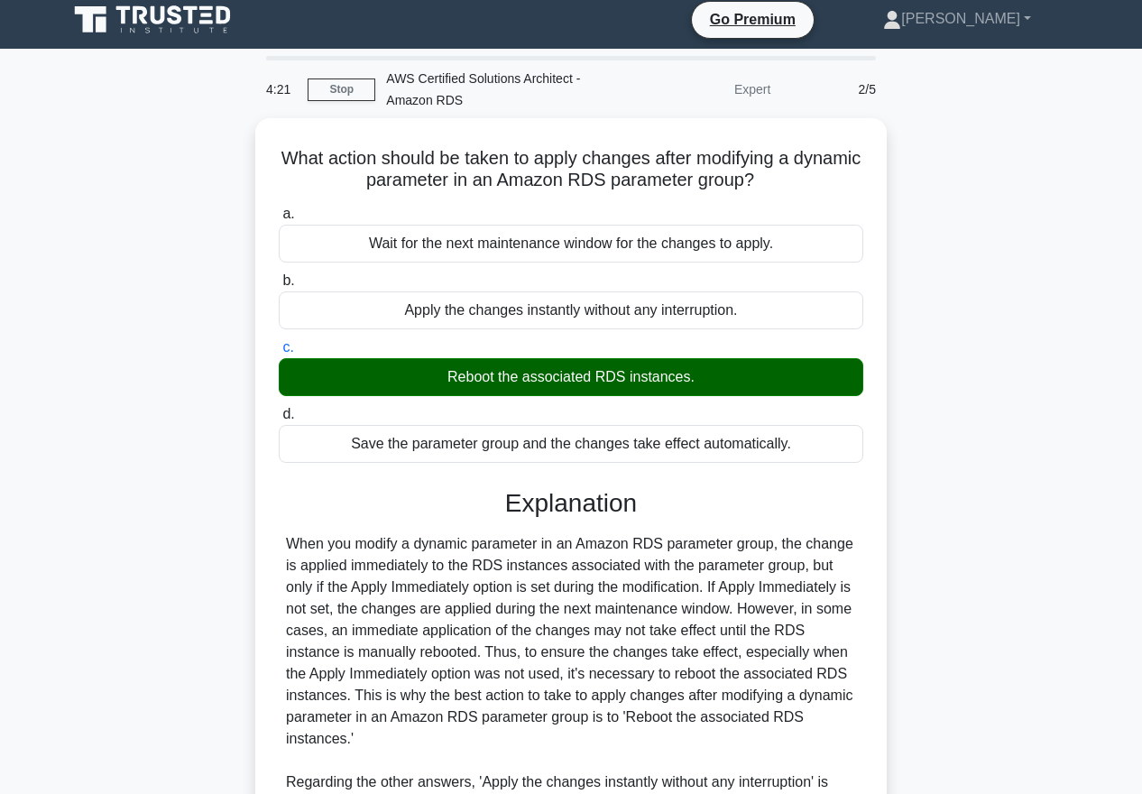
scroll to position [319, 0]
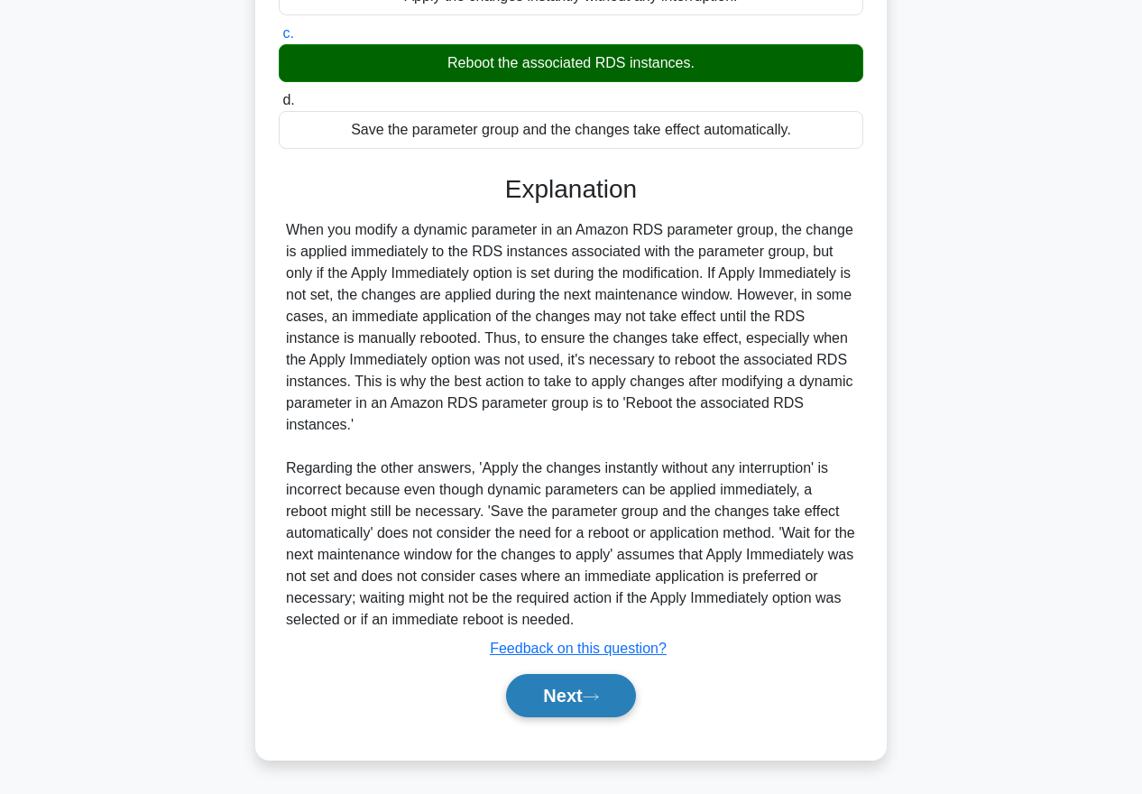
click at [588, 703] on button "Next" at bounding box center [570, 695] width 129 height 43
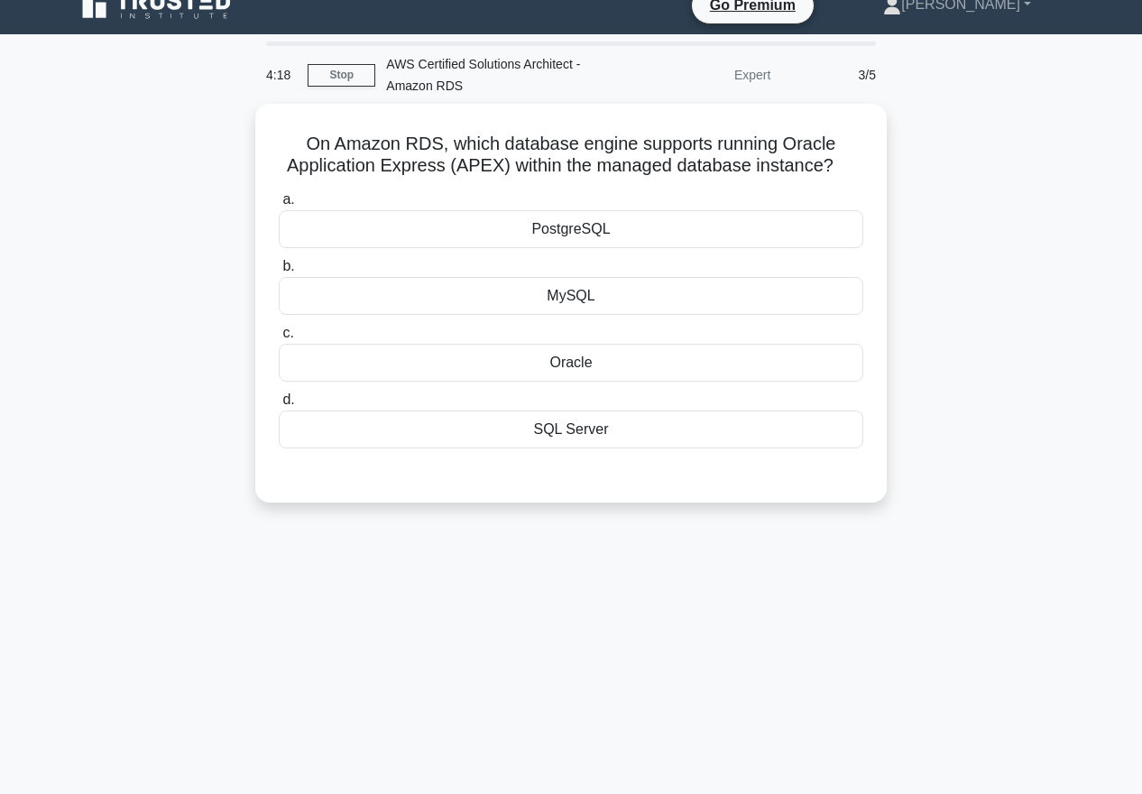
scroll to position [0, 0]
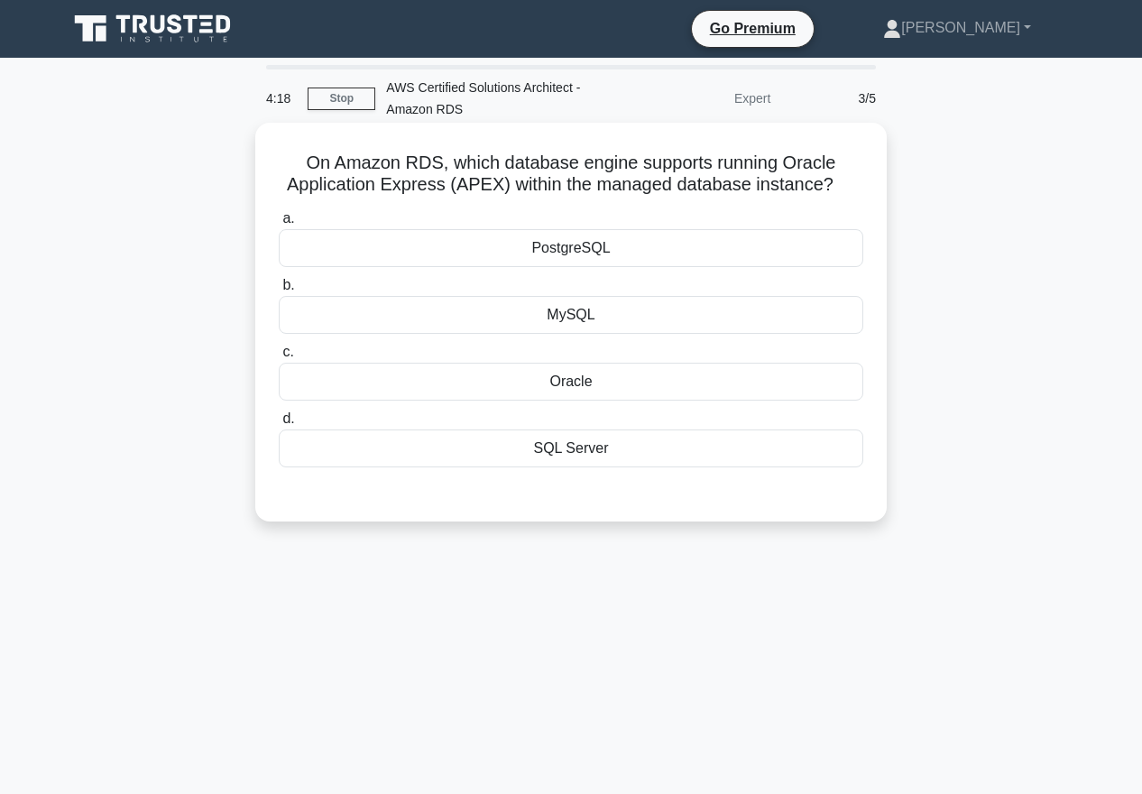
click at [522, 176] on h5 "On Amazon RDS, which database engine supports running Oracle Application Expres…" at bounding box center [571, 174] width 588 height 45
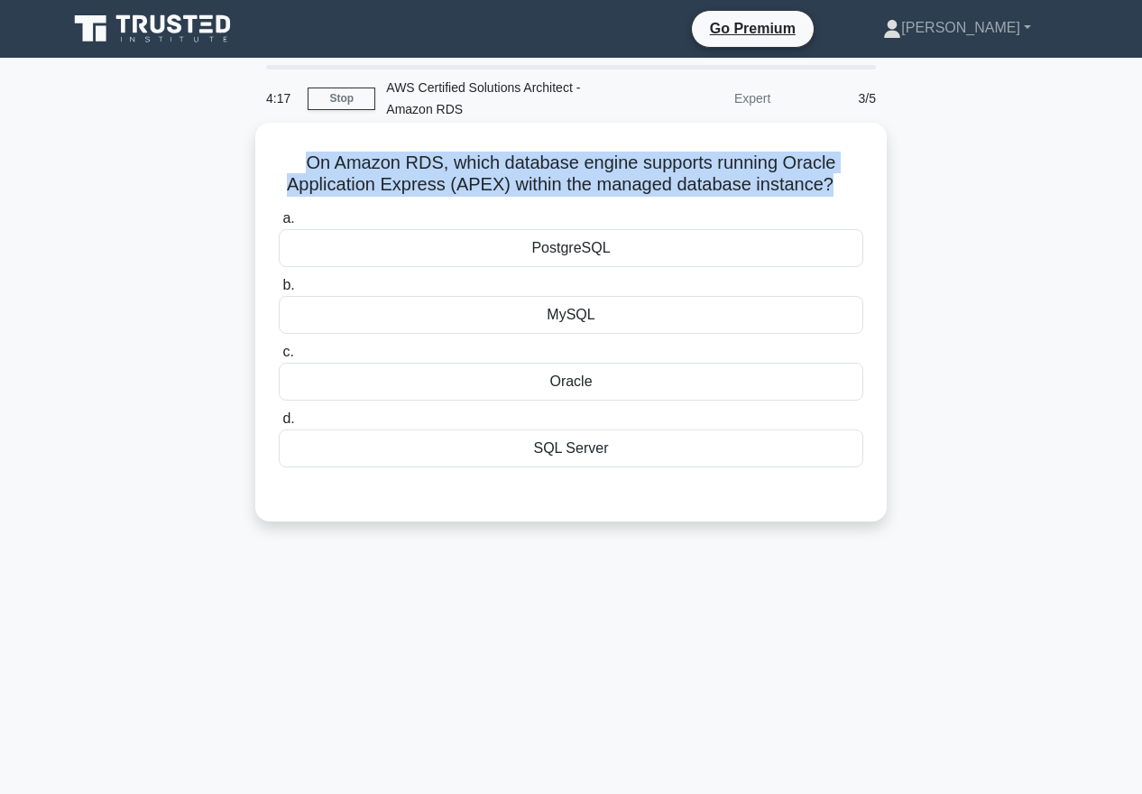
click at [522, 176] on h5 "On Amazon RDS, which database engine supports running Oracle Application Expres…" at bounding box center [571, 174] width 588 height 45
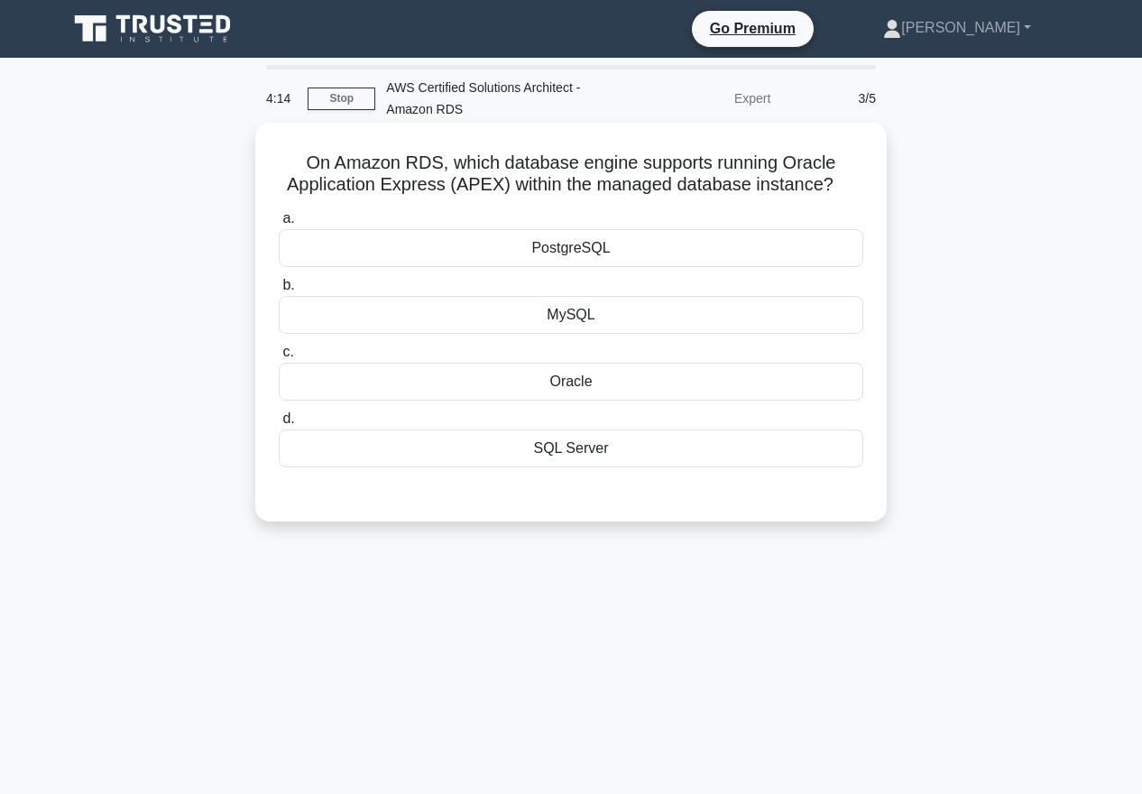
click at [702, 165] on h5 "On Amazon RDS, which database engine supports running Oracle Application Expres…" at bounding box center [571, 174] width 588 height 45
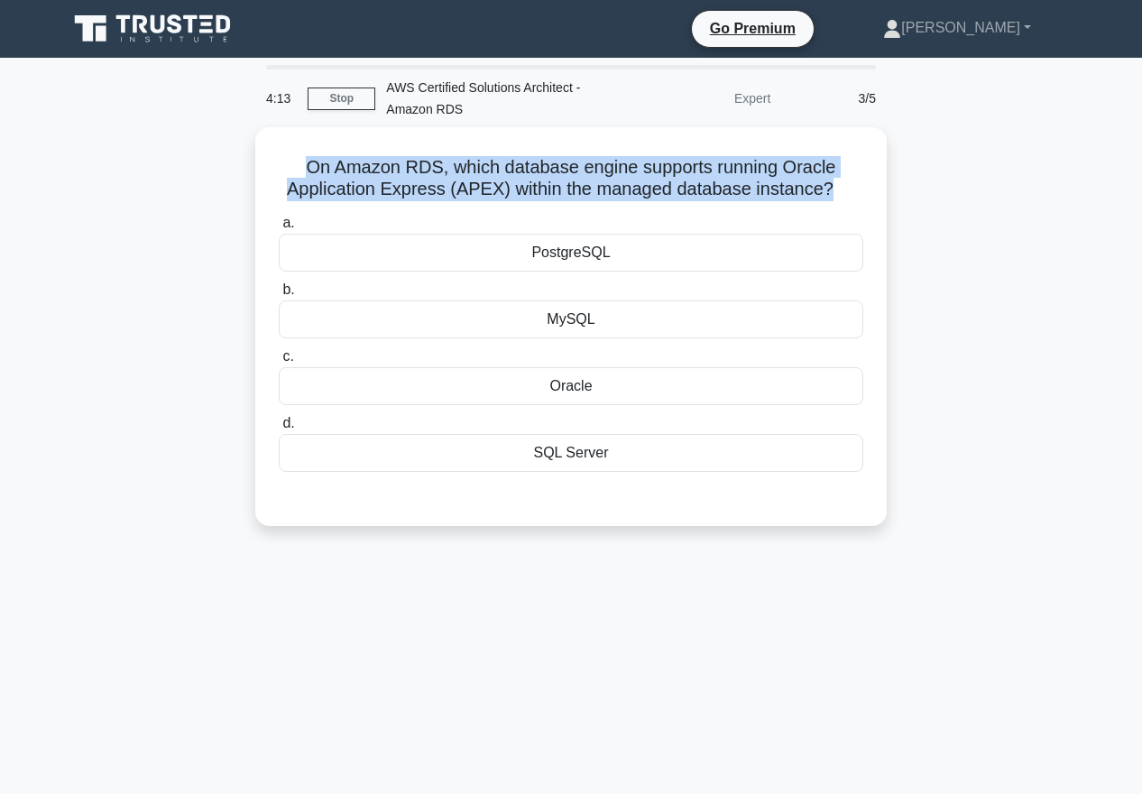
click at [912, 194] on div "On Amazon RDS, which database engine supports running Oracle Application Expres…" at bounding box center [571, 337] width 1029 height 420
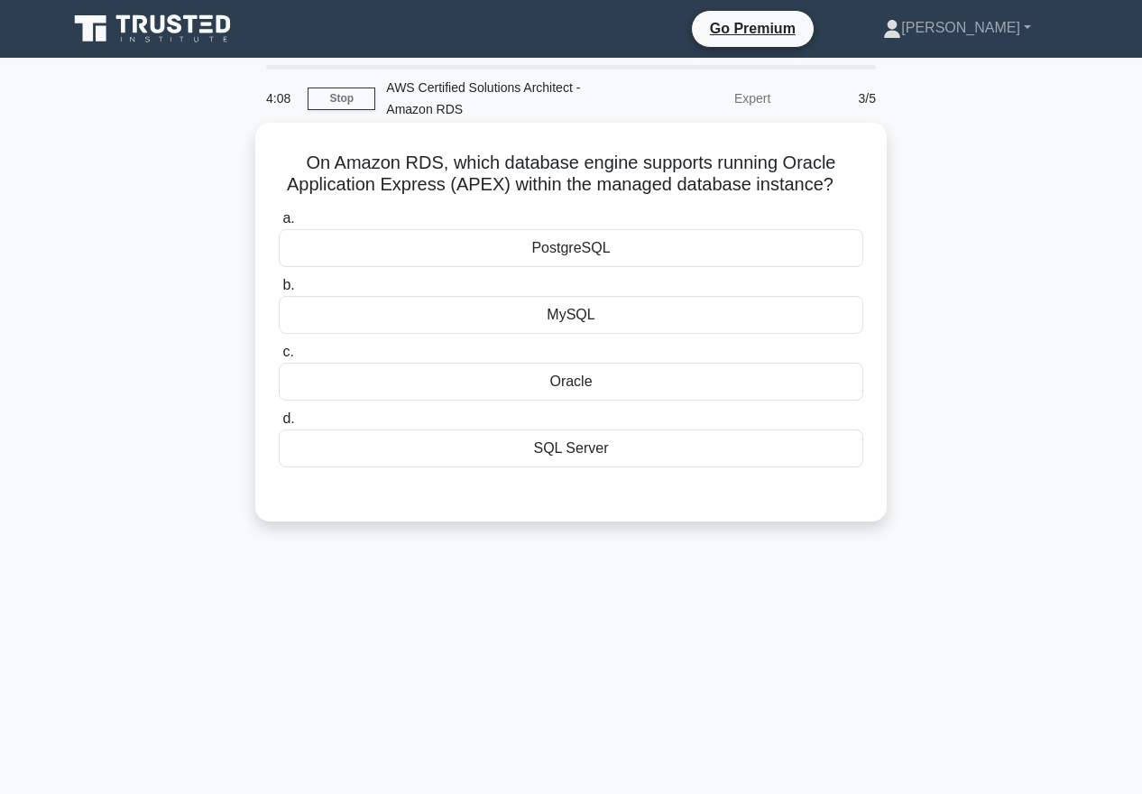
click at [617, 373] on div "Oracle" at bounding box center [571, 382] width 585 height 38
click at [279, 358] on input "c. Oracle" at bounding box center [279, 352] width 0 height 12
